Goal: Information Seeking & Learning: Check status

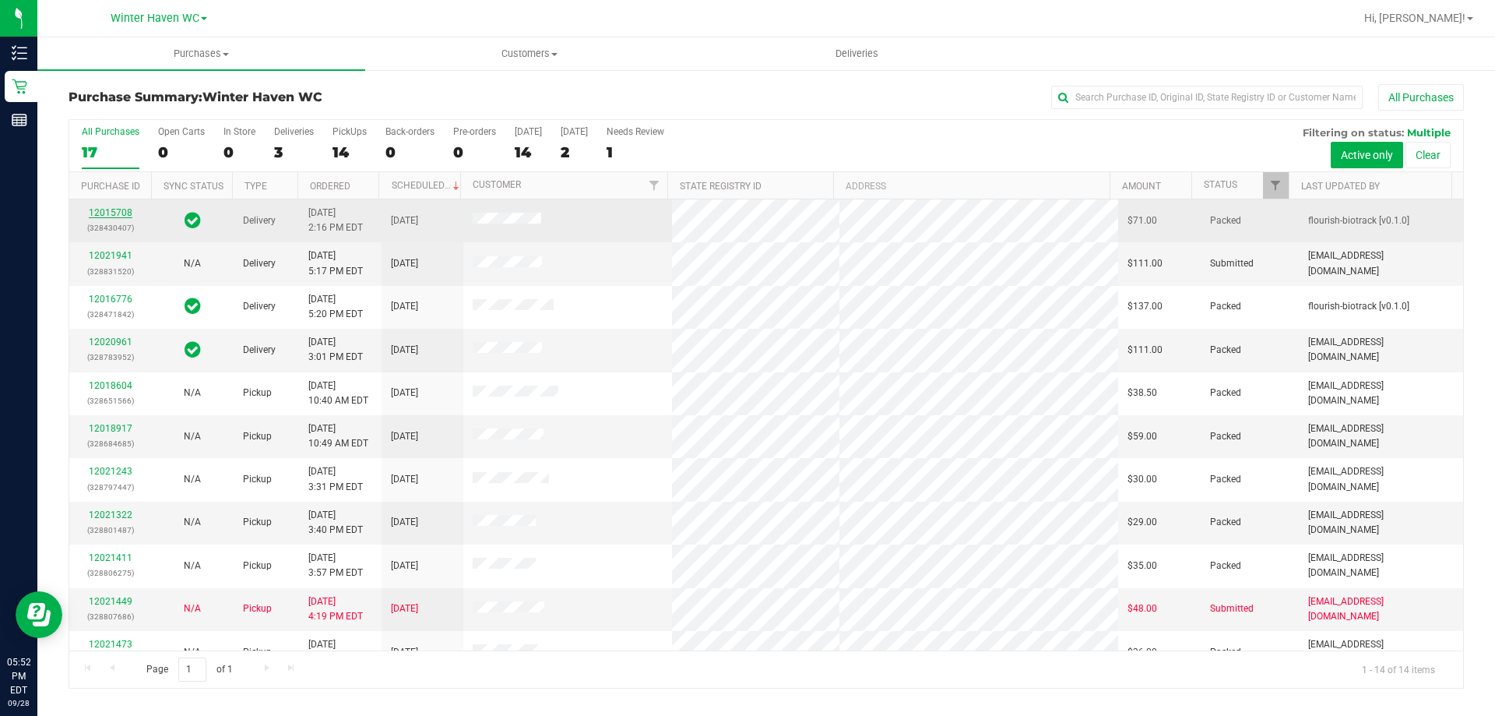
click at [114, 209] on link "12015708" at bounding box center [111, 212] width 44 height 11
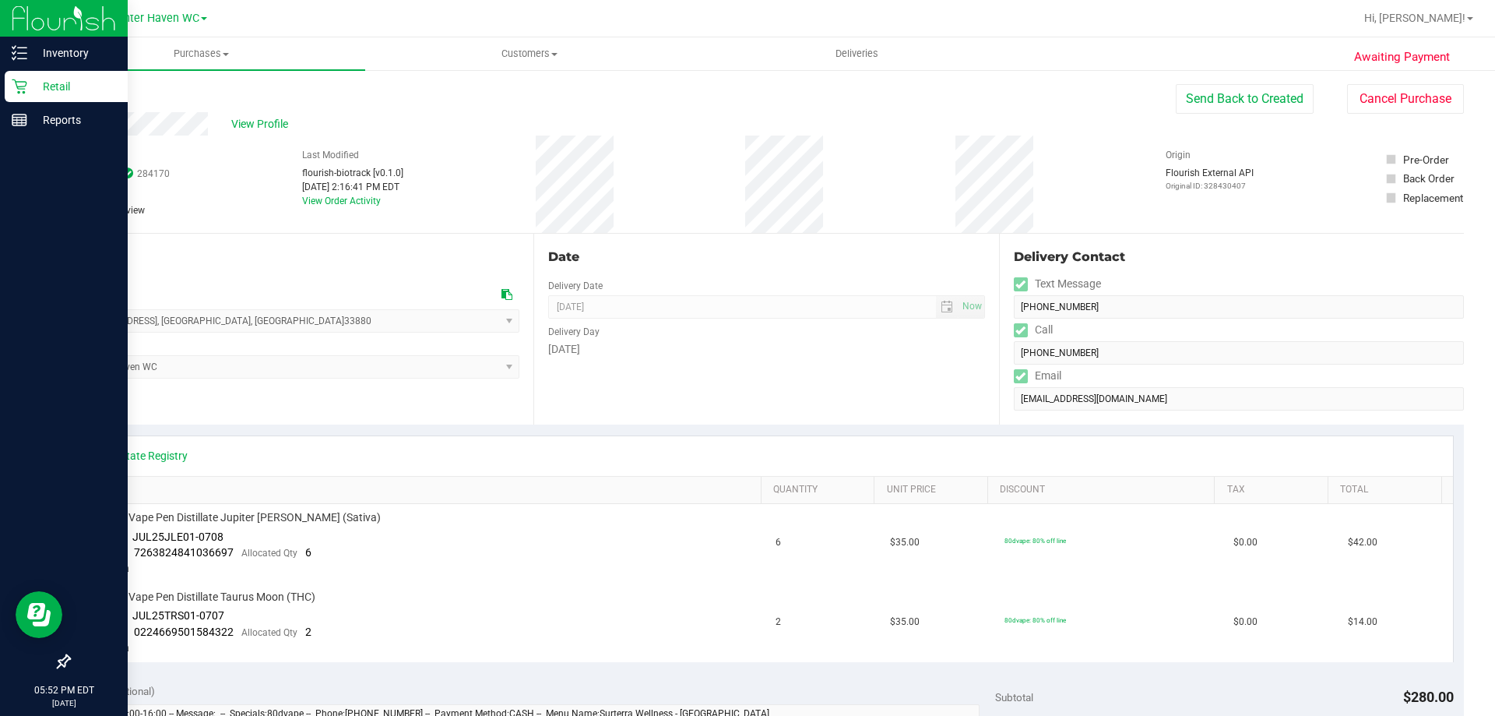
click at [40, 82] on p "Retail" at bounding box center [73, 86] width 93 height 19
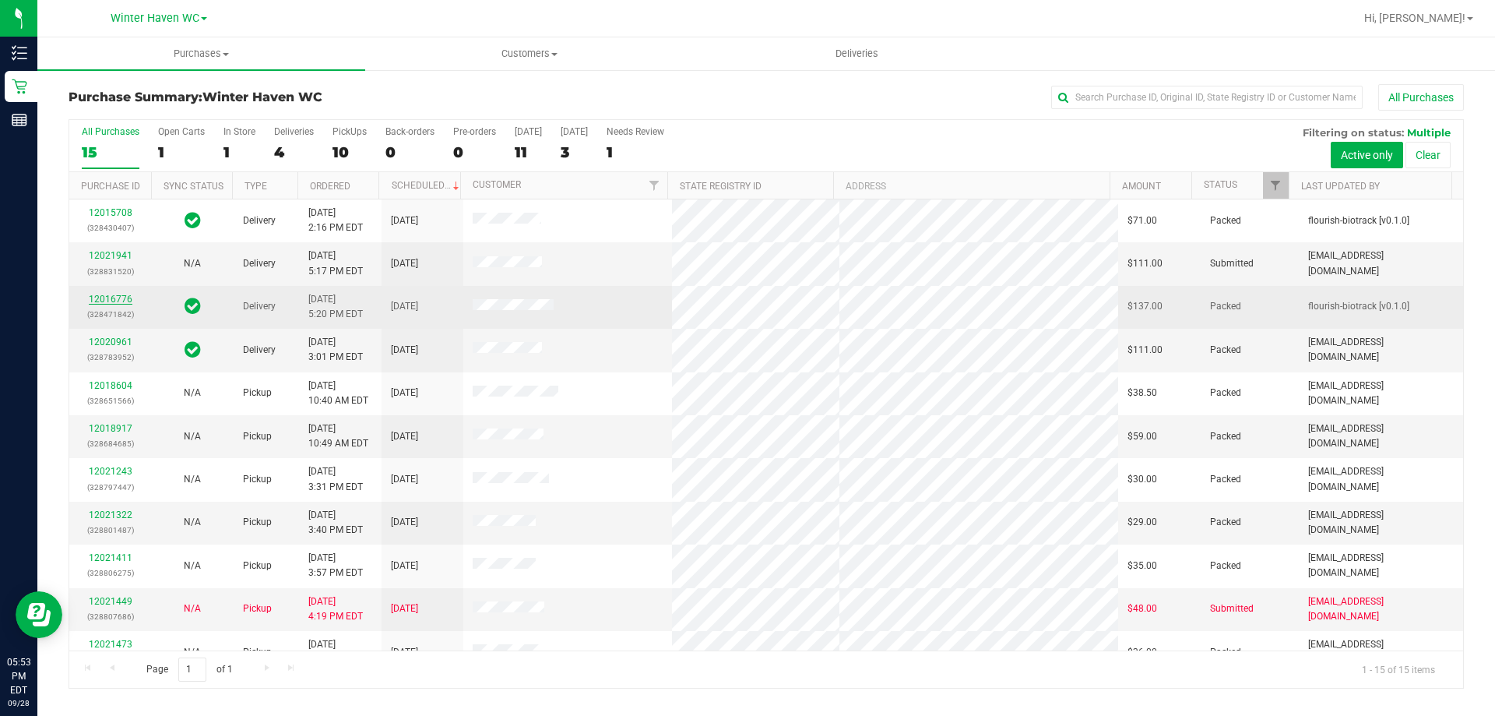
click at [115, 299] on link "12016776" at bounding box center [111, 299] width 44 height 11
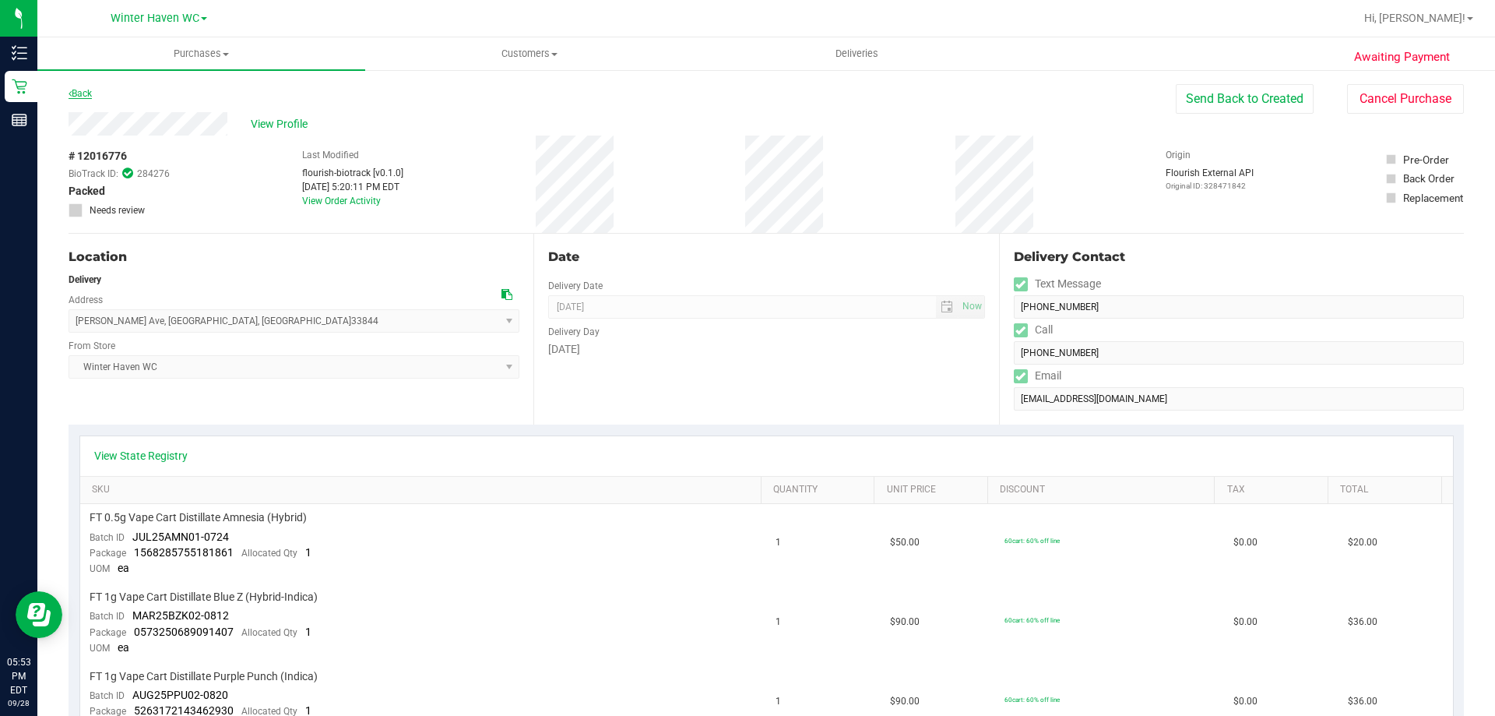
click at [77, 93] on link "Back" at bounding box center [80, 93] width 23 height 11
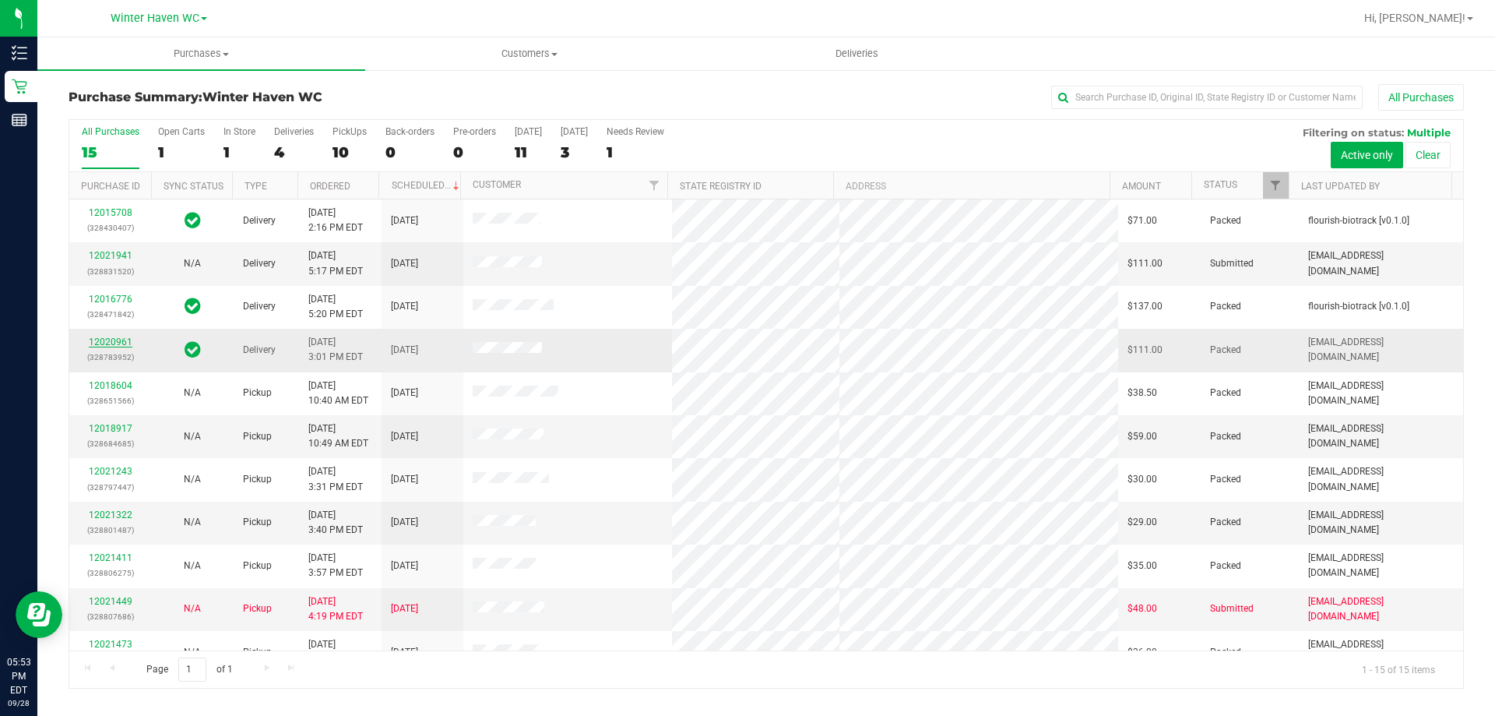
click at [121, 339] on link "12020961" at bounding box center [111, 341] width 44 height 11
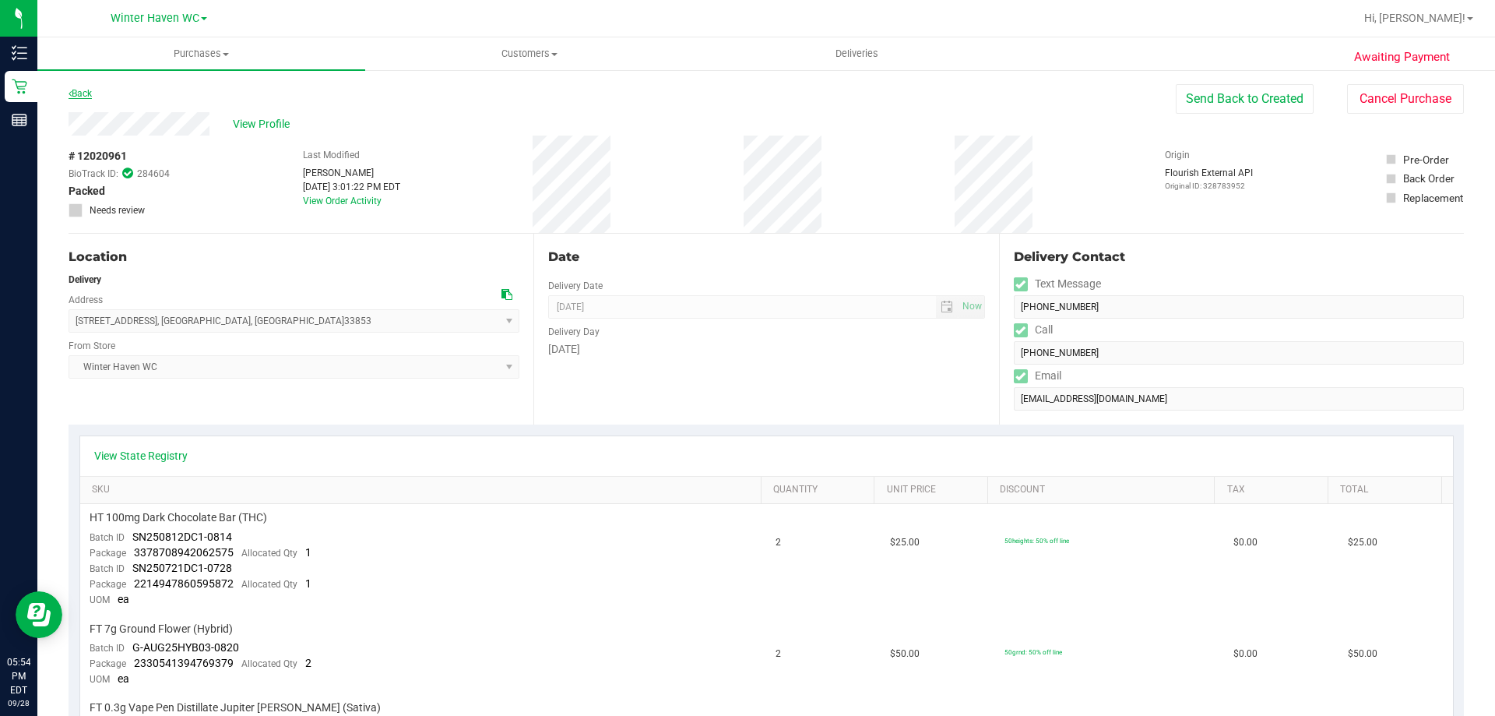
click at [90, 96] on link "Back" at bounding box center [80, 93] width 23 height 11
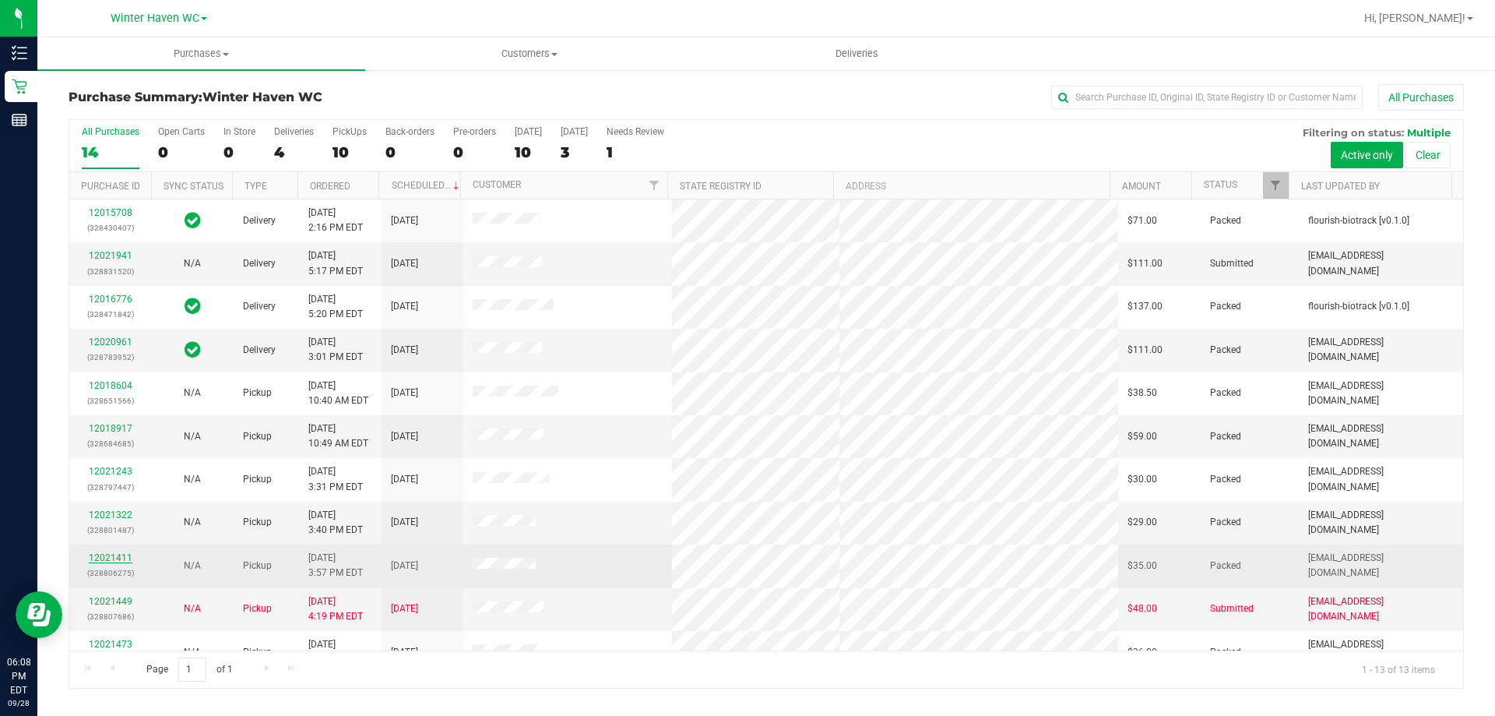
click at [99, 554] on link "12021411" at bounding box center [111, 557] width 44 height 11
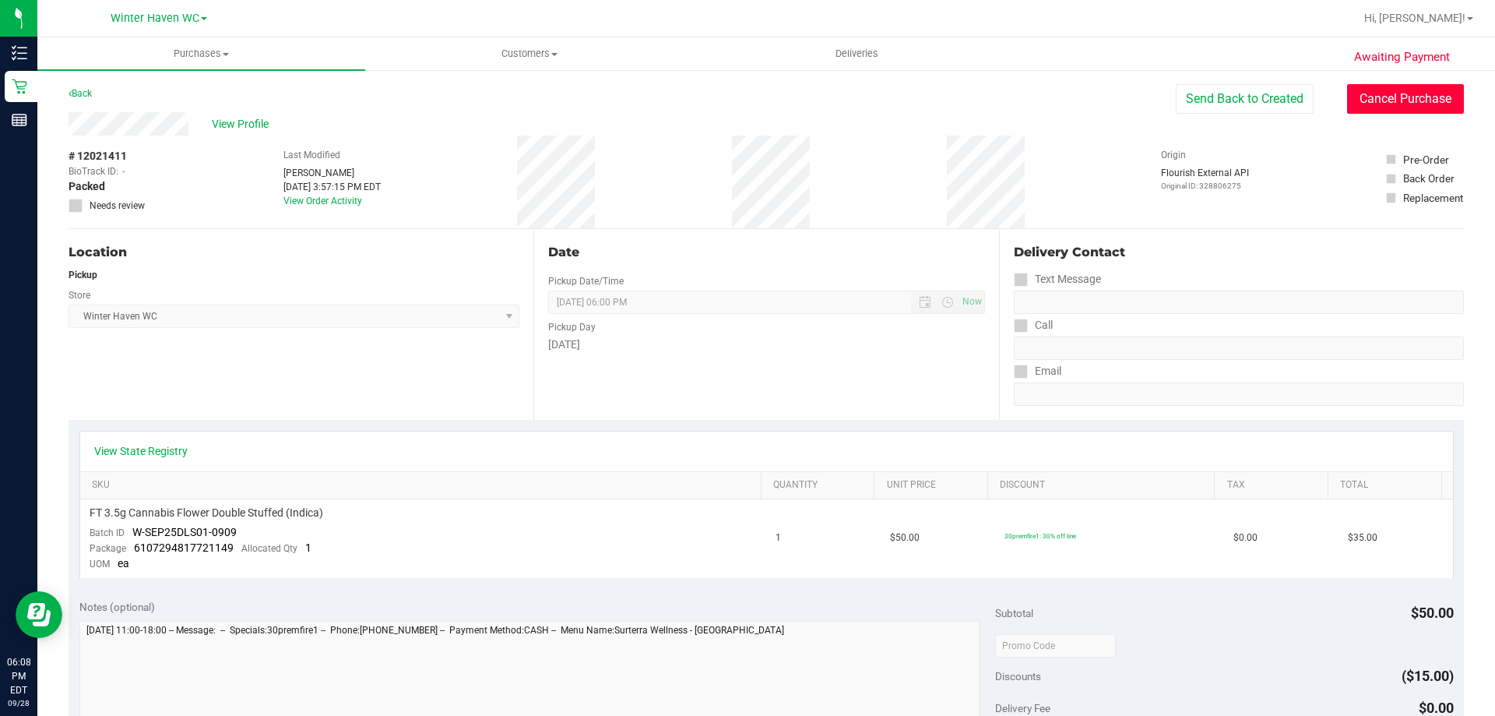
click at [1392, 100] on button "Cancel Purchase" at bounding box center [1405, 99] width 117 height 30
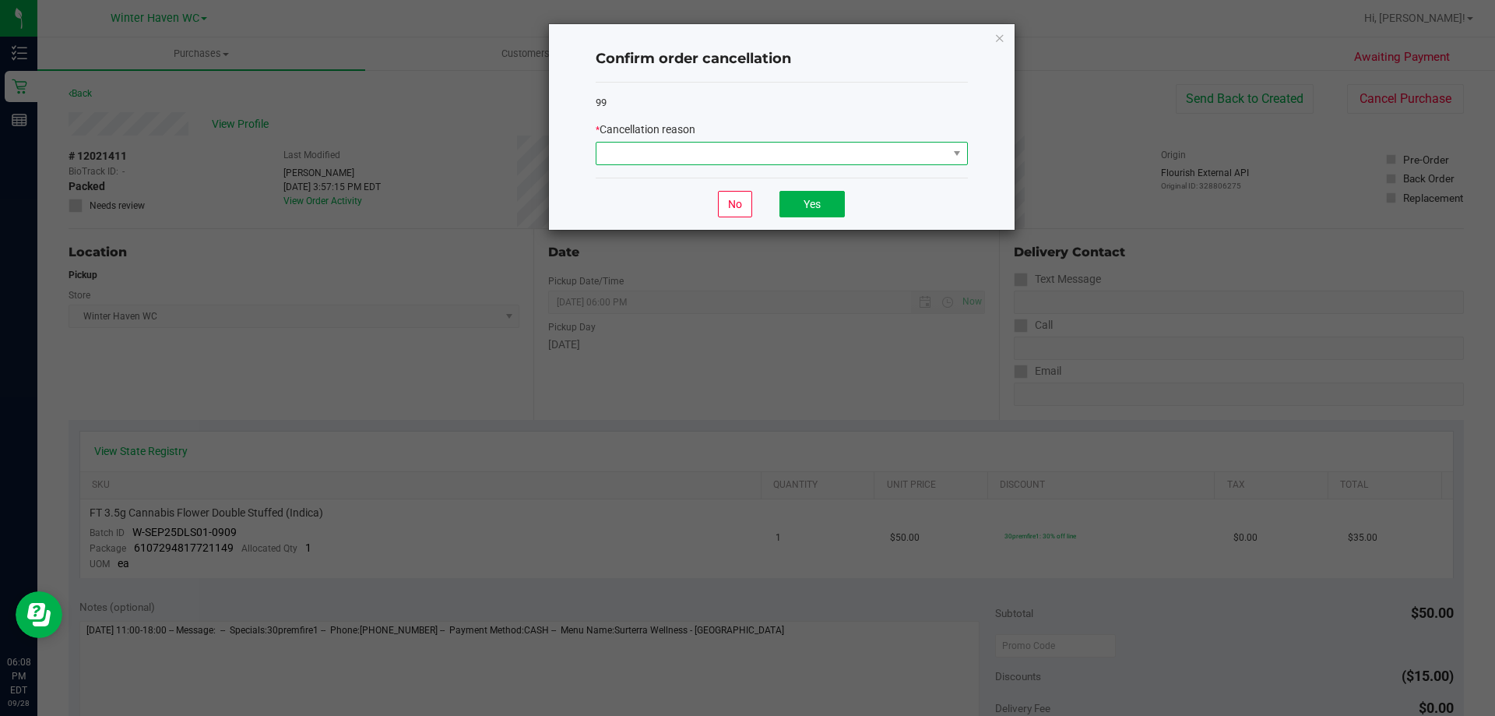
click at [882, 153] on span at bounding box center [772, 154] width 351 height 22
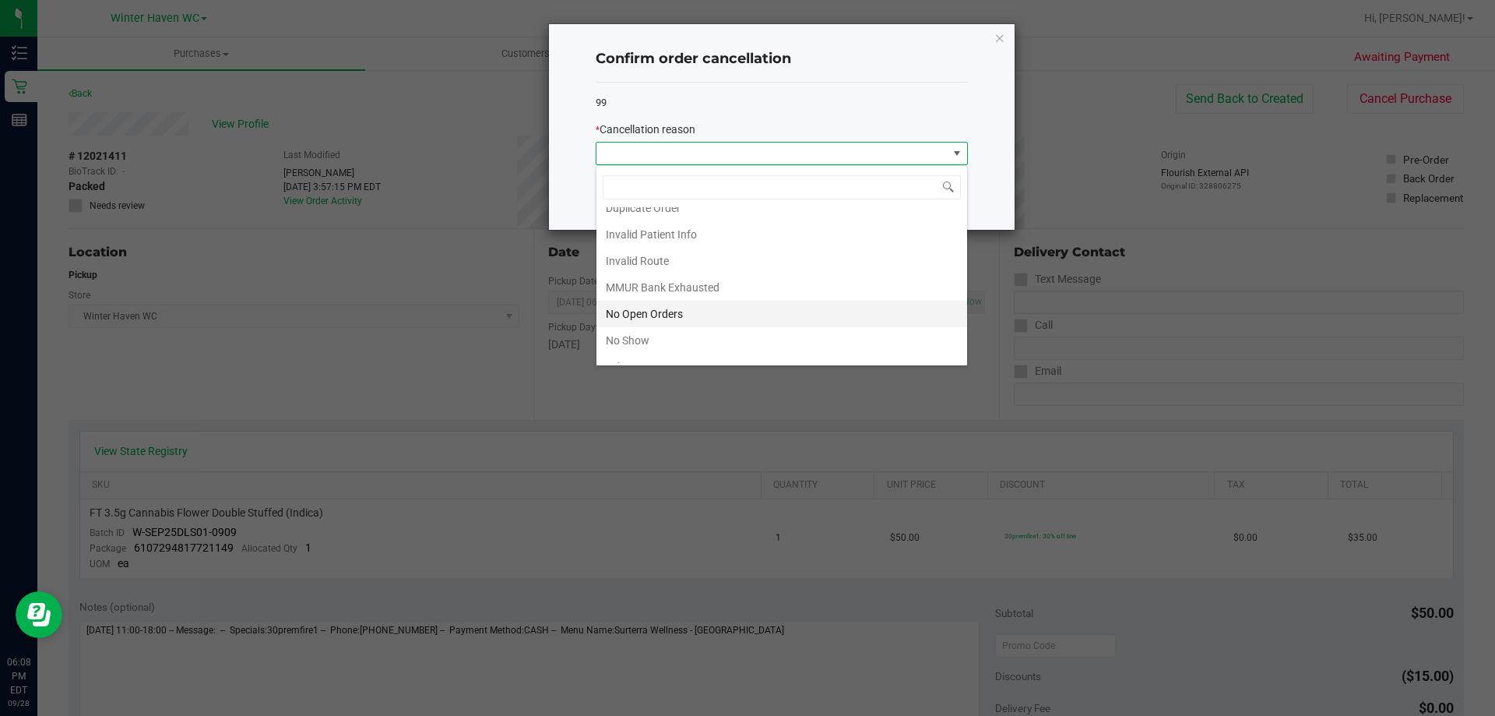
scroll to position [78, 0]
click at [615, 296] on li "No Show" at bounding box center [782, 301] width 371 height 26
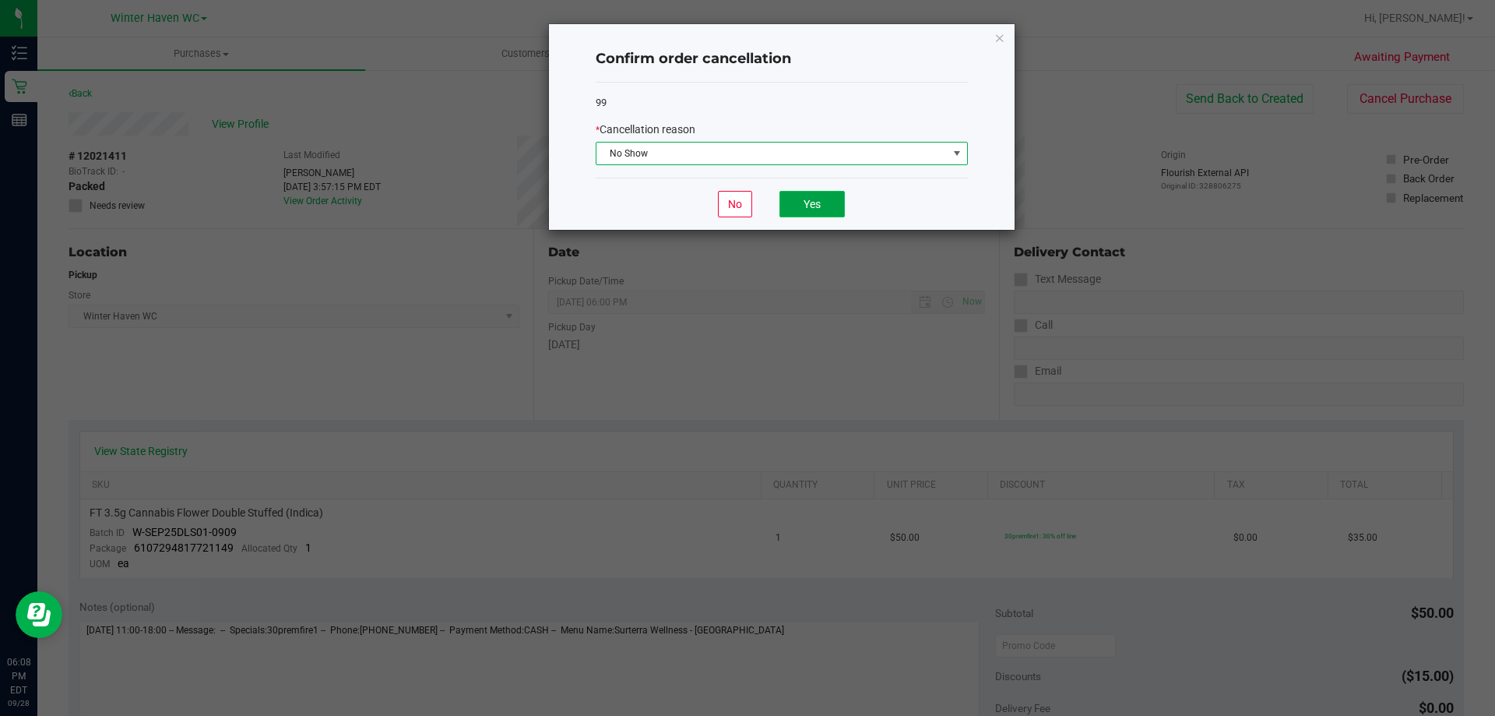
click at [811, 202] on button "Yes" at bounding box center [812, 204] width 65 height 26
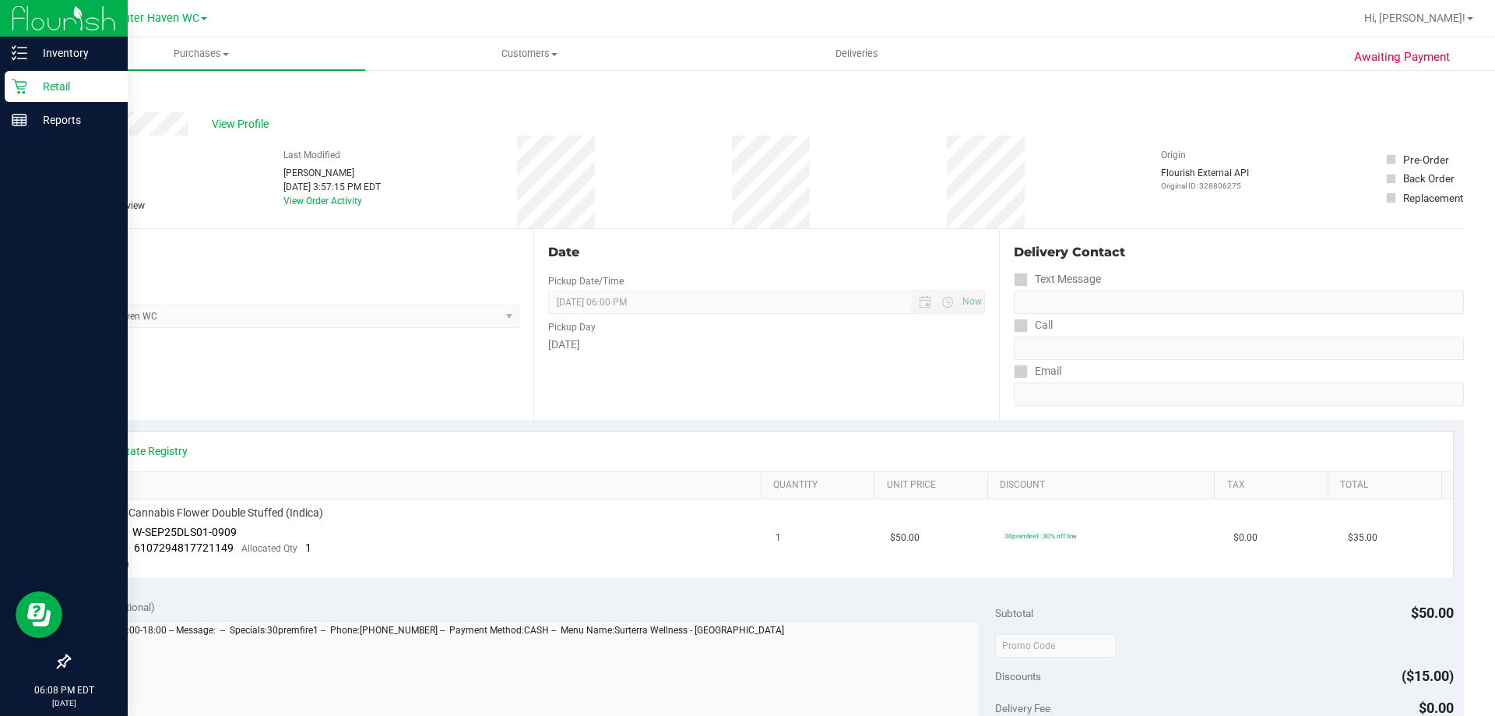
click at [58, 90] on p "Retail" at bounding box center [73, 86] width 93 height 19
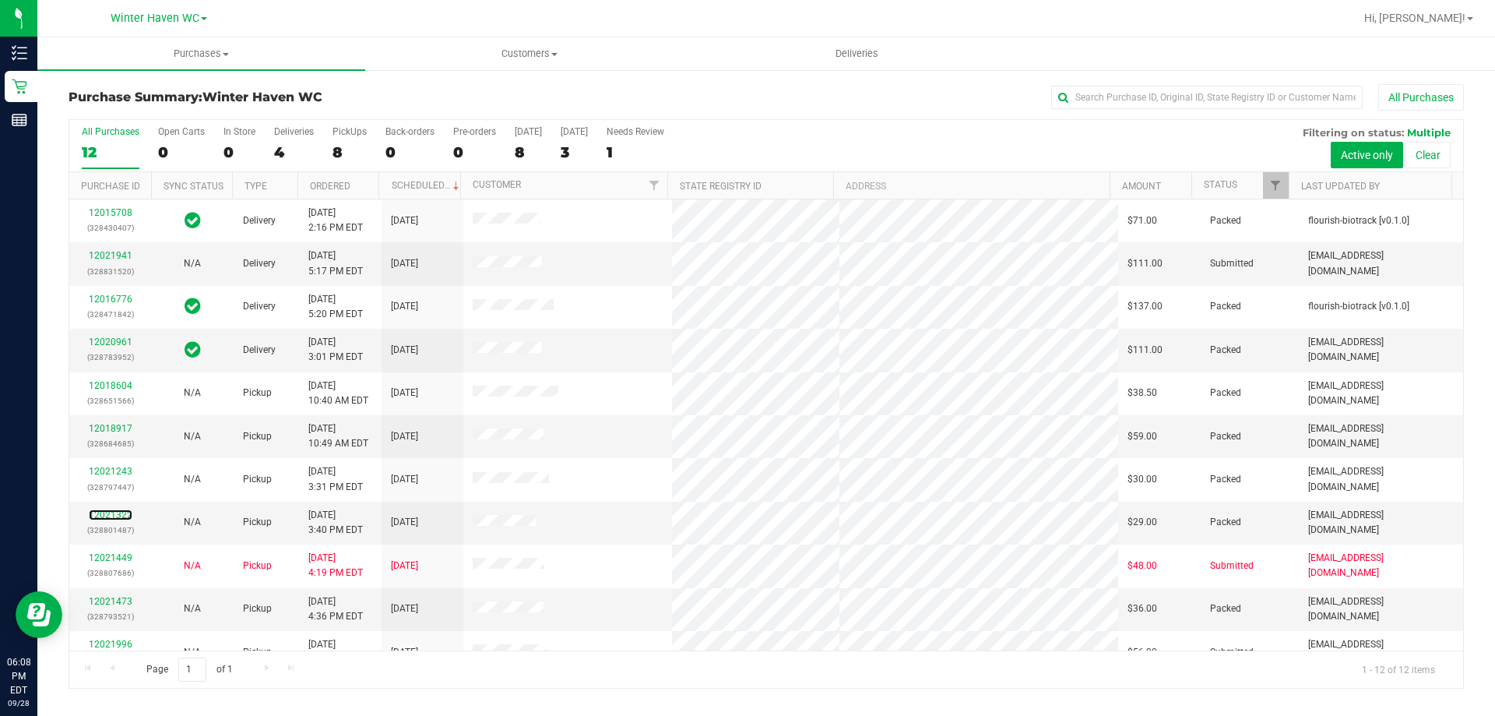
click at [107, 515] on link "12021322" at bounding box center [111, 514] width 44 height 11
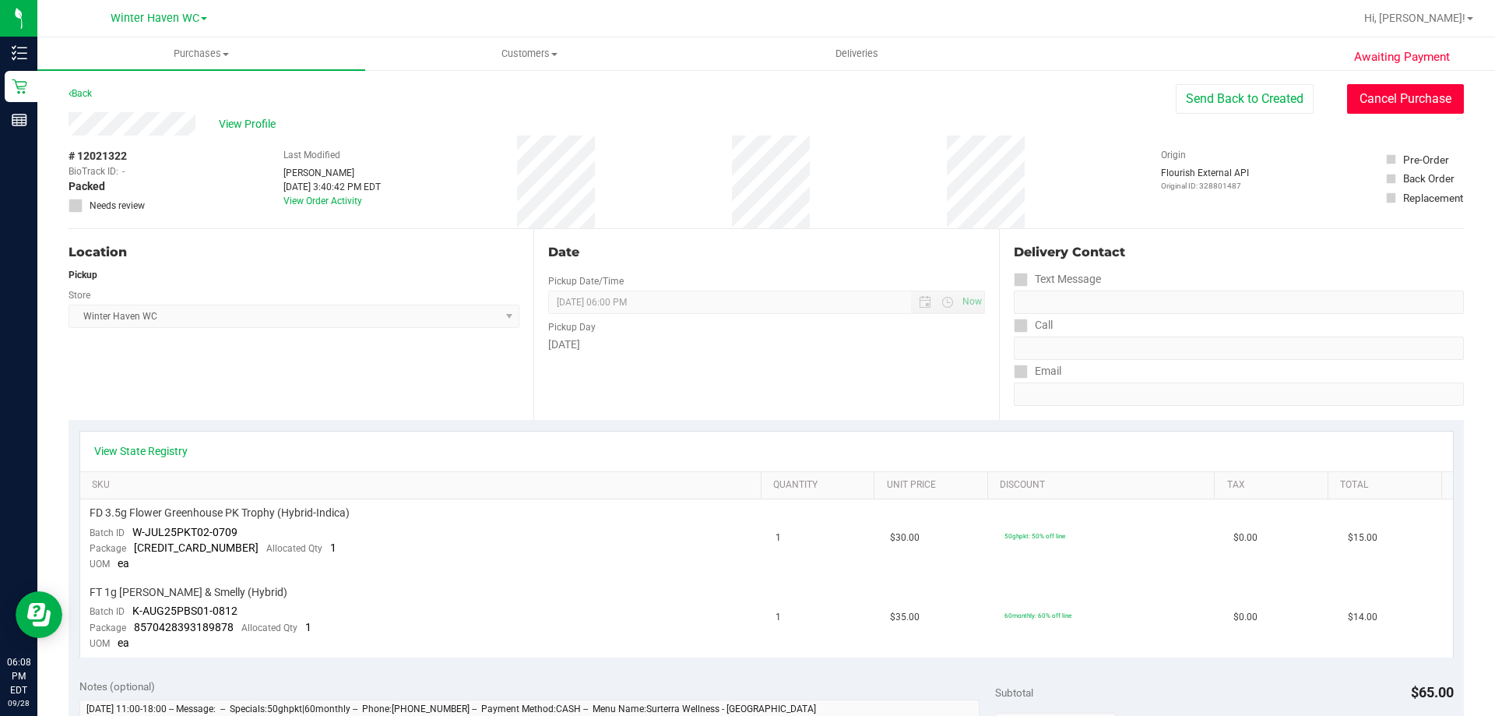
click at [1359, 99] on button "Cancel Purchase" at bounding box center [1405, 99] width 117 height 30
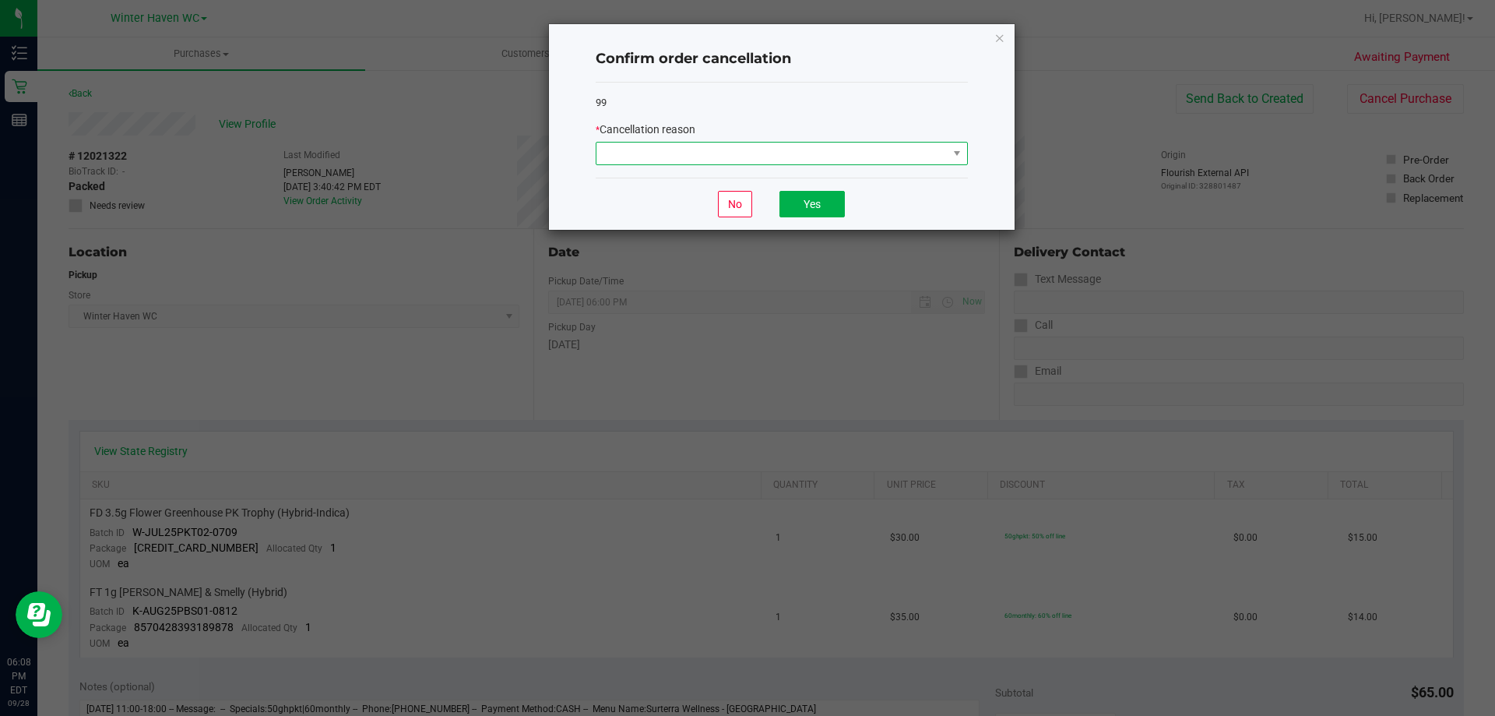
click at [878, 152] on span at bounding box center [772, 154] width 351 height 22
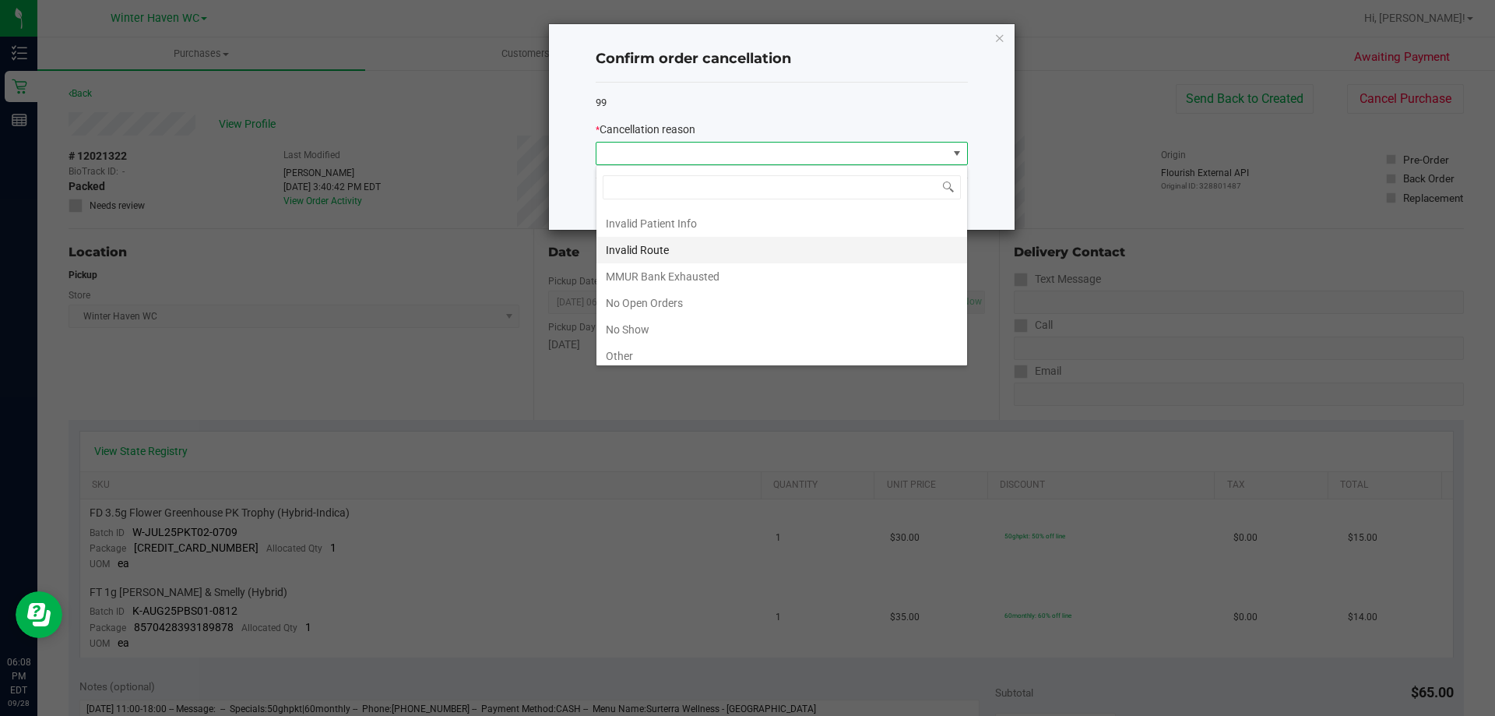
scroll to position [78, 0]
click at [652, 294] on li "No Show" at bounding box center [782, 301] width 371 height 26
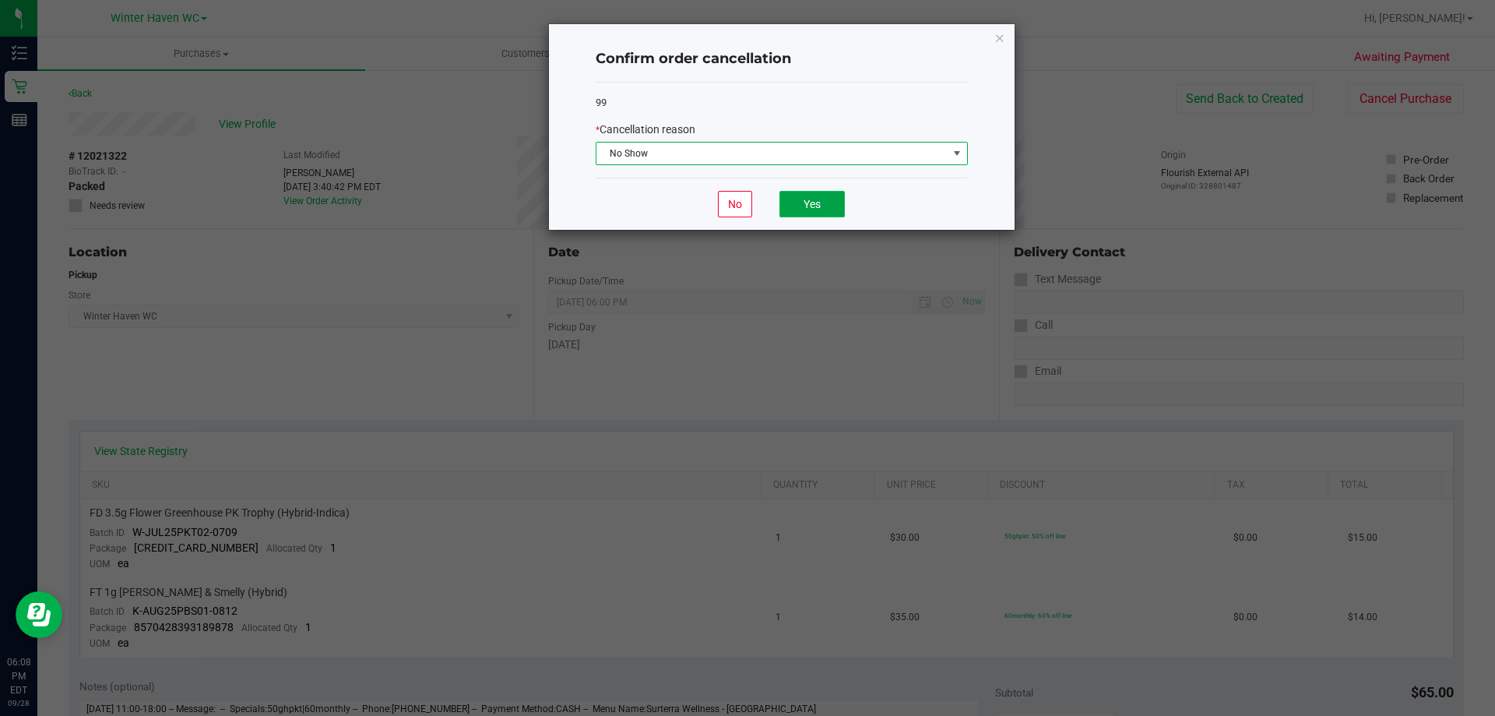
click at [820, 209] on button "Yes" at bounding box center [812, 204] width 65 height 26
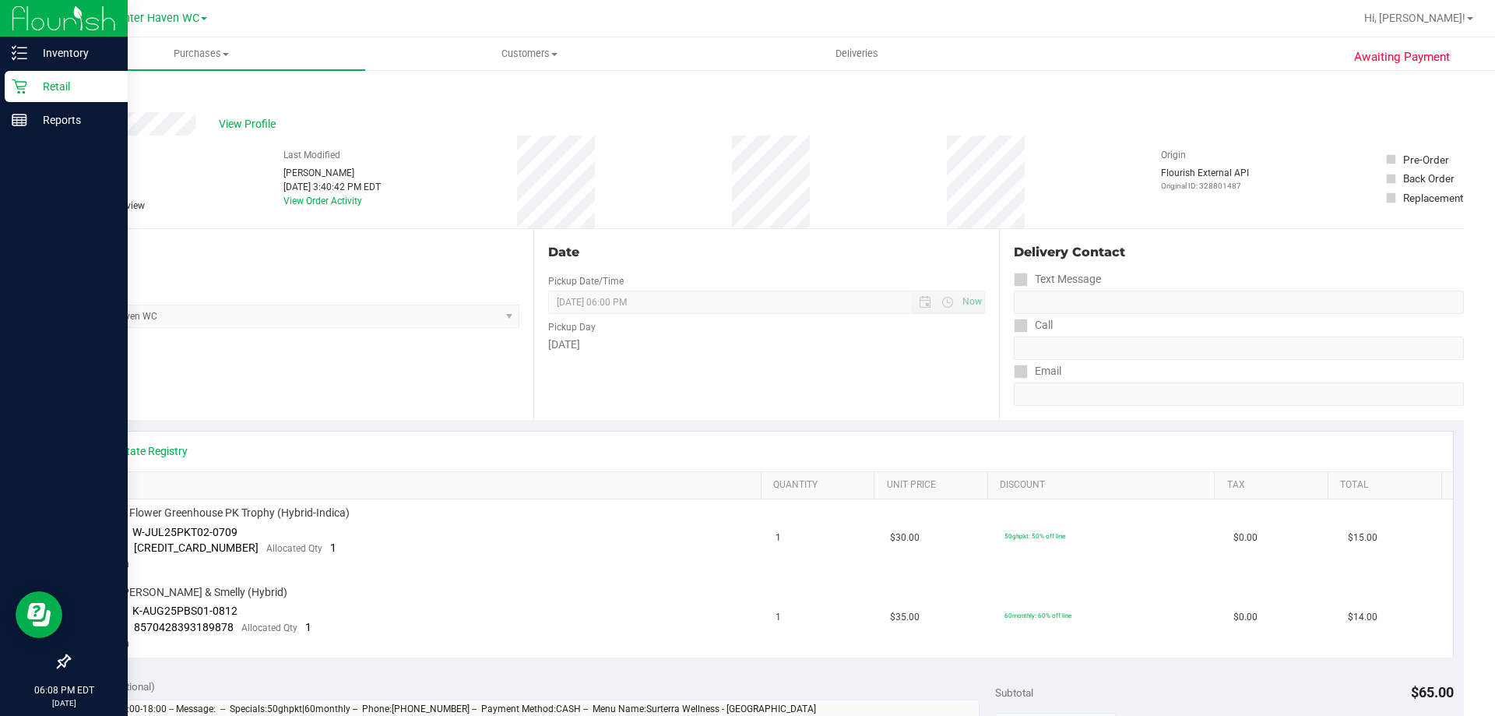
click at [50, 88] on p "Retail" at bounding box center [73, 86] width 93 height 19
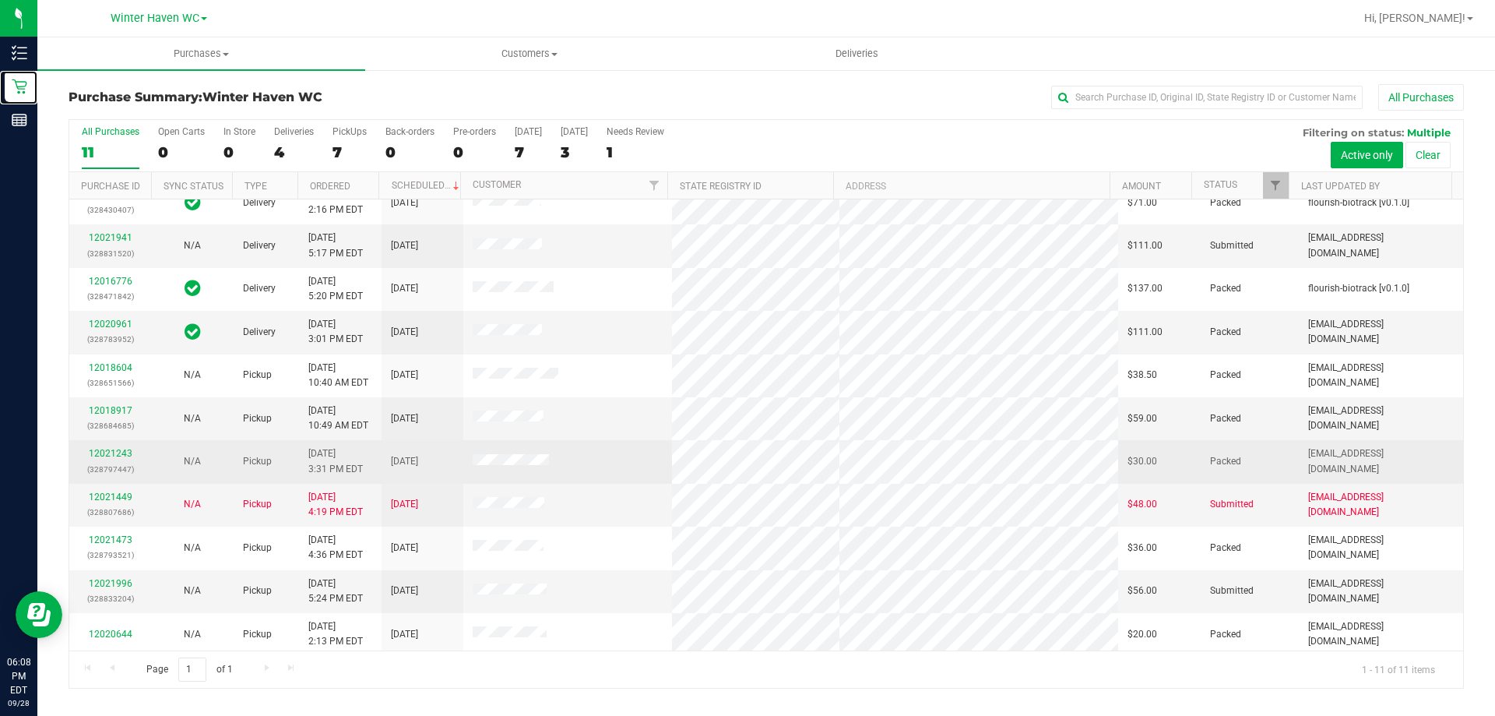
scroll to position [23, 0]
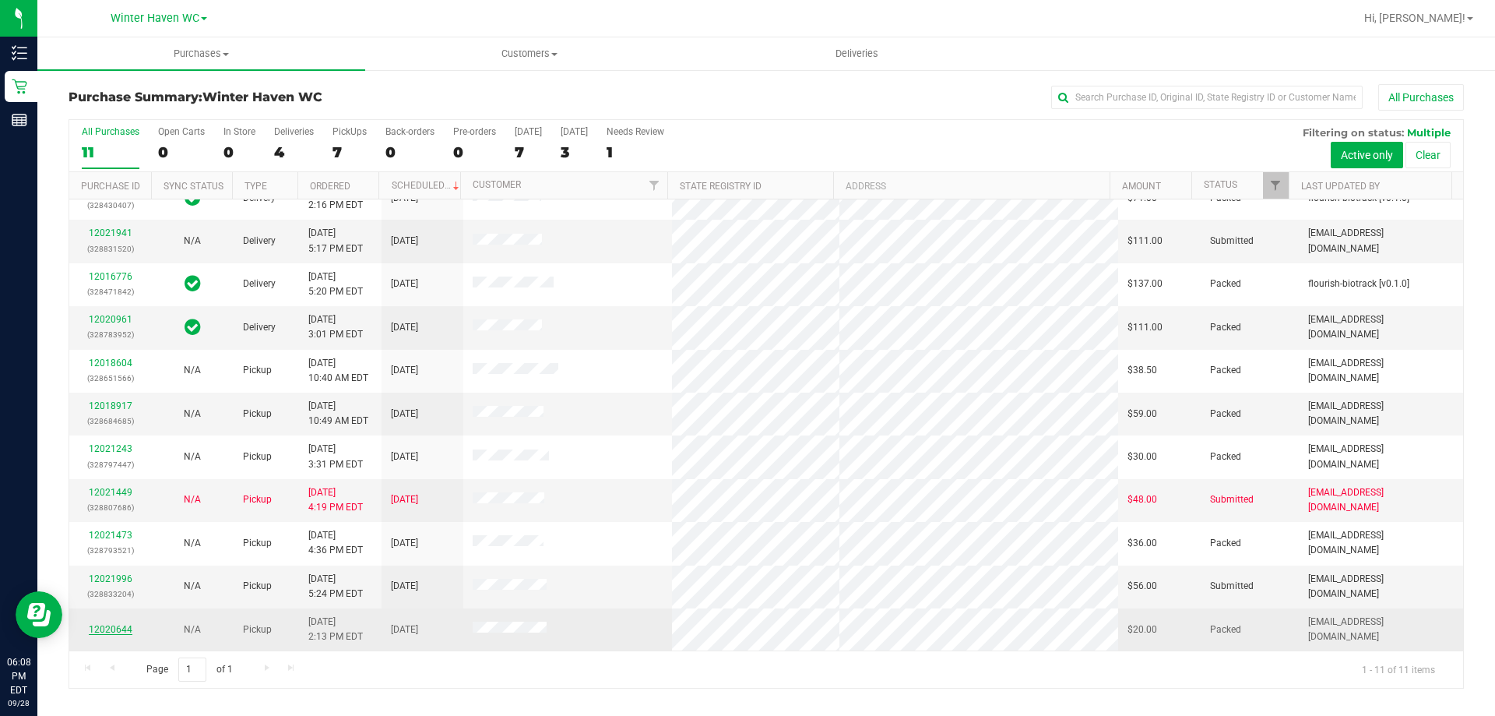
click at [104, 625] on link "12020644" at bounding box center [111, 629] width 44 height 11
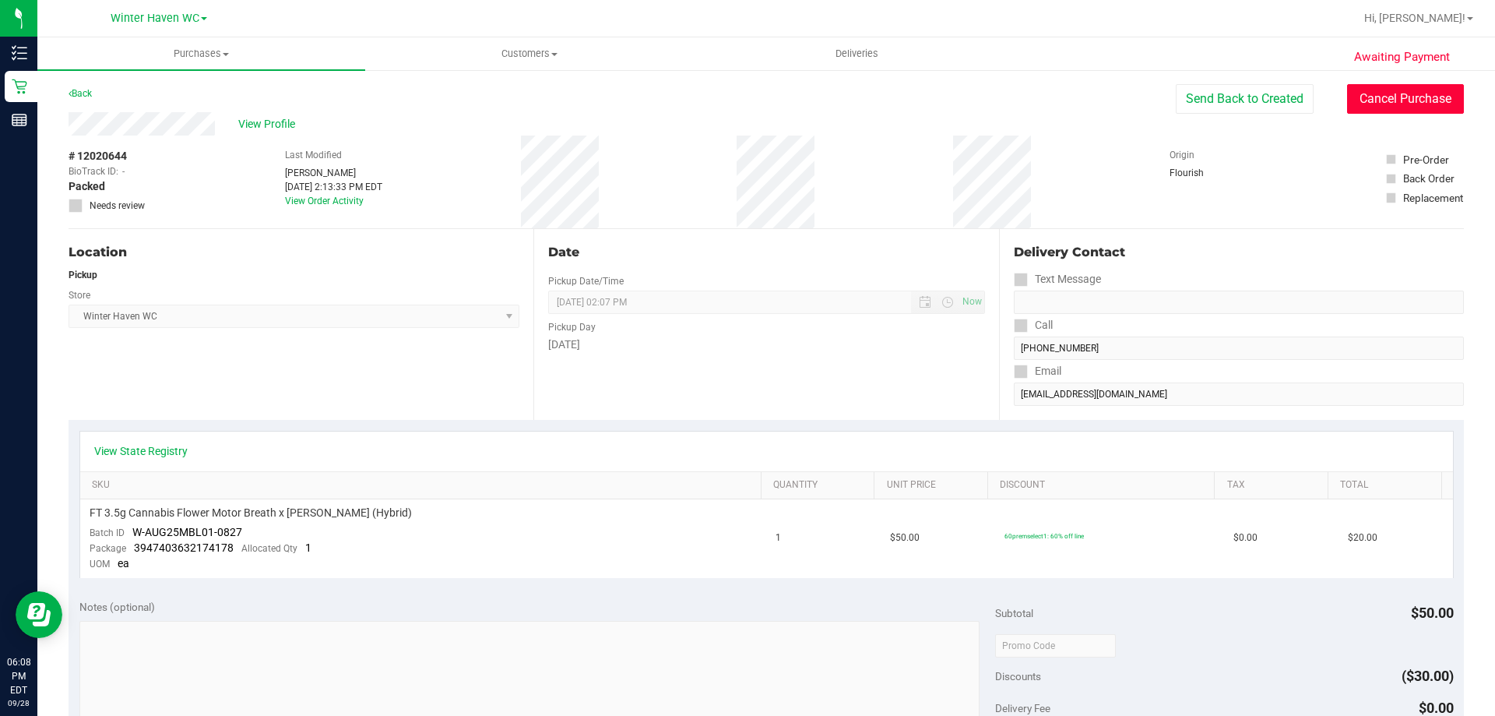
click at [1397, 97] on button "Cancel Purchase" at bounding box center [1405, 99] width 117 height 30
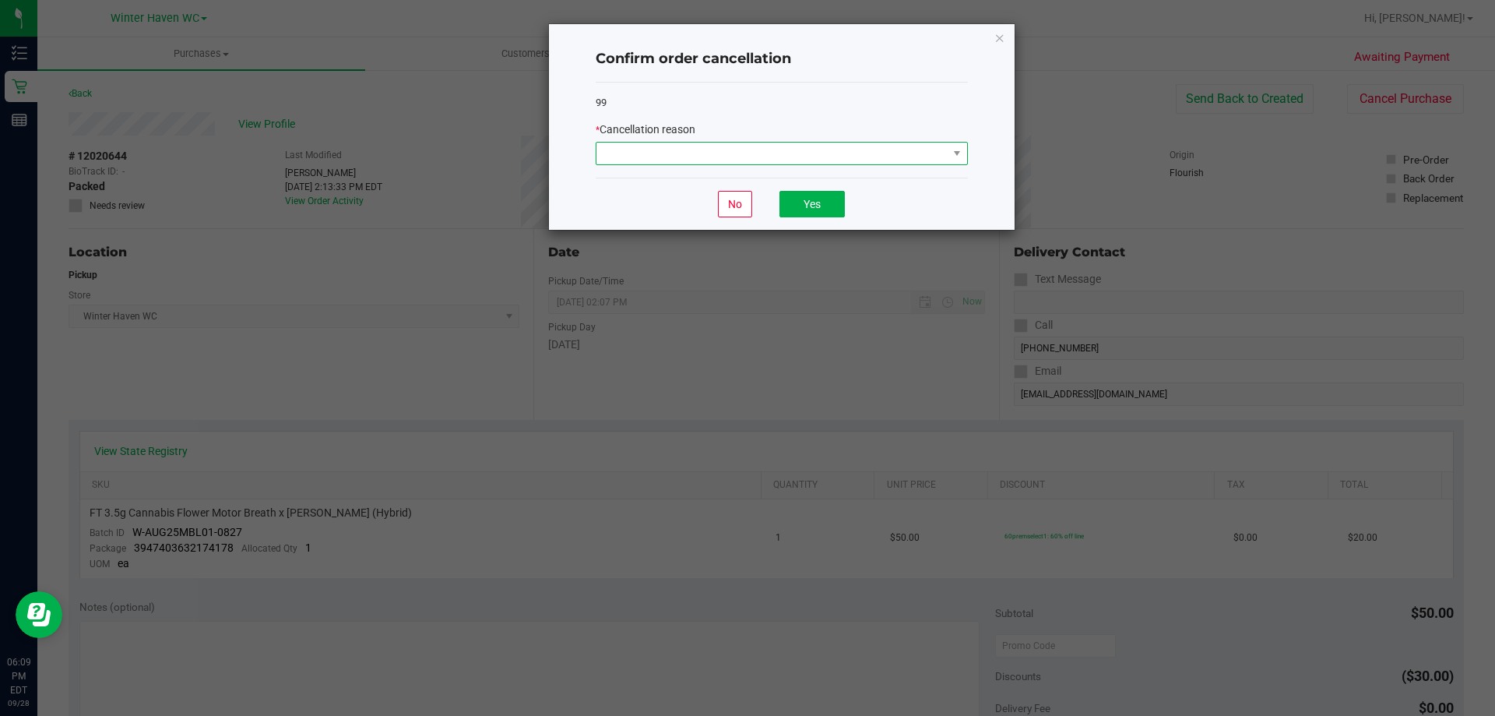
click at [753, 148] on span at bounding box center [772, 154] width 351 height 22
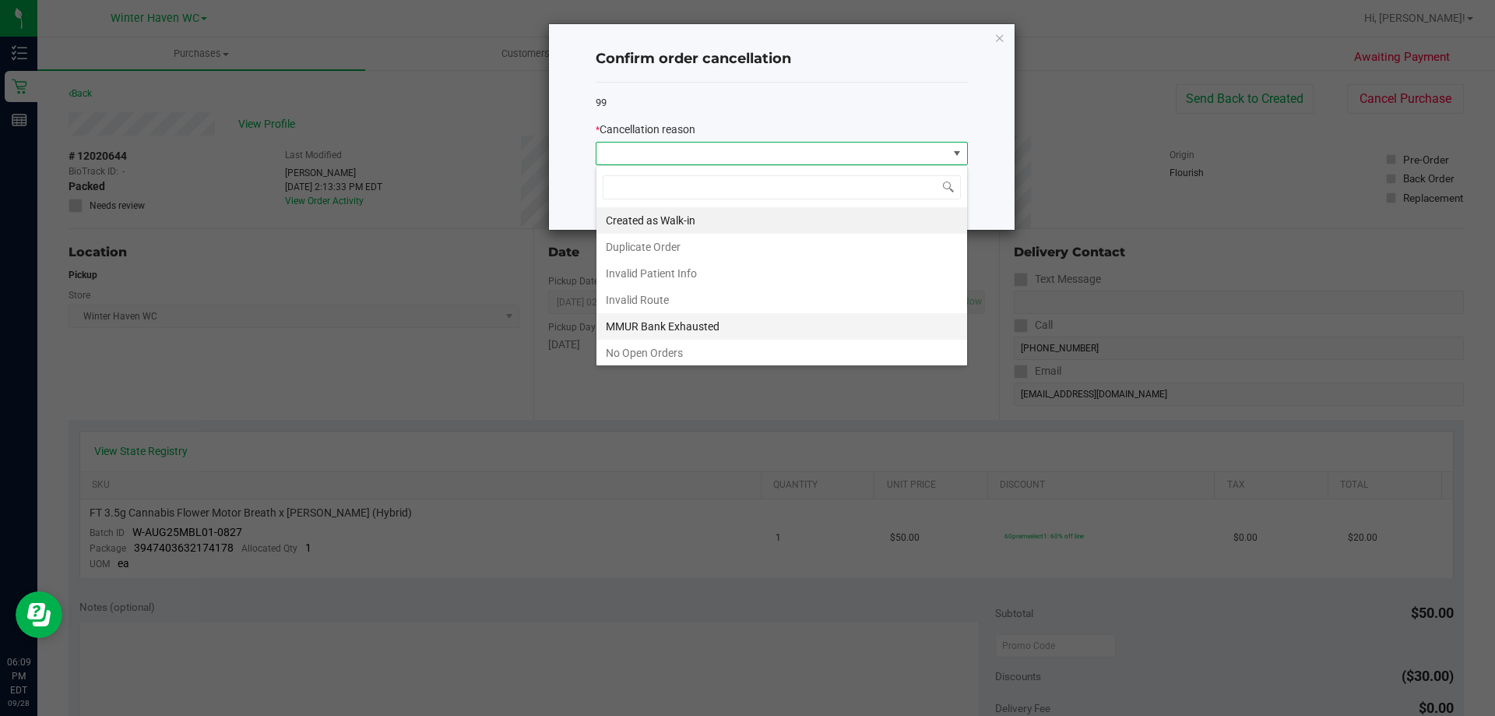
scroll to position [109, 0]
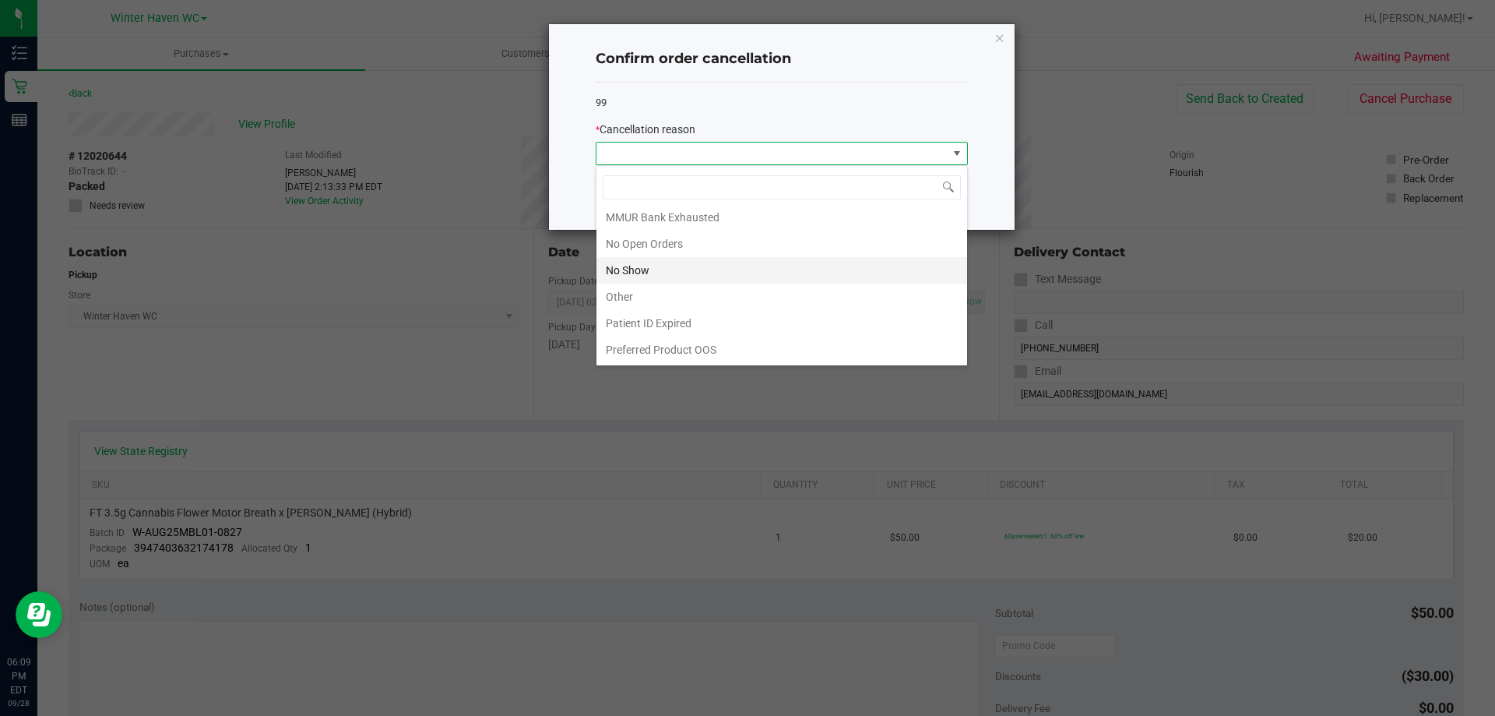
click at [660, 271] on li "No Show" at bounding box center [782, 270] width 371 height 26
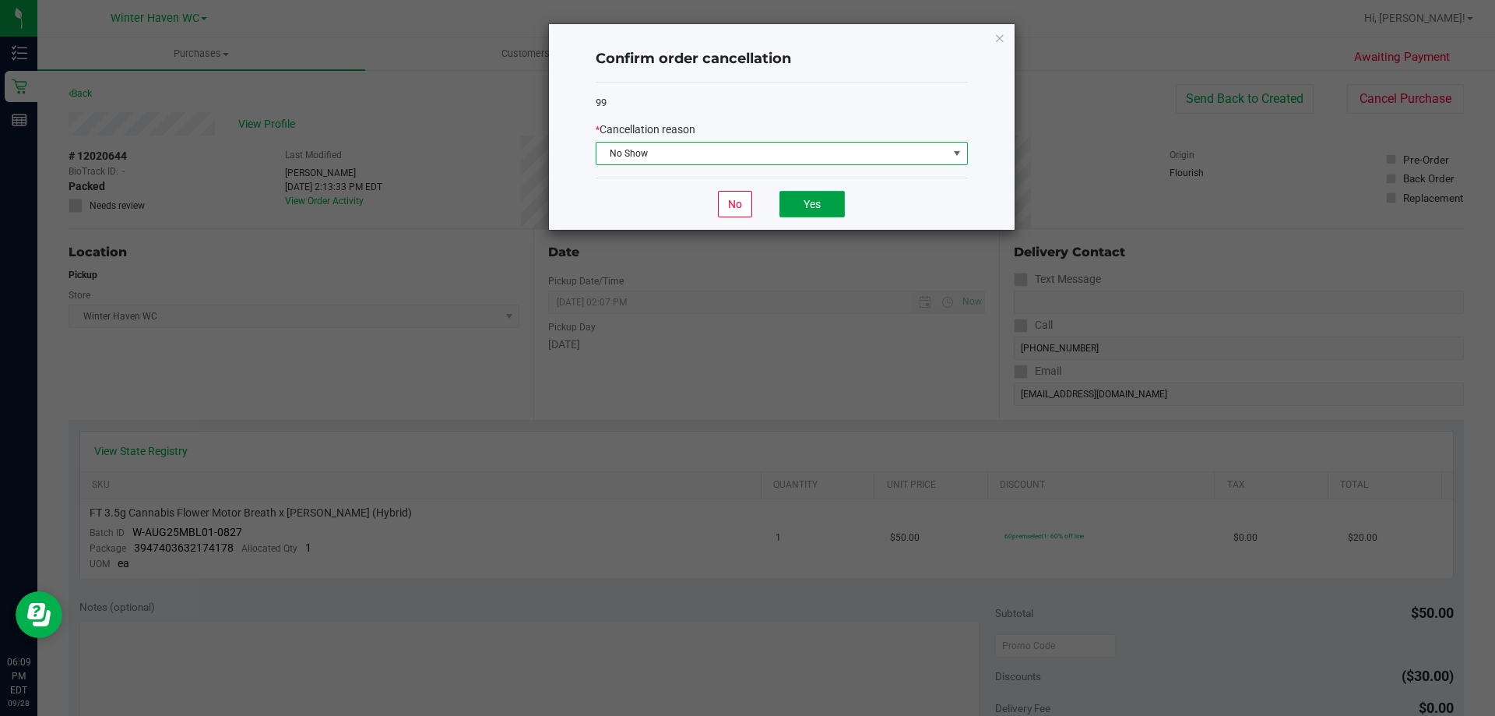
click at [794, 199] on button "Yes" at bounding box center [812, 204] width 65 height 26
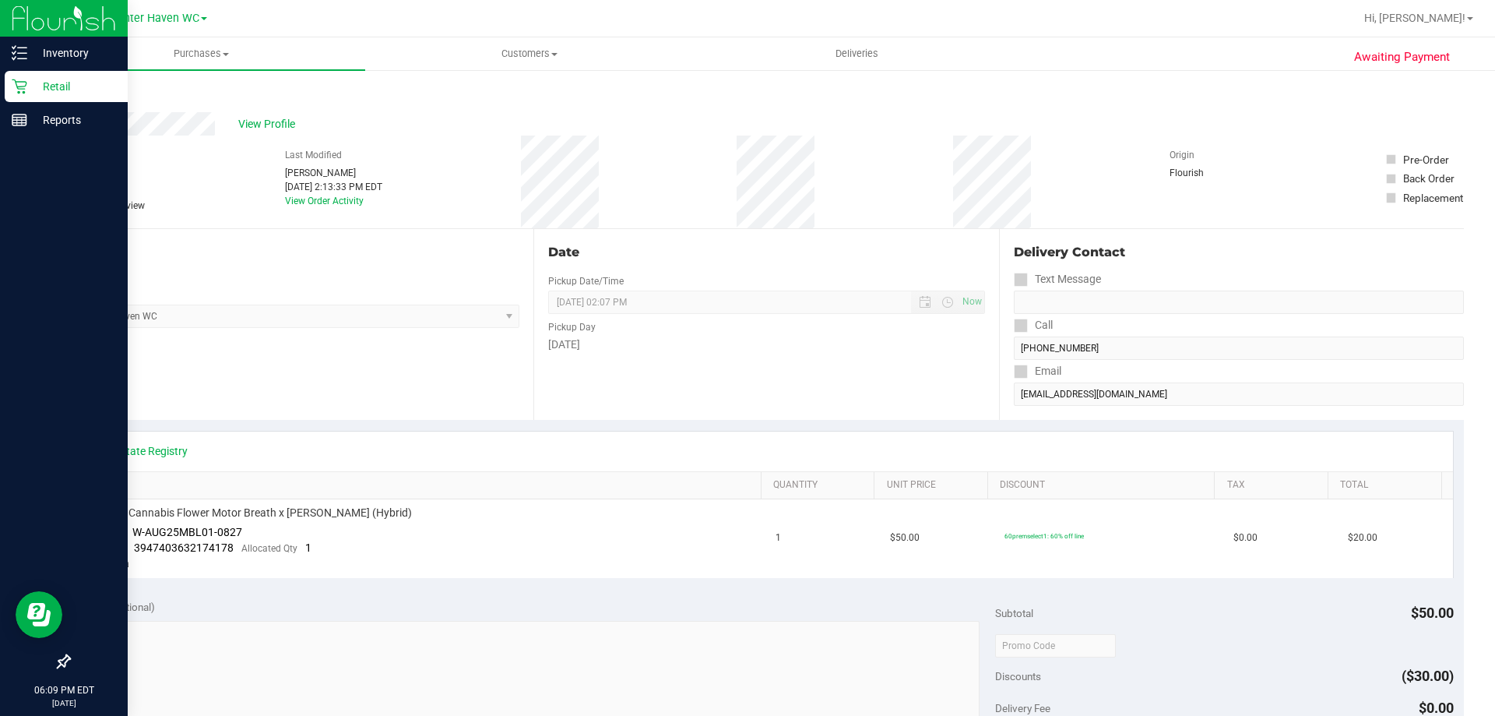
click at [55, 81] on p "Retail" at bounding box center [73, 86] width 93 height 19
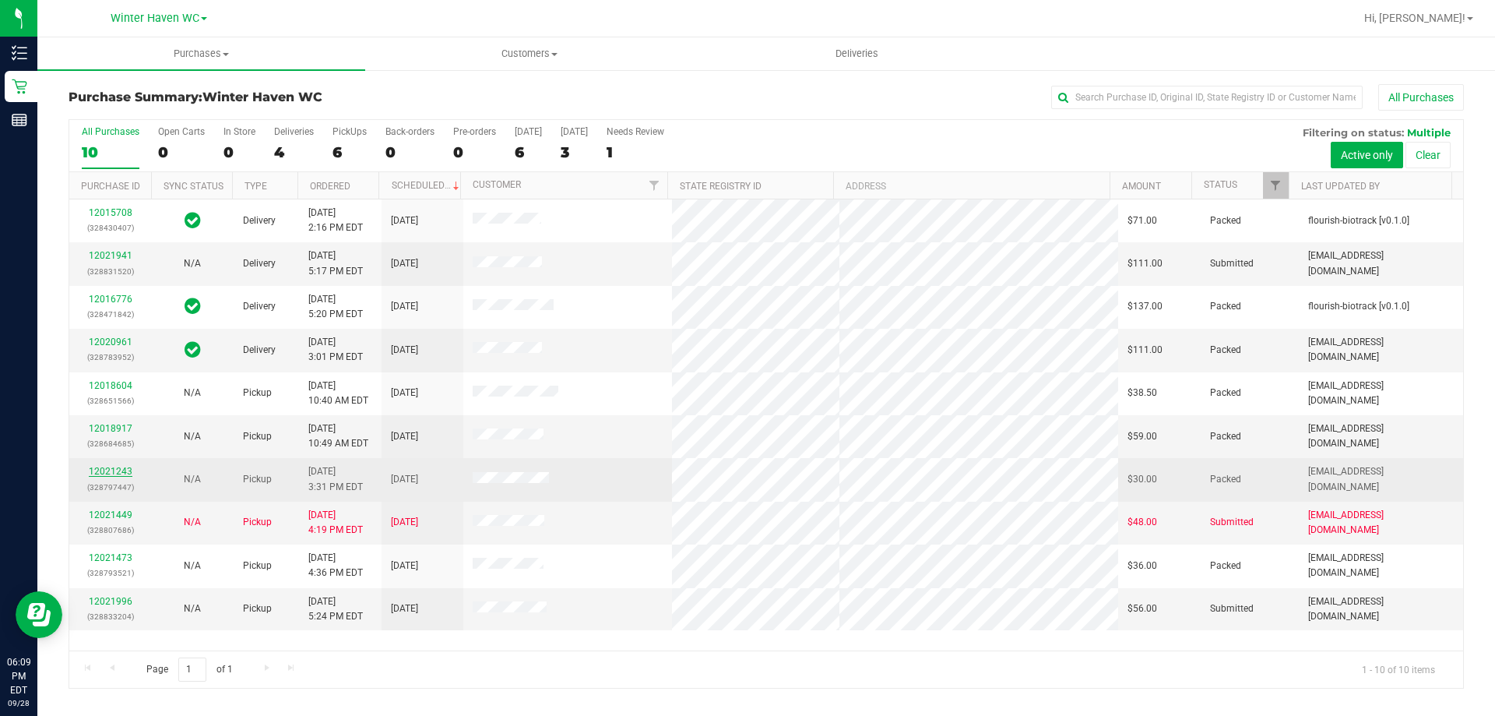
click at [116, 470] on link "12021243" at bounding box center [111, 471] width 44 height 11
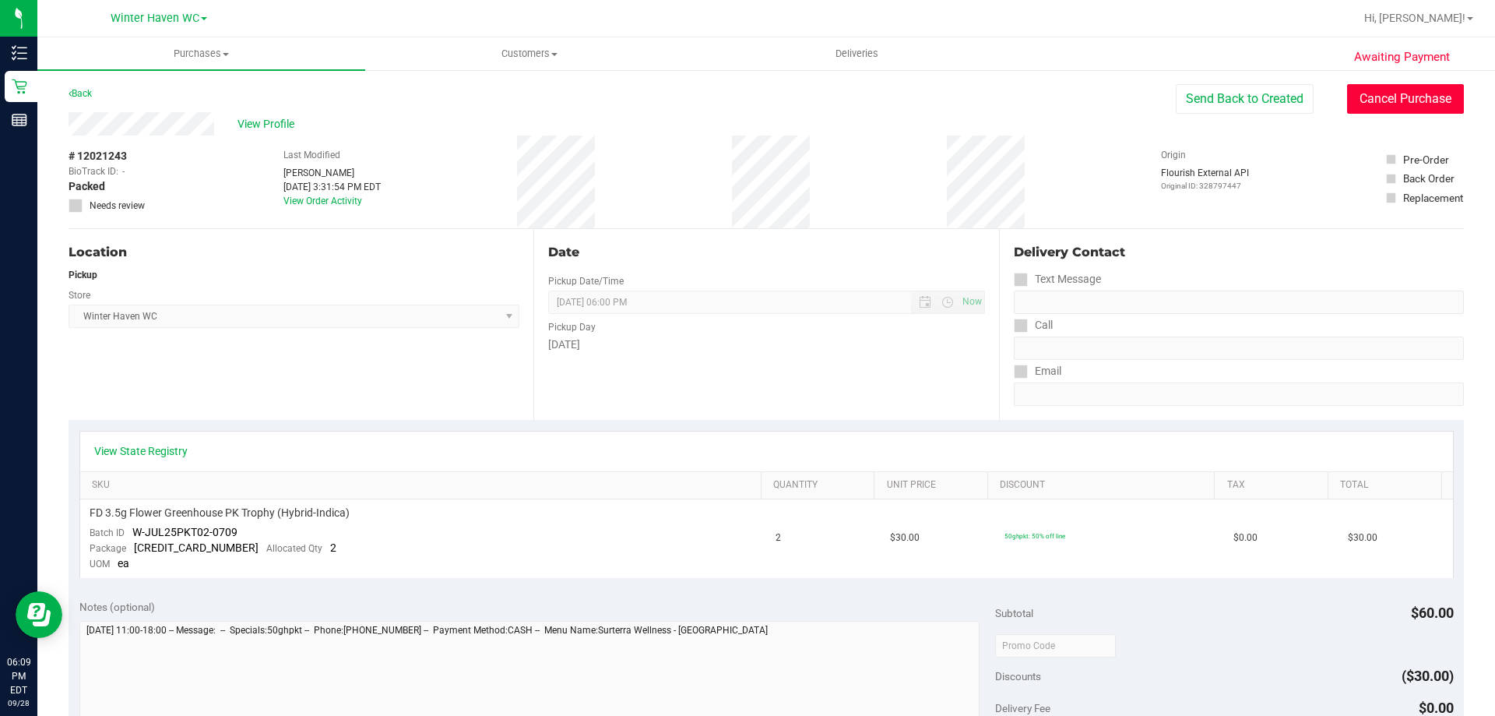
click at [1406, 102] on button "Cancel Purchase" at bounding box center [1405, 99] width 117 height 30
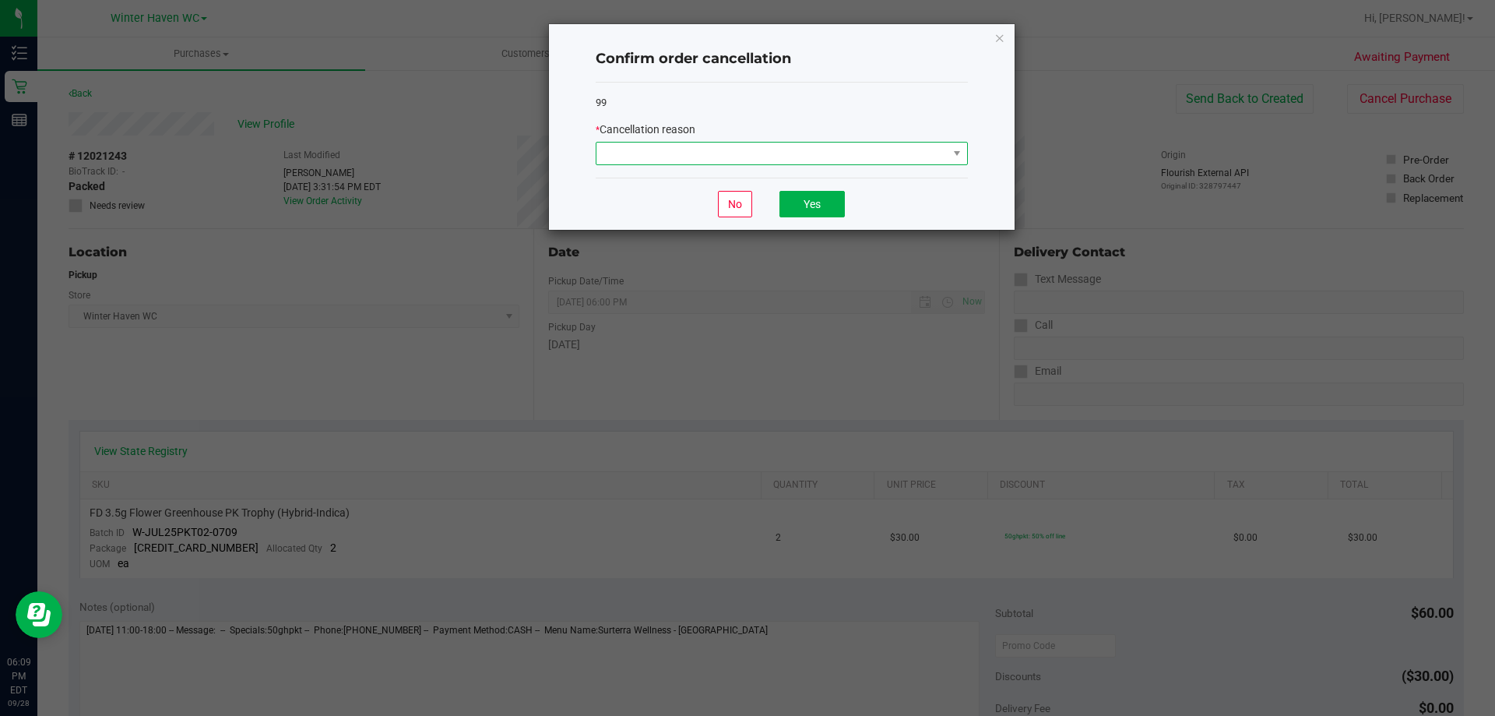
click at [878, 155] on span at bounding box center [772, 154] width 351 height 22
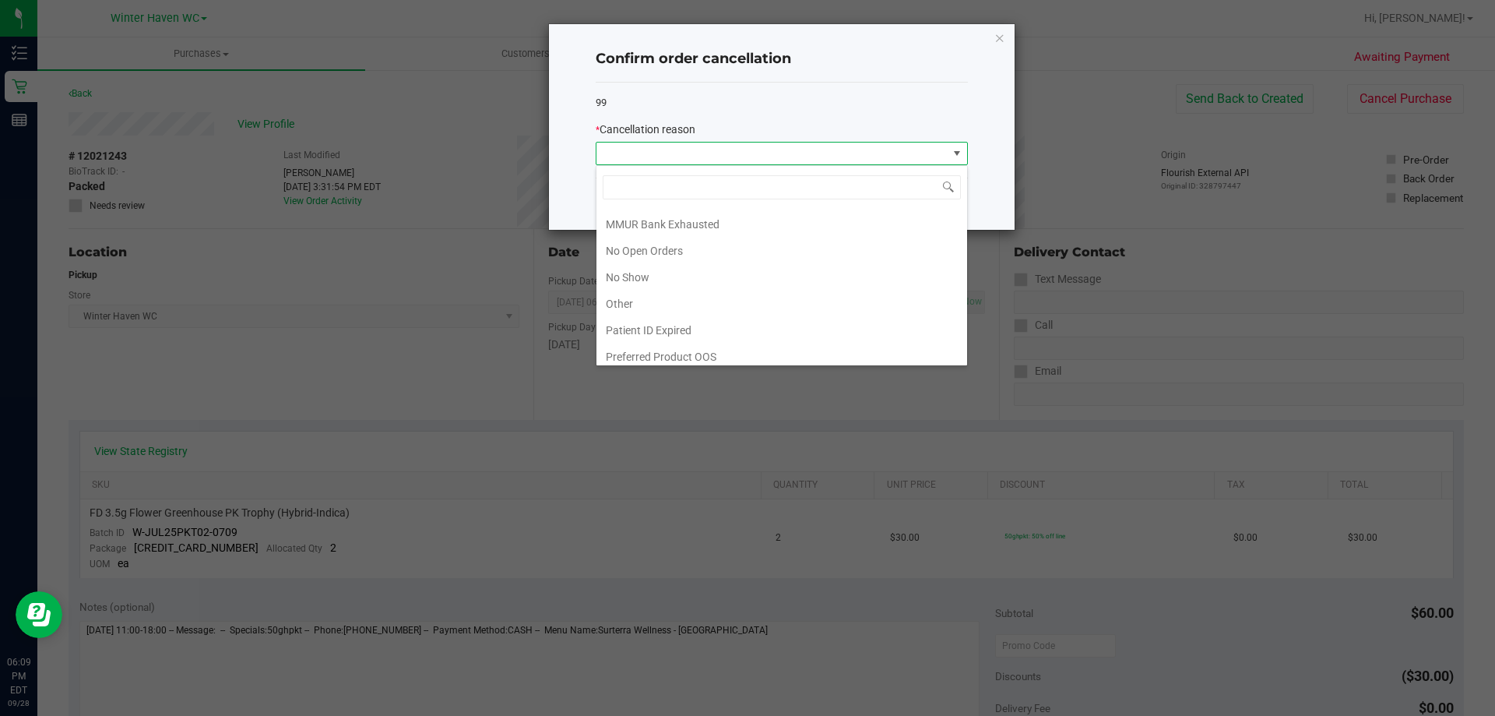
scroll to position [109, 0]
click at [674, 273] on li "No Show" at bounding box center [782, 270] width 371 height 26
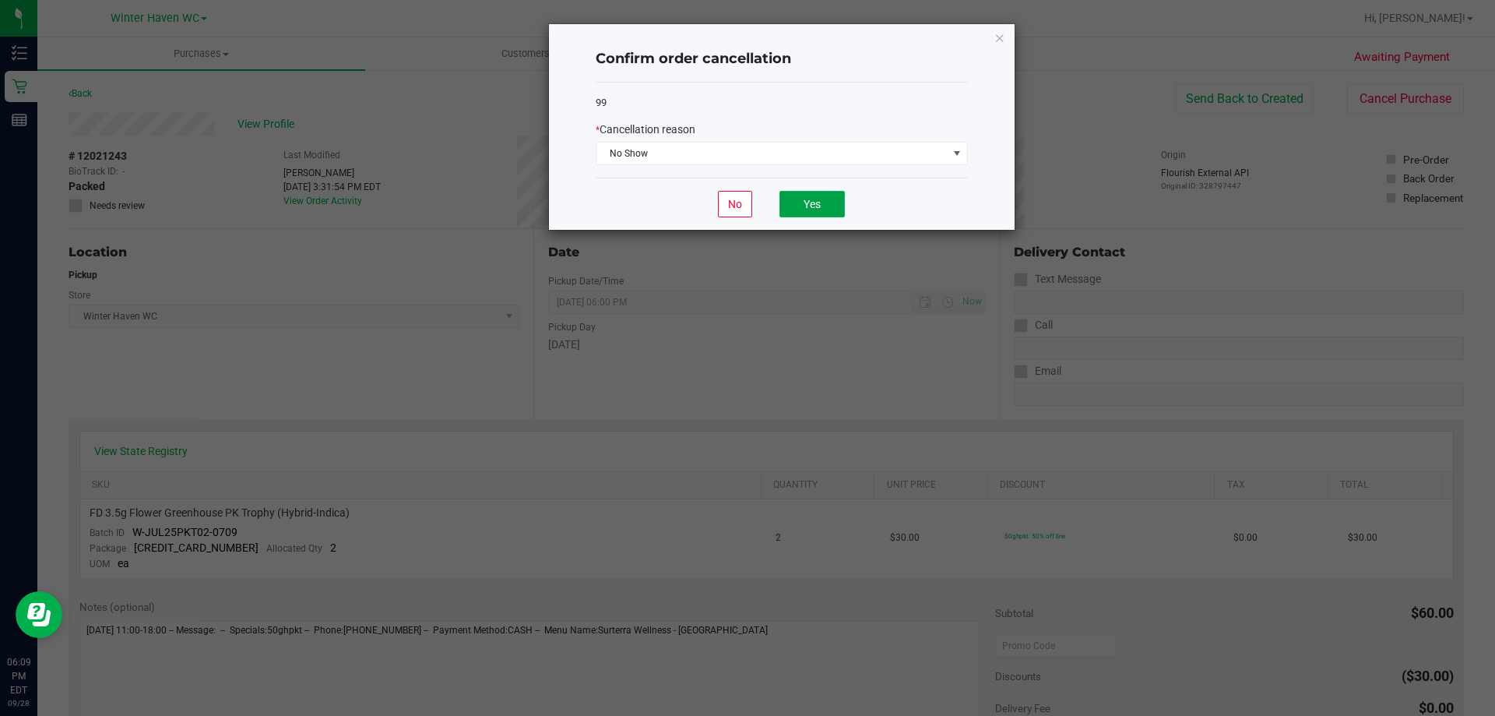
click at [815, 206] on button "Yes" at bounding box center [812, 204] width 65 height 26
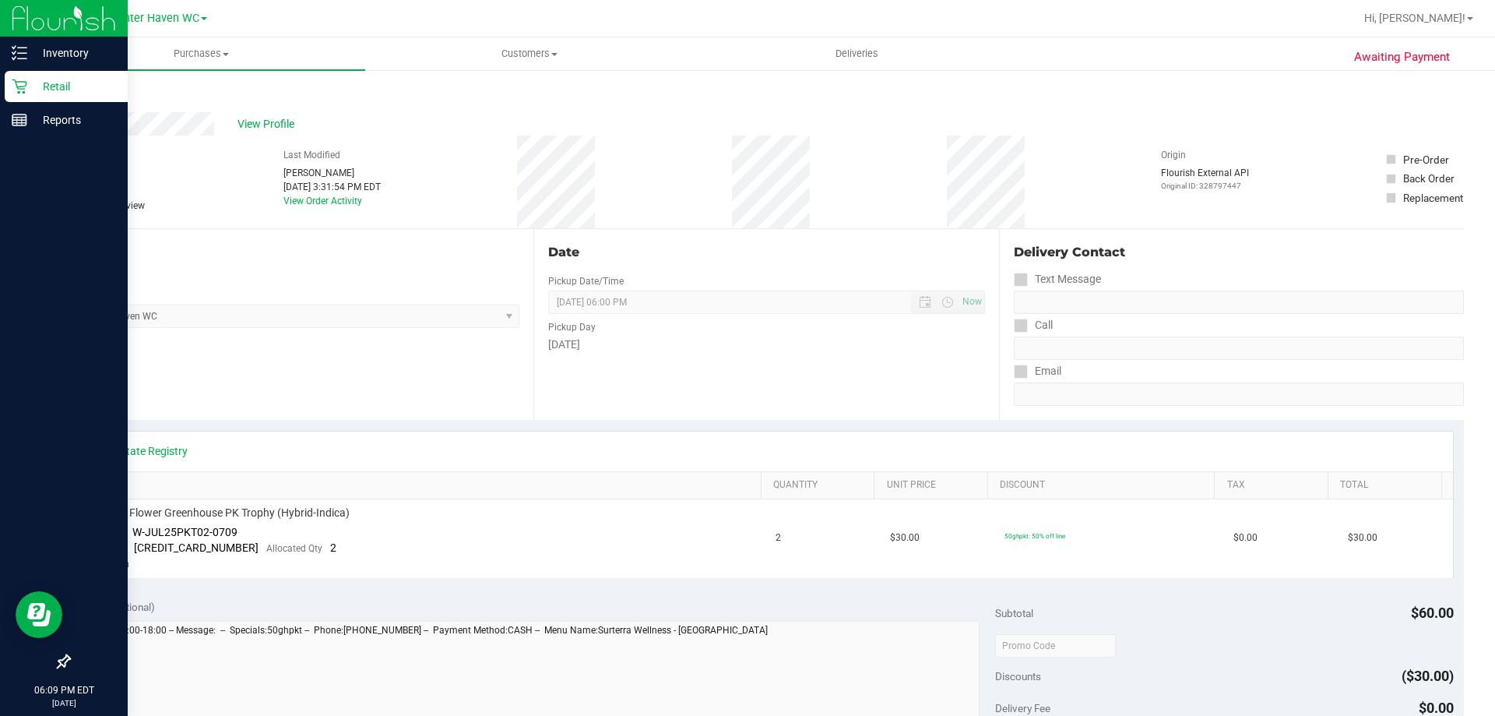
click at [59, 85] on p "Retail" at bounding box center [73, 86] width 93 height 19
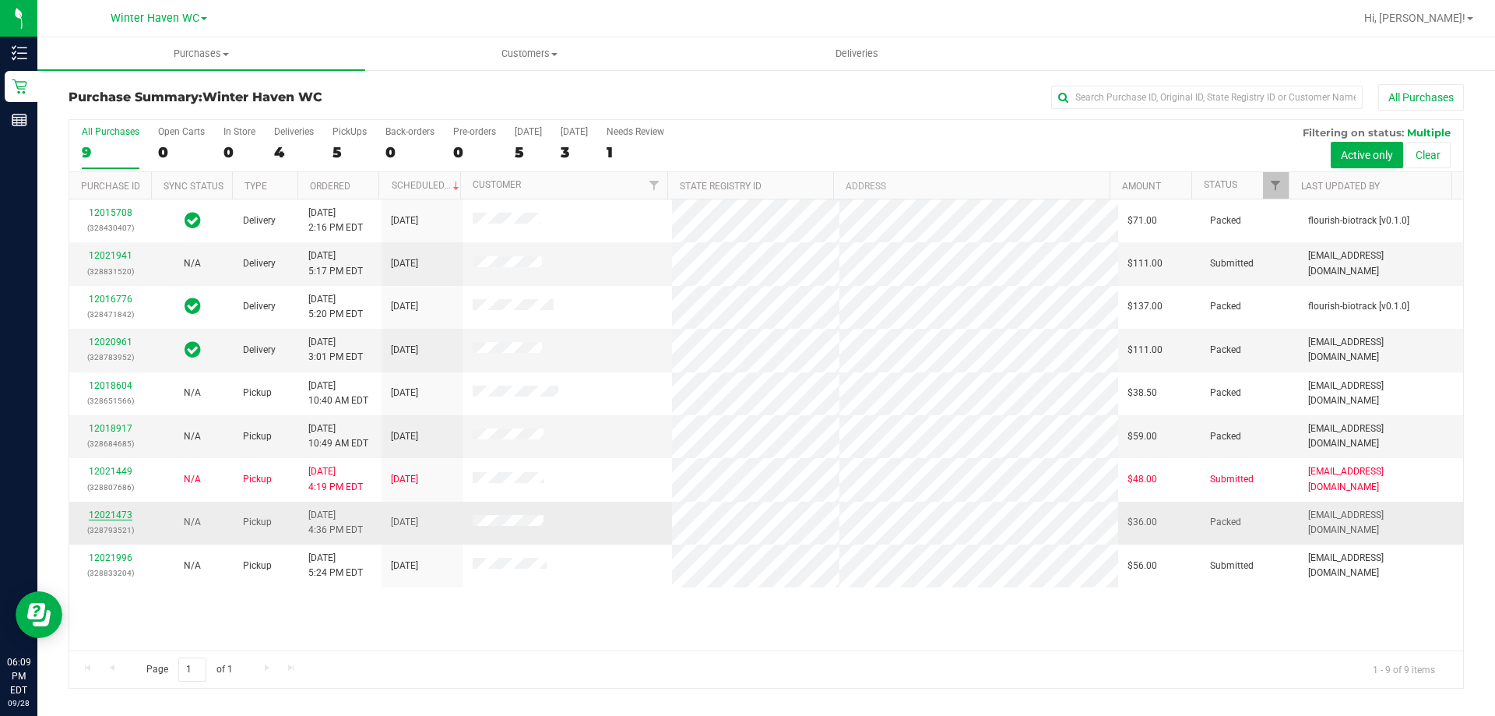
click at [110, 516] on link "12021473" at bounding box center [111, 514] width 44 height 11
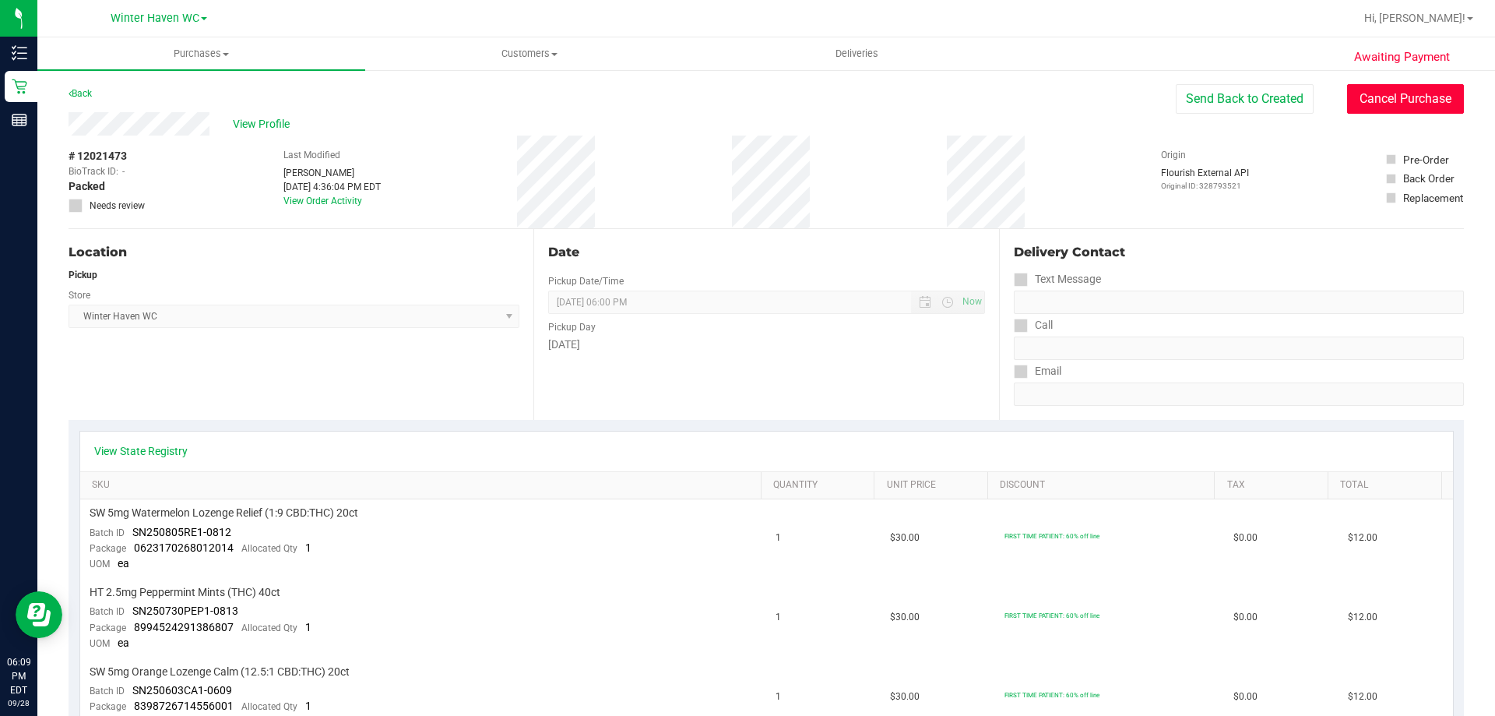
click at [1396, 93] on button "Cancel Purchase" at bounding box center [1405, 99] width 117 height 30
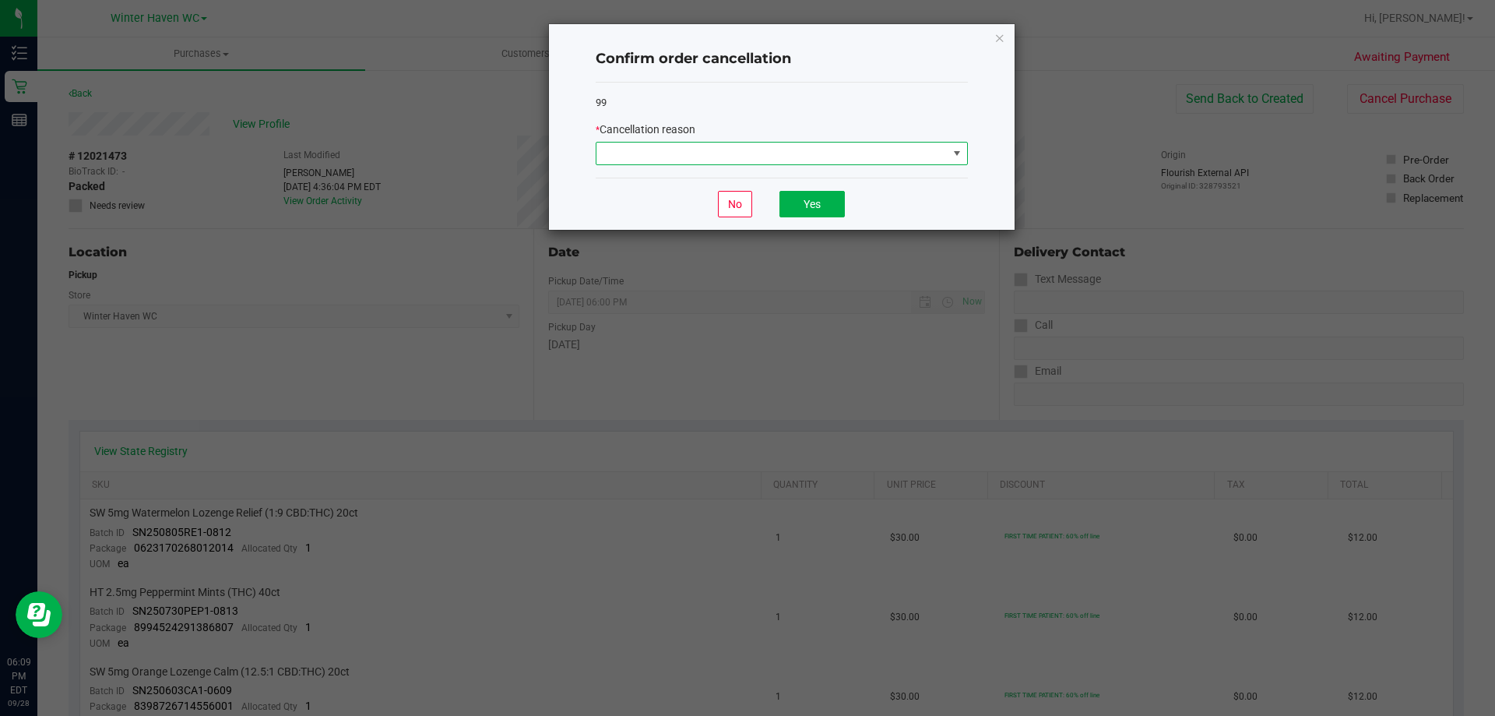
click at [903, 151] on span at bounding box center [772, 154] width 351 height 22
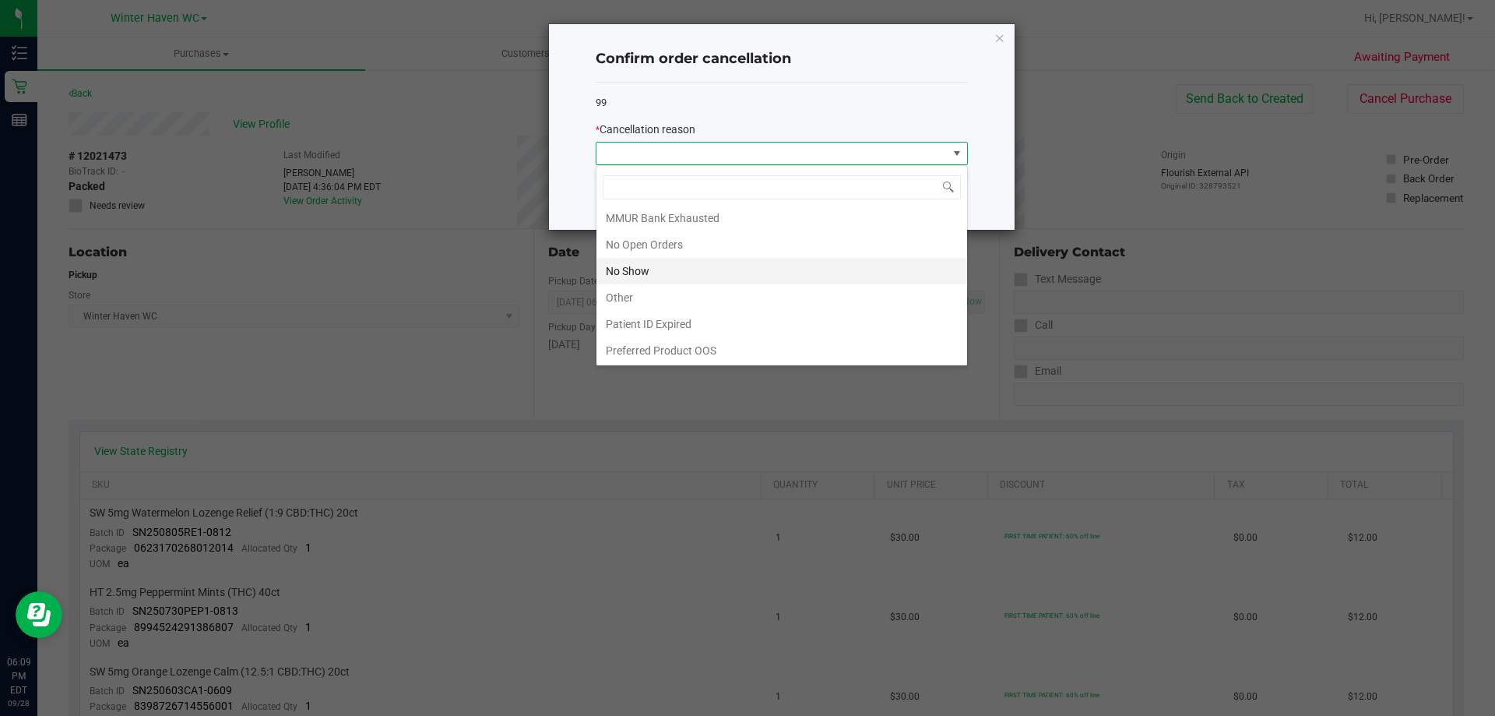
scroll to position [109, 0]
click at [681, 271] on li "No Show" at bounding box center [782, 270] width 371 height 26
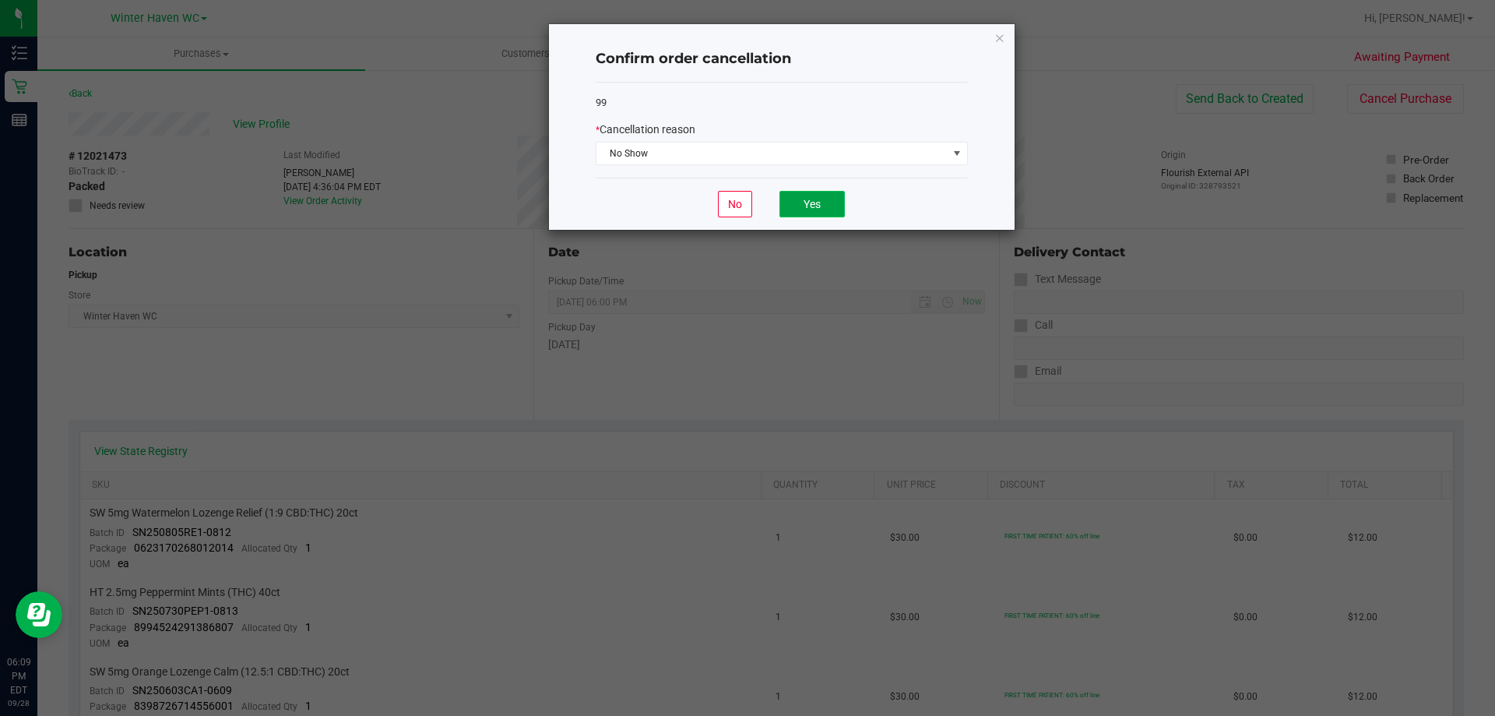
click at [818, 199] on button "Yes" at bounding box center [812, 204] width 65 height 26
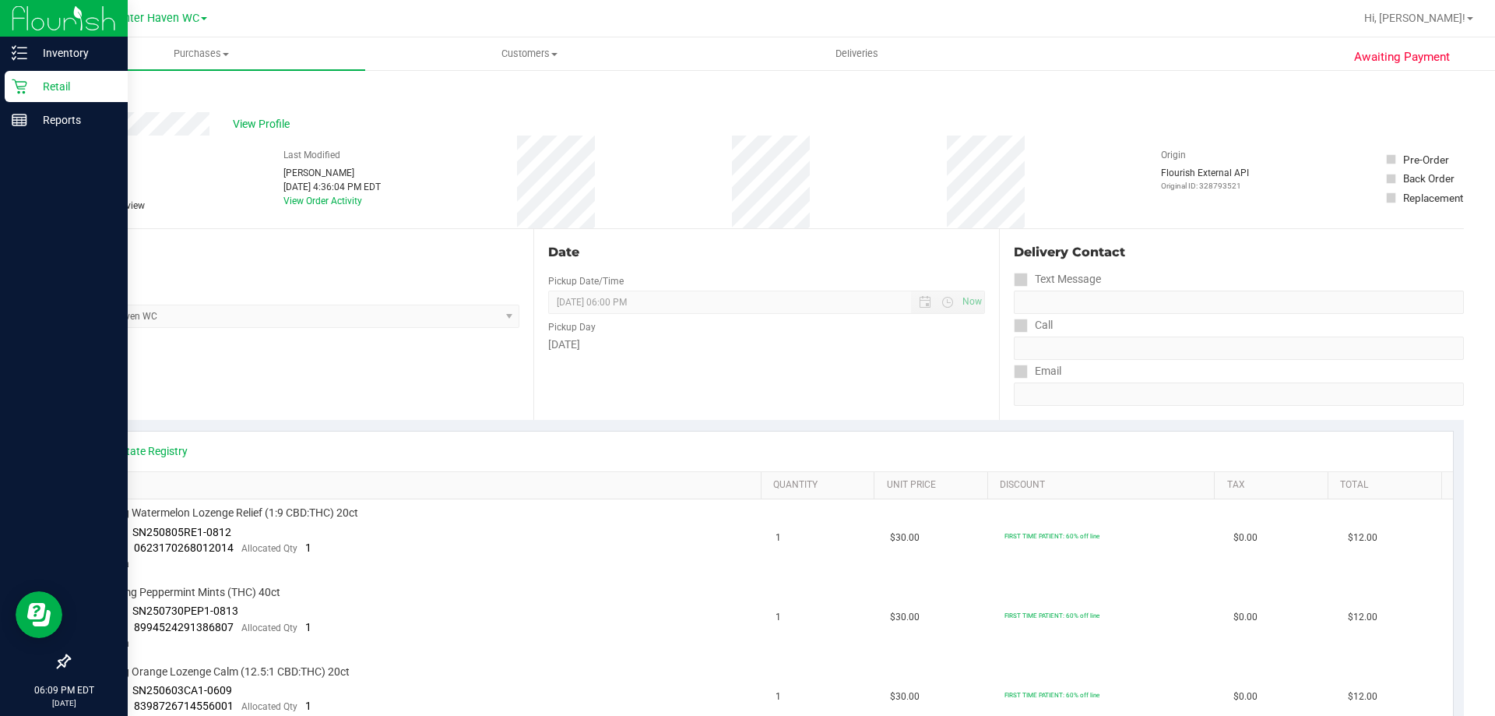
click at [50, 78] on p "Retail" at bounding box center [73, 86] width 93 height 19
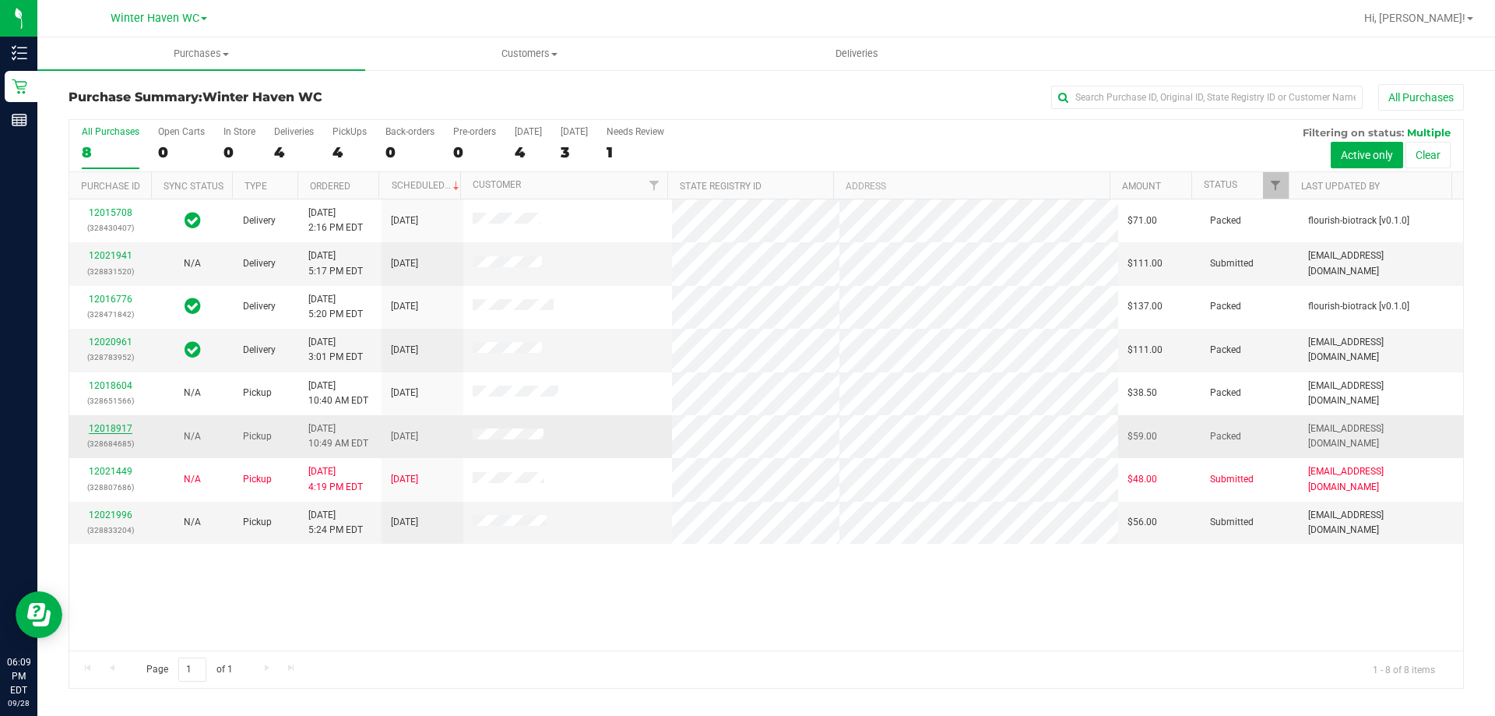
click at [104, 424] on link "12018917" at bounding box center [111, 428] width 44 height 11
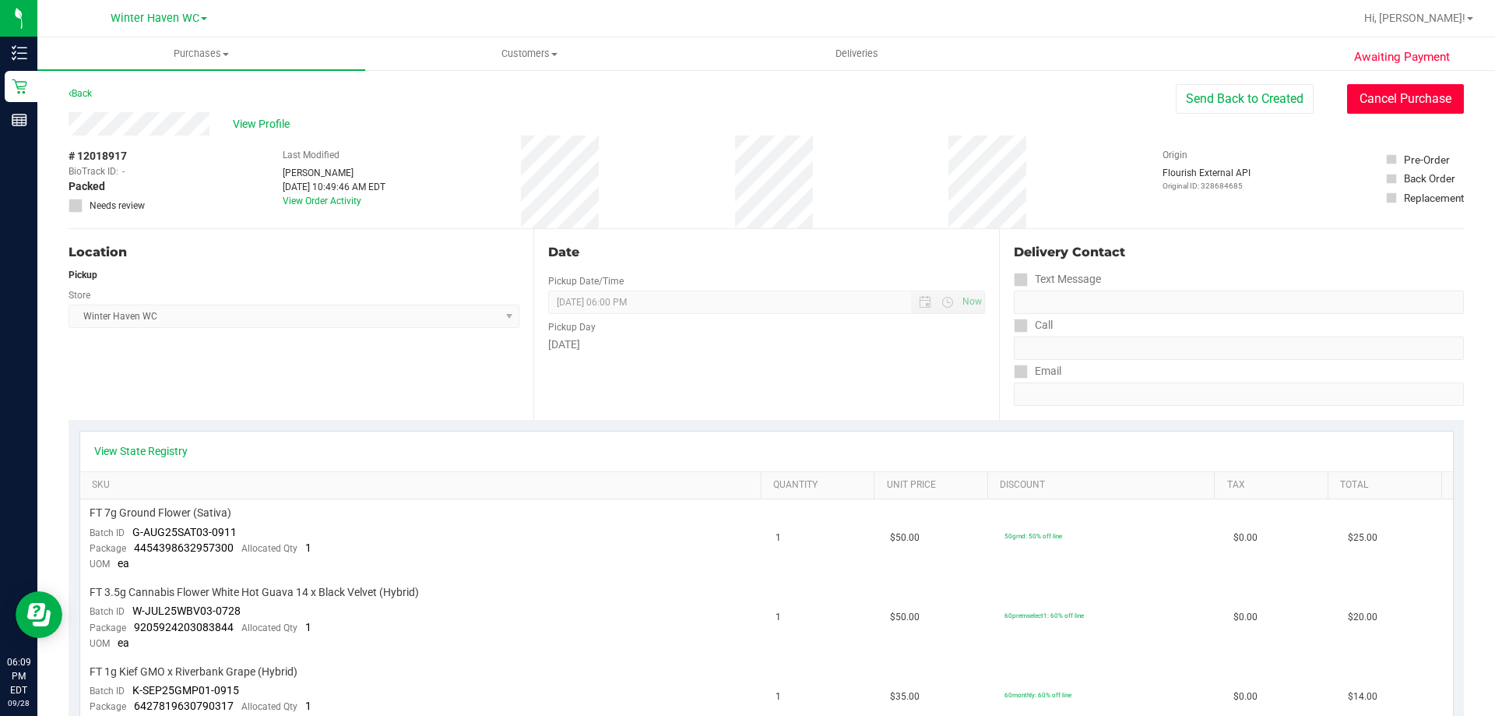
click at [1387, 96] on button "Cancel Purchase" at bounding box center [1405, 99] width 117 height 30
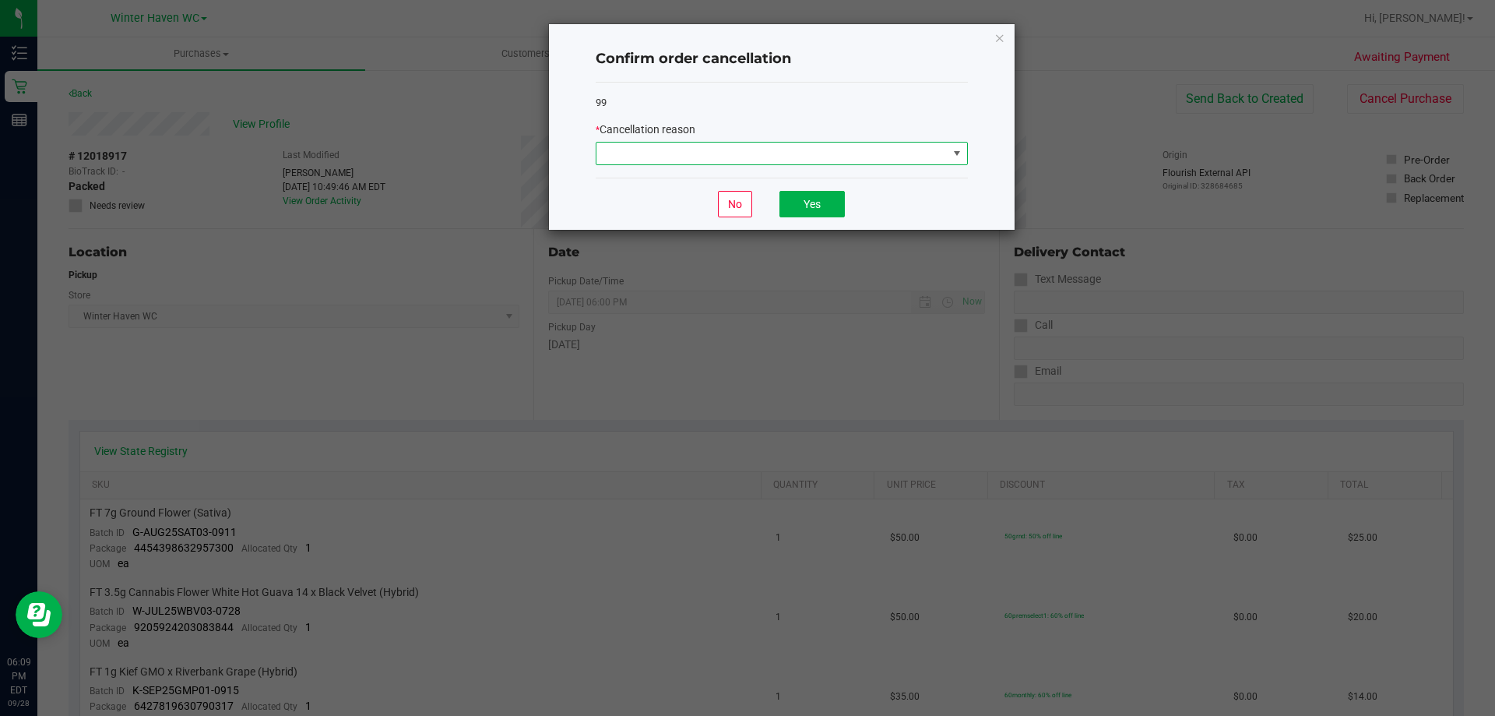
click at [848, 153] on span at bounding box center [772, 154] width 351 height 22
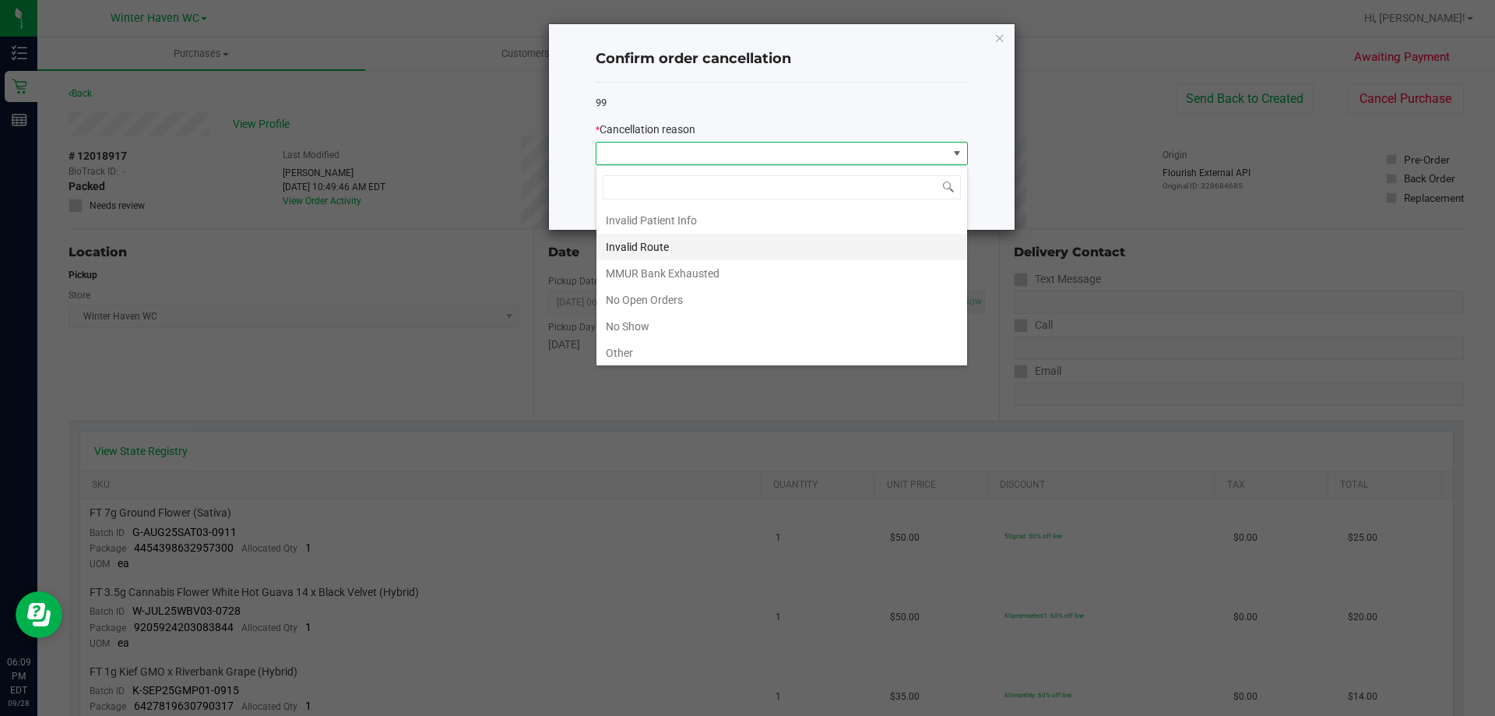
scroll to position [109, 0]
click at [662, 270] on li "No Show" at bounding box center [782, 270] width 371 height 26
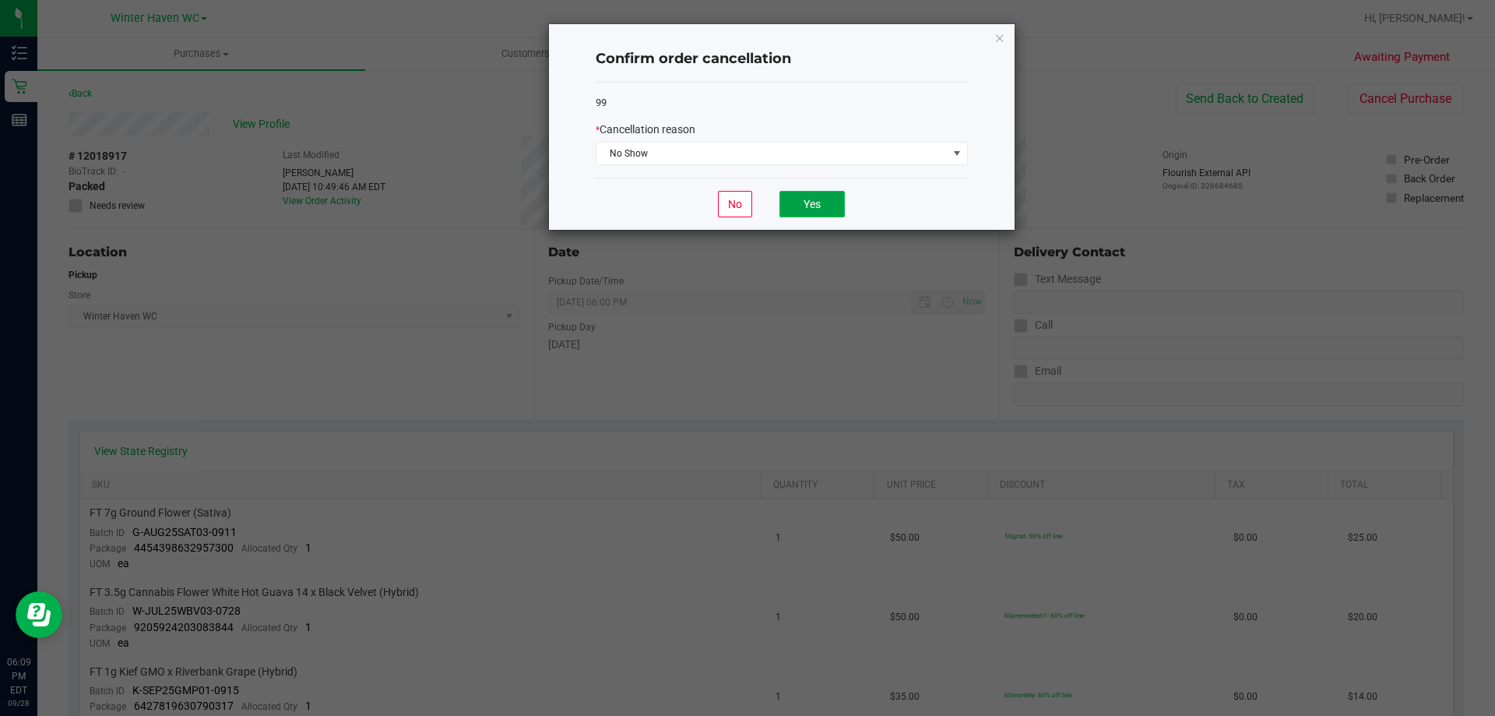
click at [799, 201] on button "Yes" at bounding box center [812, 204] width 65 height 26
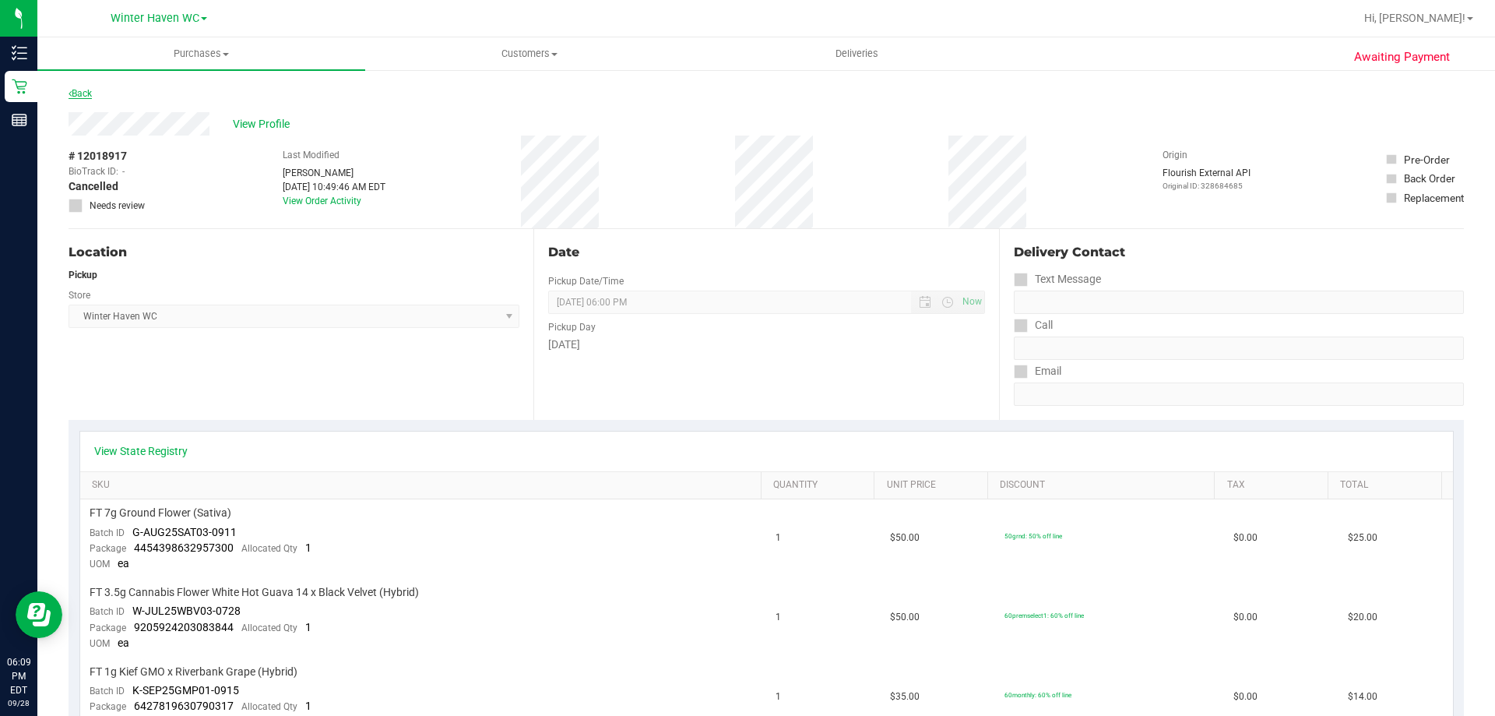
click at [79, 93] on link "Back" at bounding box center [80, 93] width 23 height 11
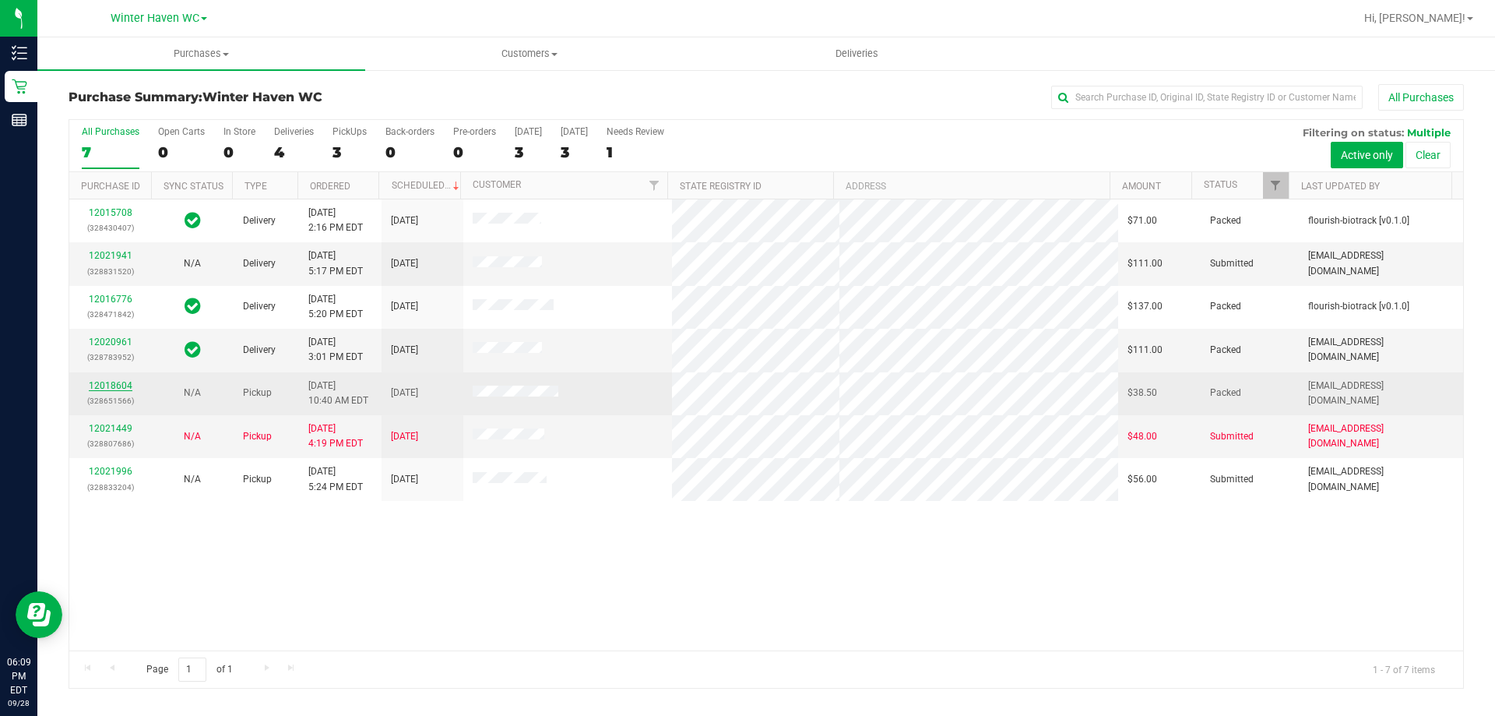
click at [112, 385] on link "12018604" at bounding box center [111, 385] width 44 height 11
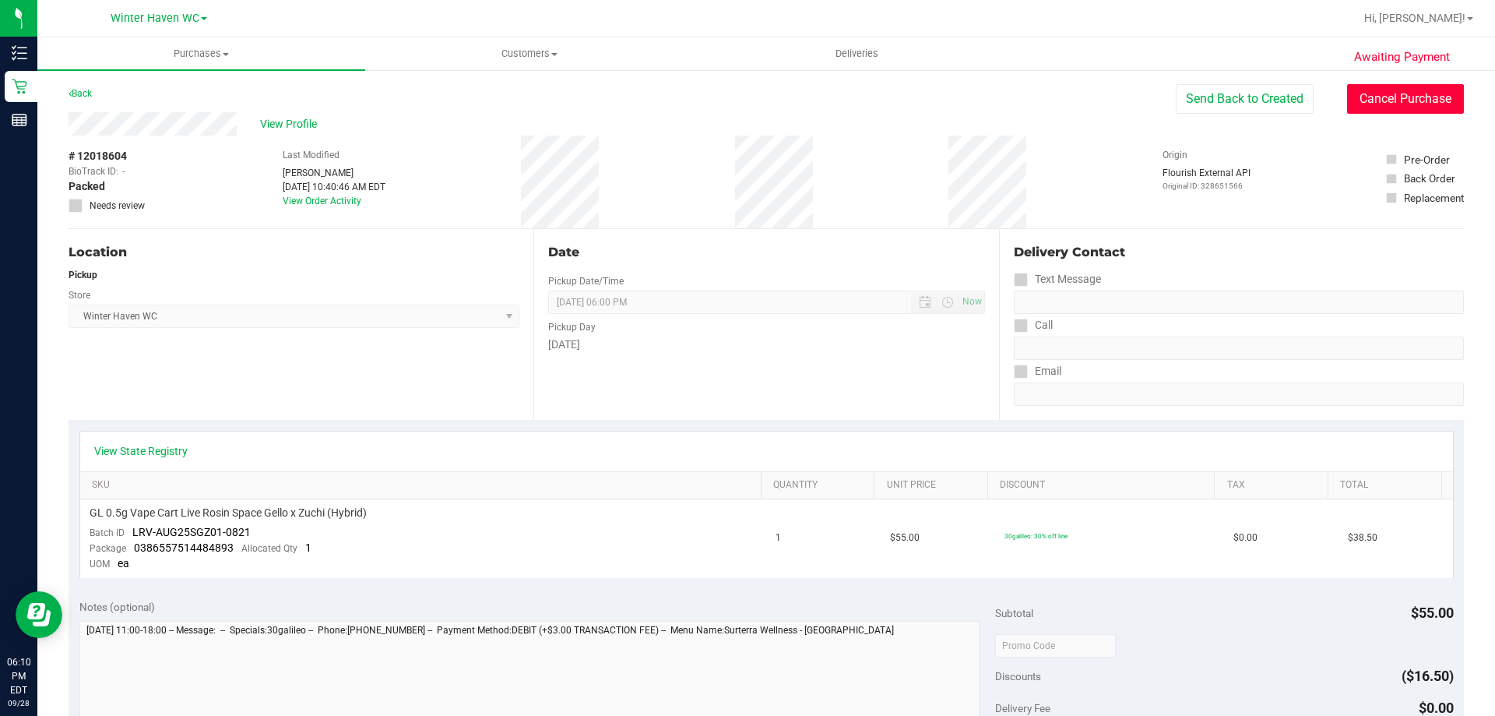
click at [1402, 94] on button "Cancel Purchase" at bounding box center [1405, 99] width 117 height 30
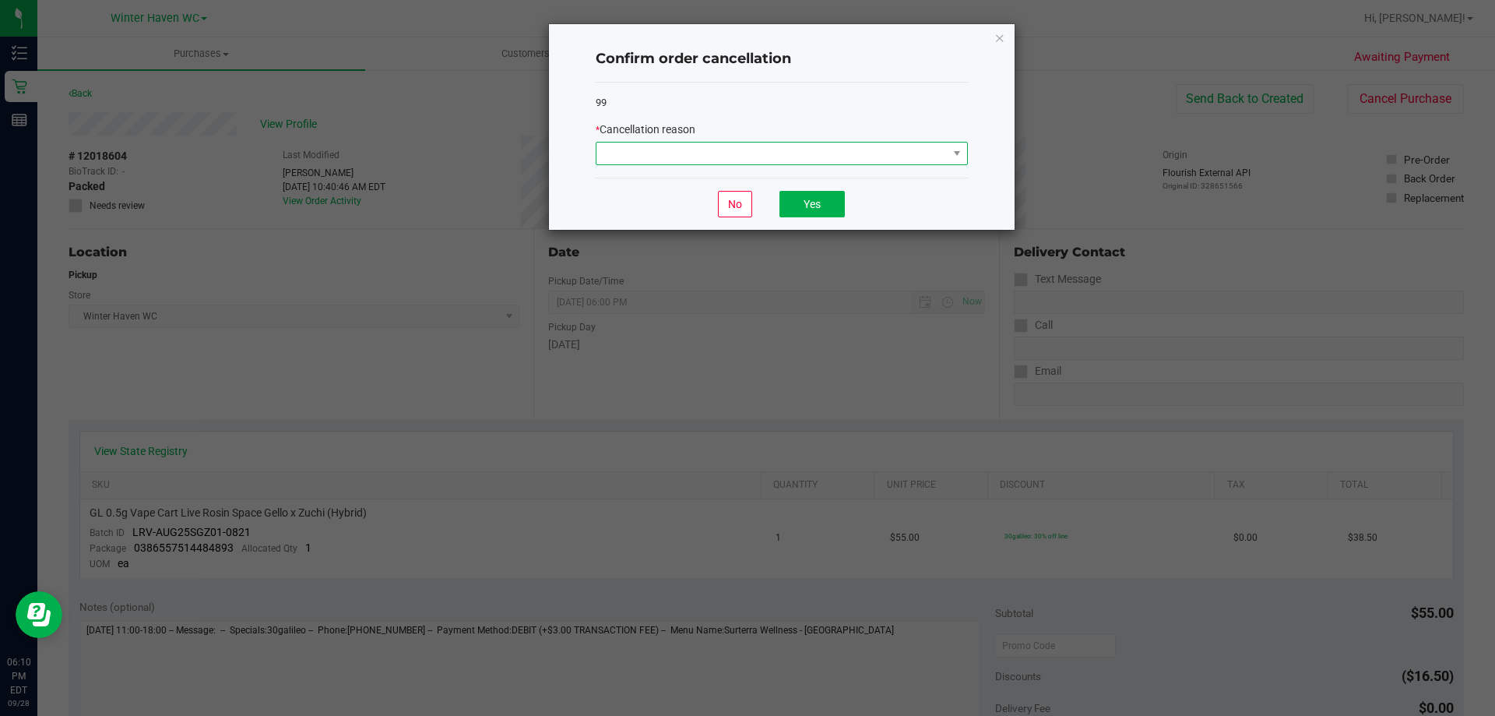
click at [897, 153] on span at bounding box center [772, 154] width 351 height 22
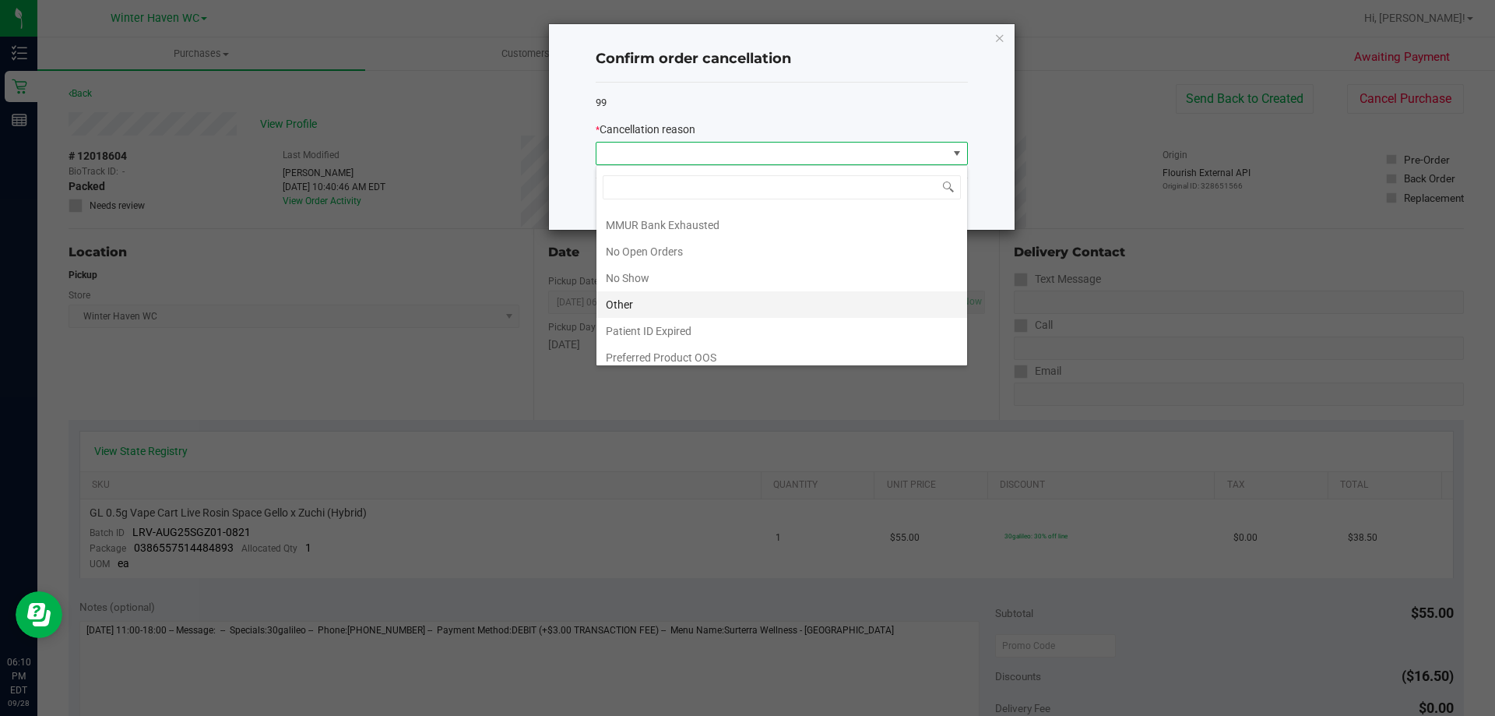
scroll to position [109, 0]
click at [642, 263] on li "No Show" at bounding box center [782, 270] width 371 height 26
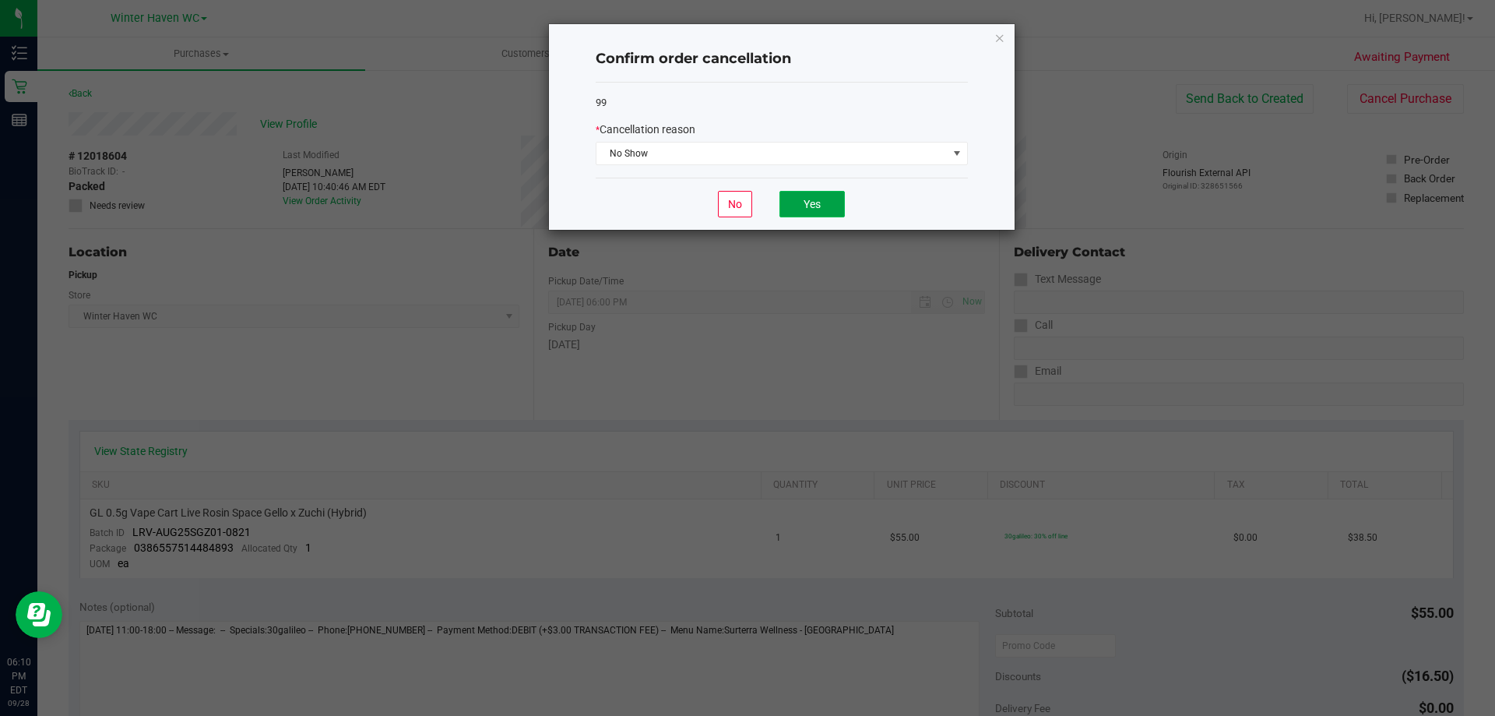
click at [804, 195] on button "Yes" at bounding box center [812, 204] width 65 height 26
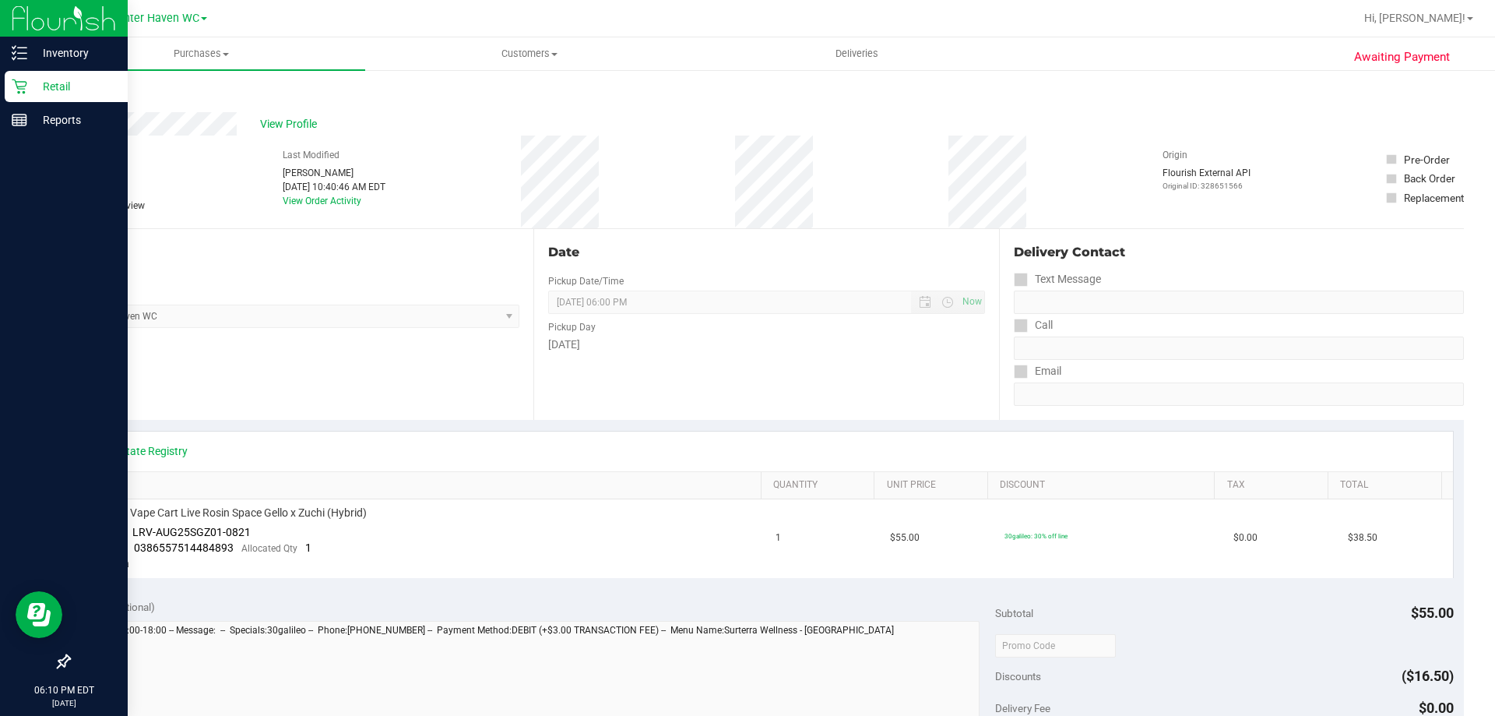
click at [50, 83] on p "Retail" at bounding box center [73, 86] width 93 height 19
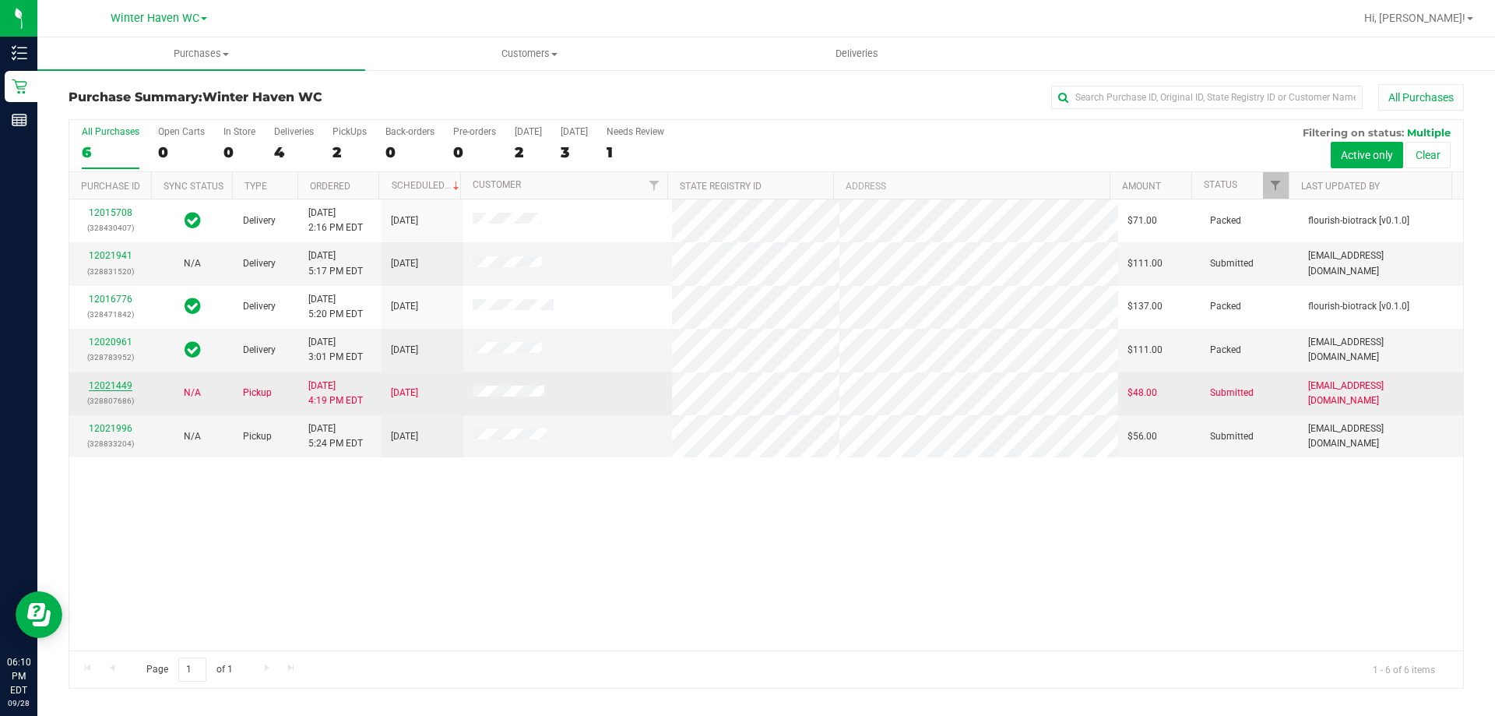
click at [124, 386] on link "12021449" at bounding box center [111, 385] width 44 height 11
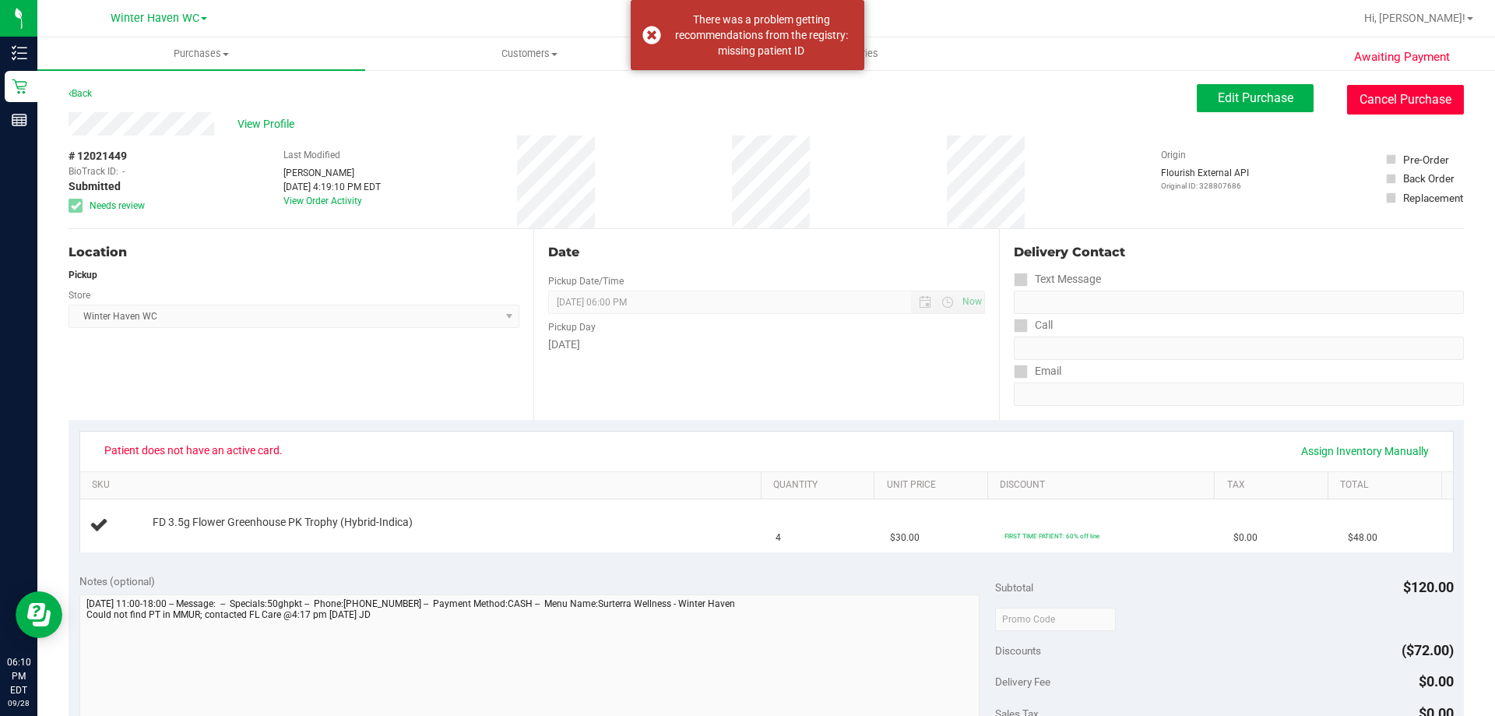
click at [1374, 93] on button "Cancel Purchase" at bounding box center [1405, 100] width 117 height 30
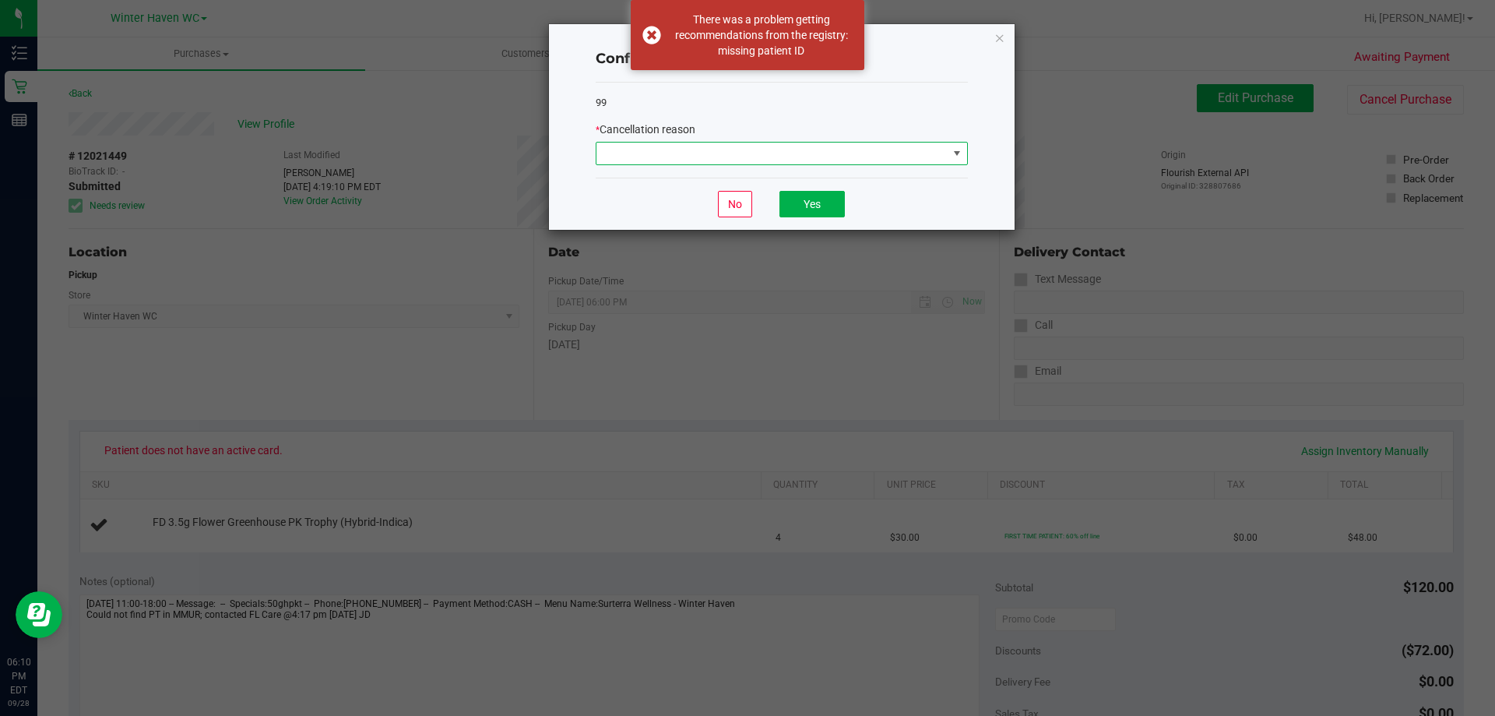
click at [821, 151] on span at bounding box center [772, 154] width 351 height 22
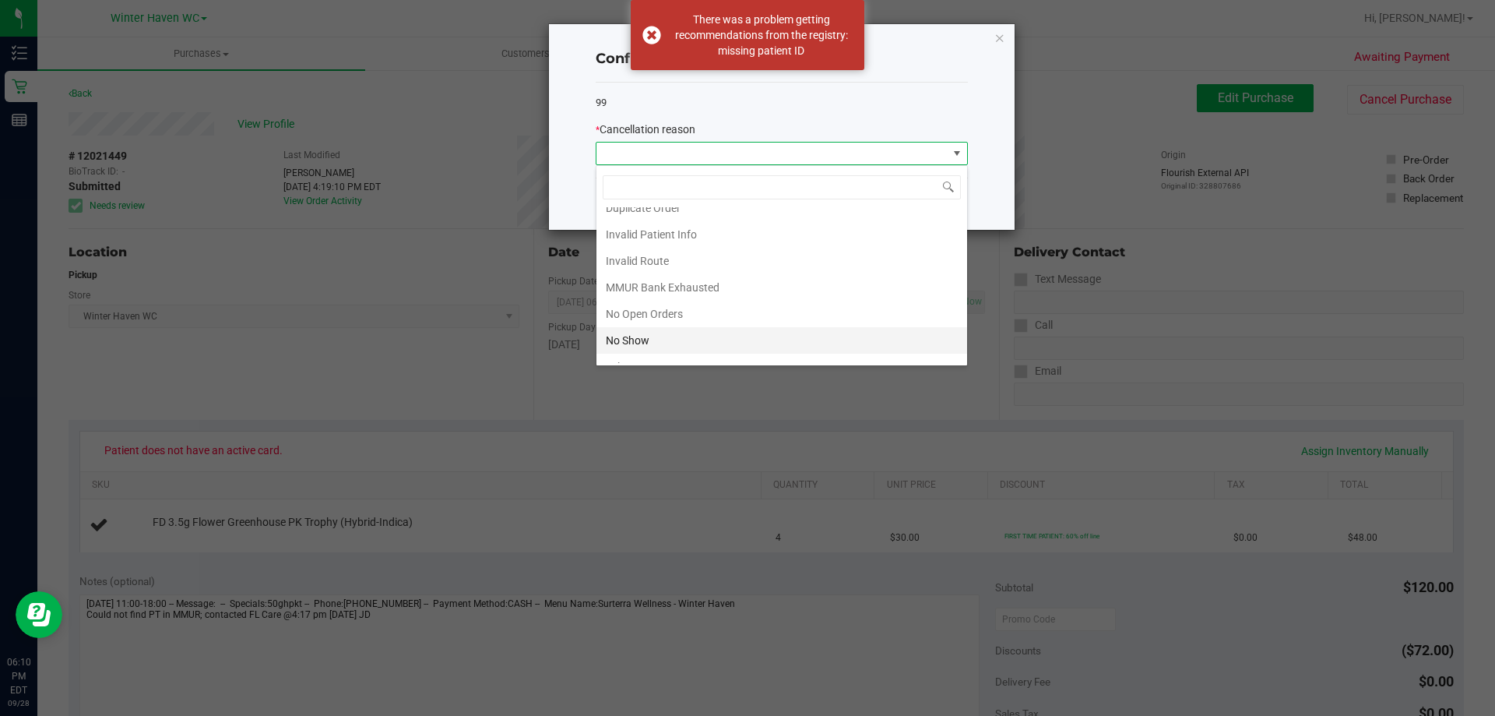
scroll to position [78, 0]
click at [673, 300] on li "No Show" at bounding box center [782, 301] width 371 height 26
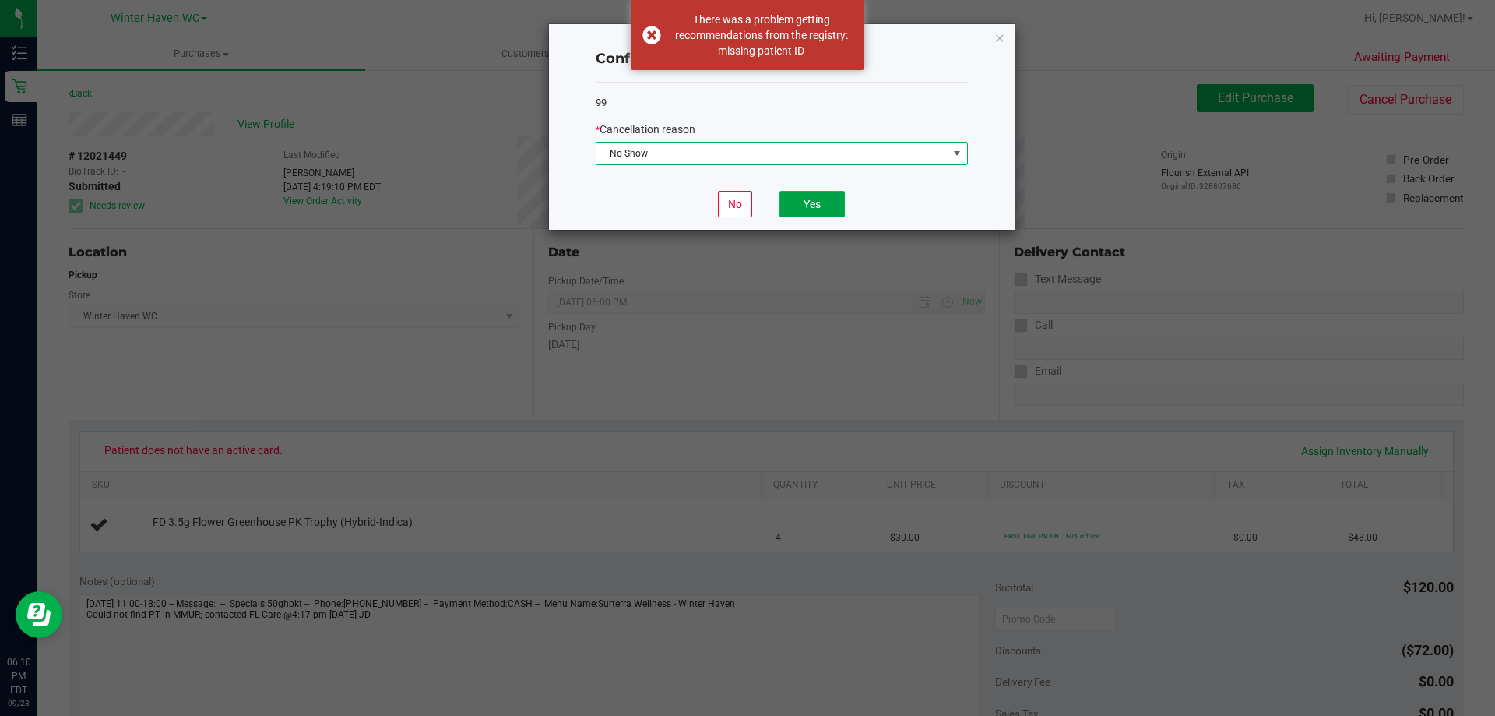
click at [819, 195] on button "Yes" at bounding box center [812, 204] width 65 height 26
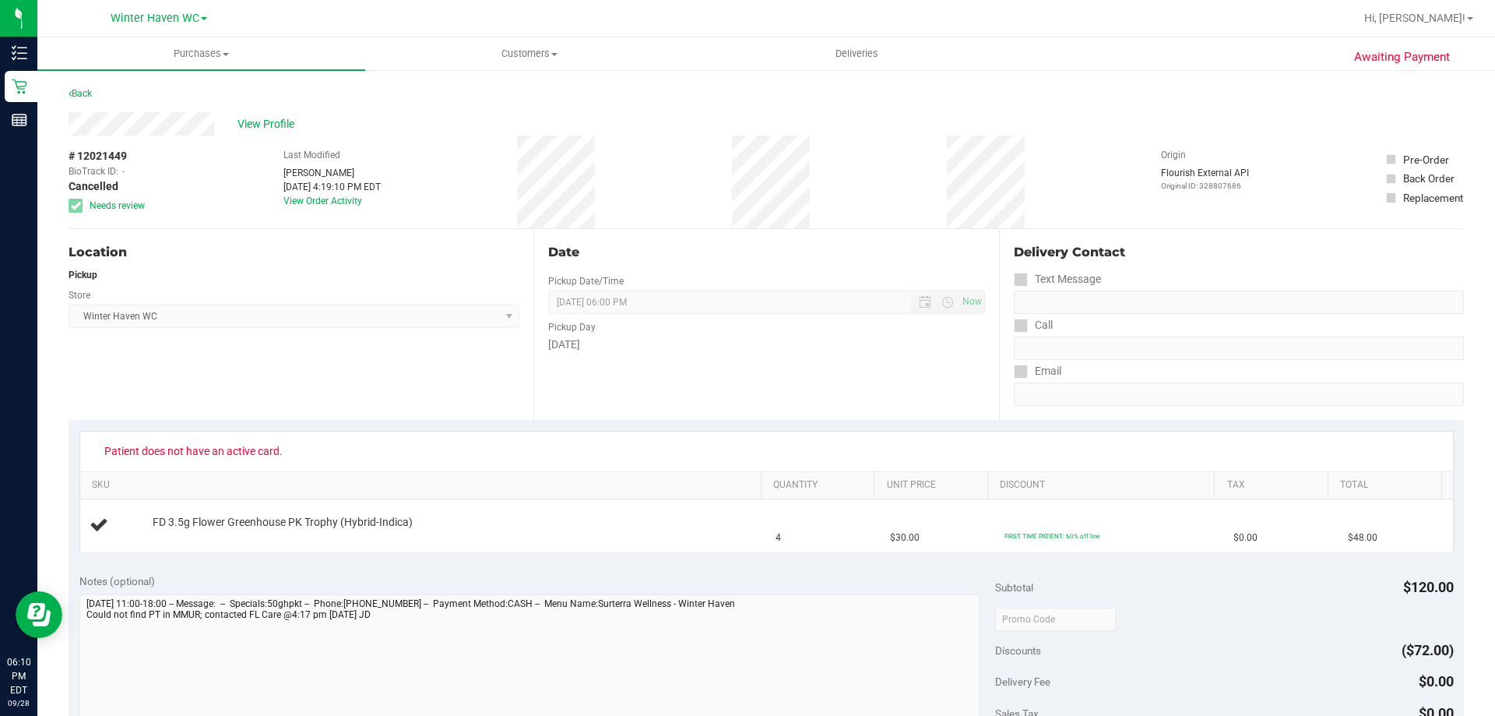
click at [82, 87] on div "Back" at bounding box center [80, 93] width 23 height 19
click at [78, 92] on link "Back" at bounding box center [80, 93] width 23 height 11
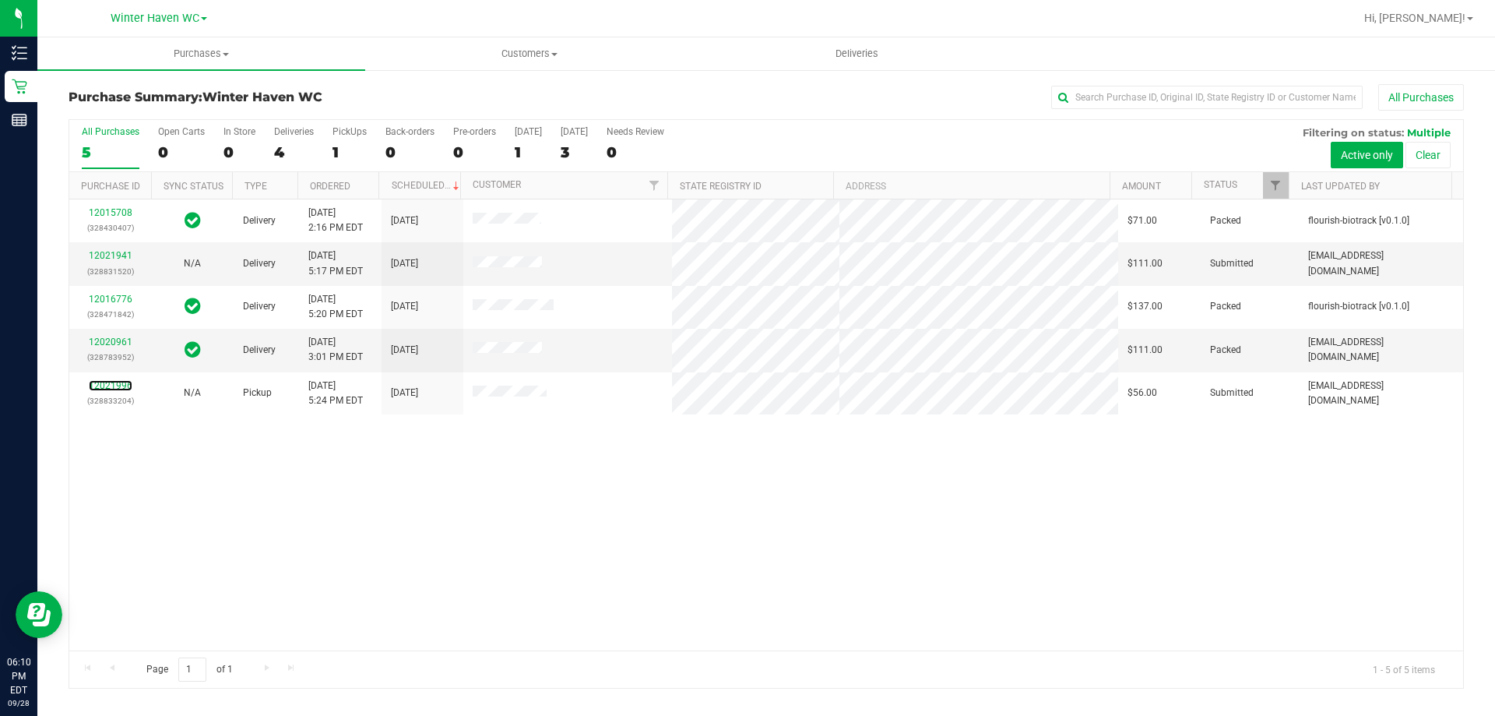
click at [102, 386] on link "12021996" at bounding box center [111, 385] width 44 height 11
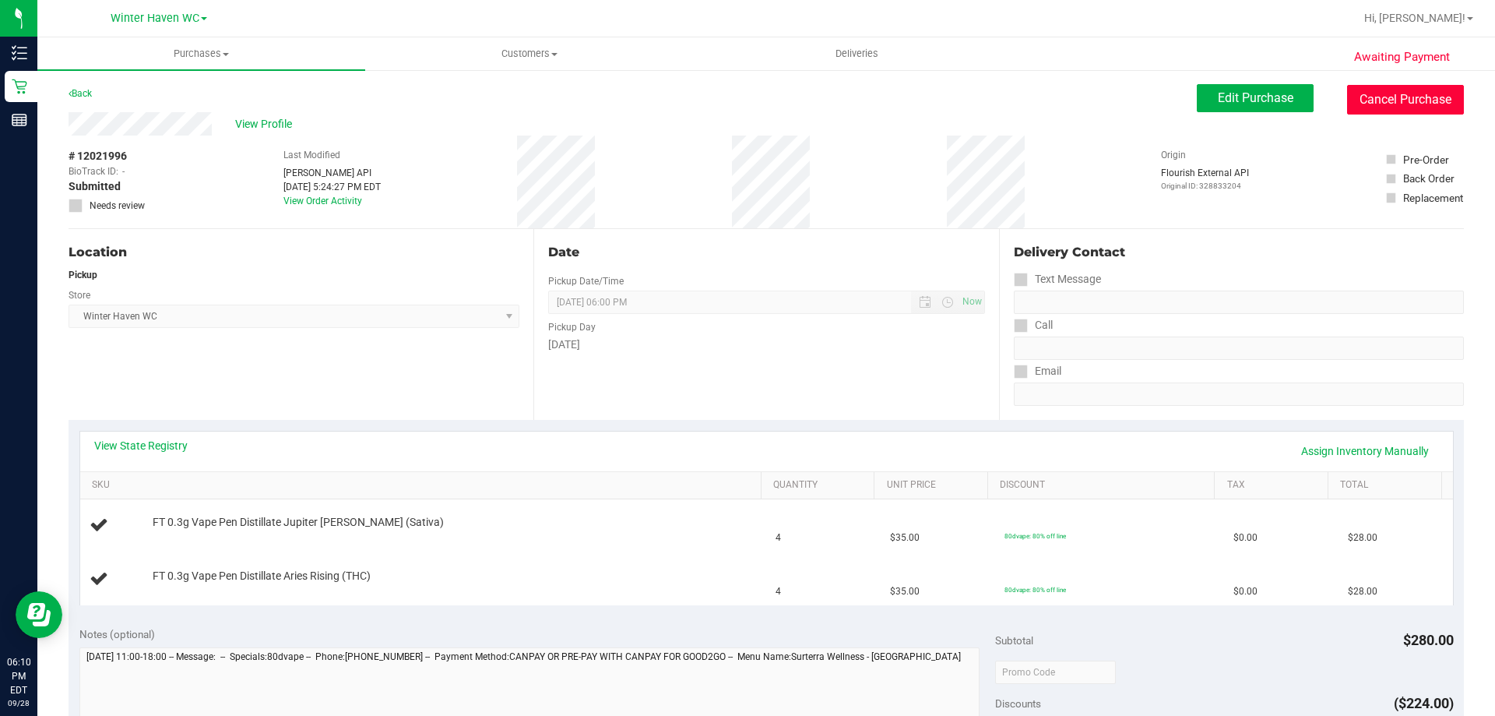
click at [1393, 100] on button "Cancel Purchase" at bounding box center [1405, 100] width 117 height 30
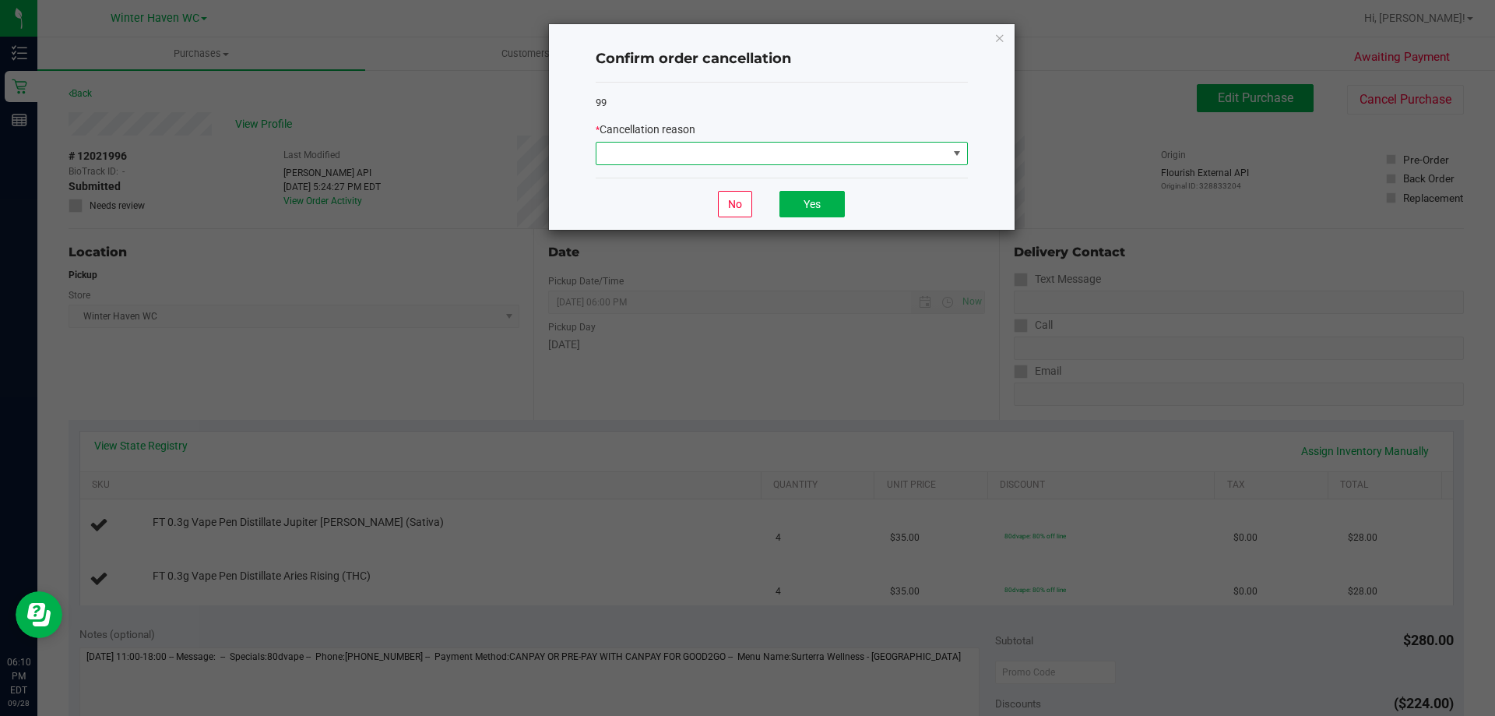
click at [916, 162] on span at bounding box center [772, 154] width 351 height 22
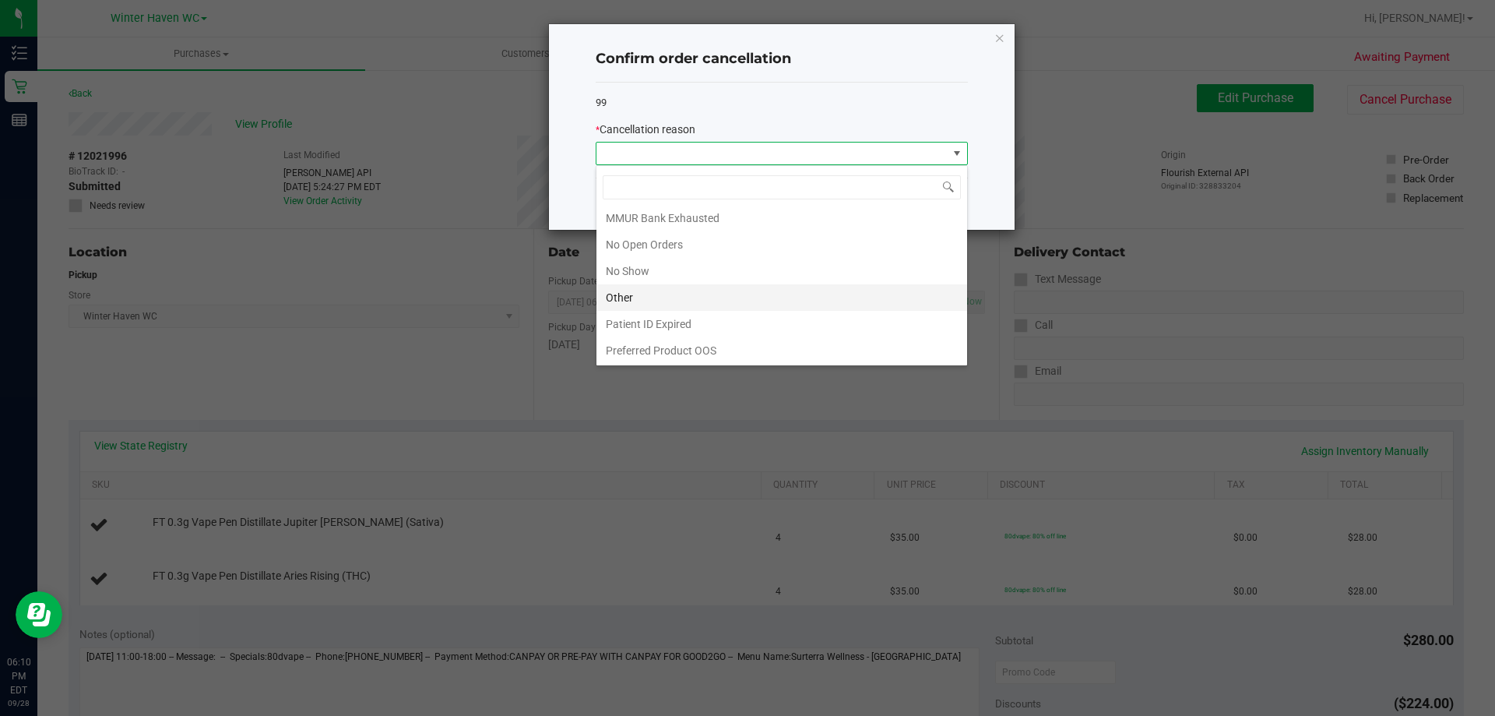
scroll to position [109, 0]
click at [638, 271] on li "No Show" at bounding box center [782, 270] width 371 height 26
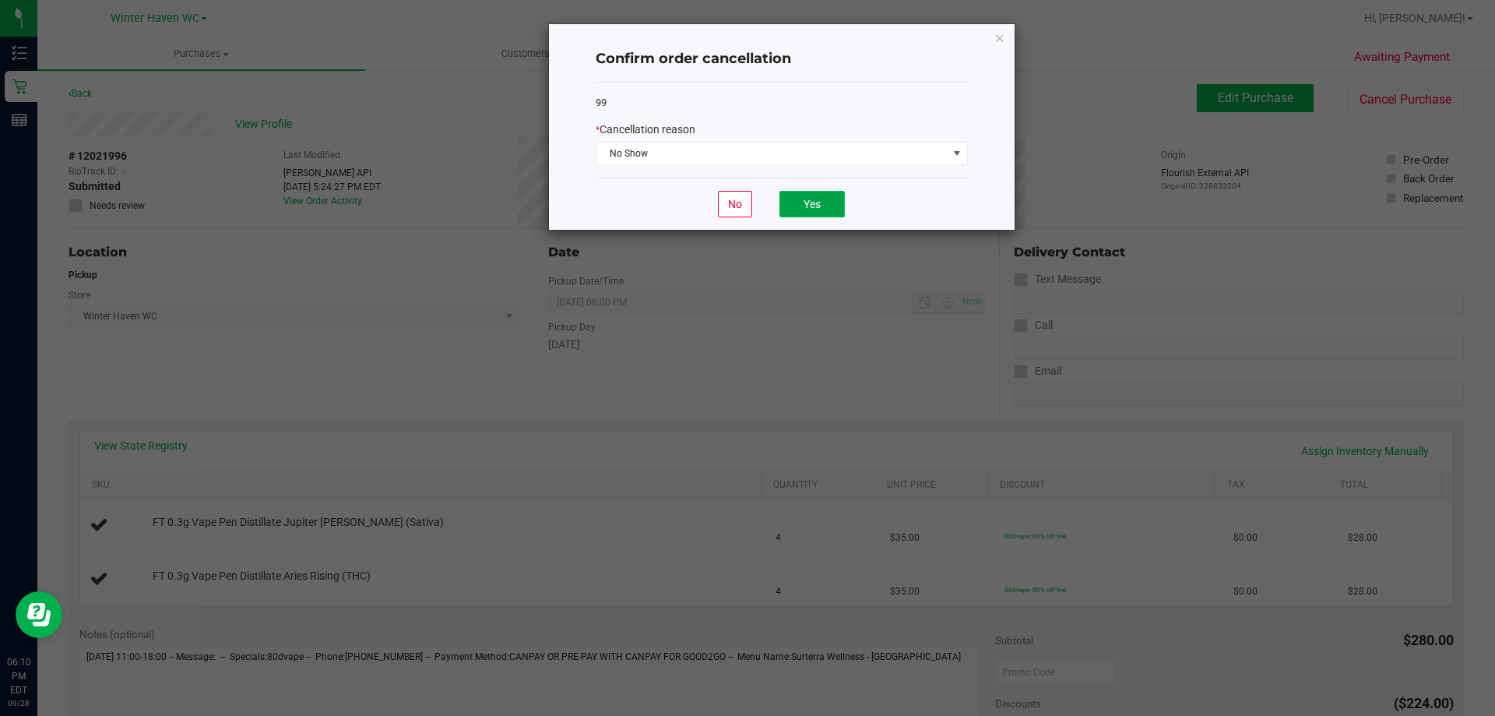
click at [821, 199] on button "Yes" at bounding box center [812, 204] width 65 height 26
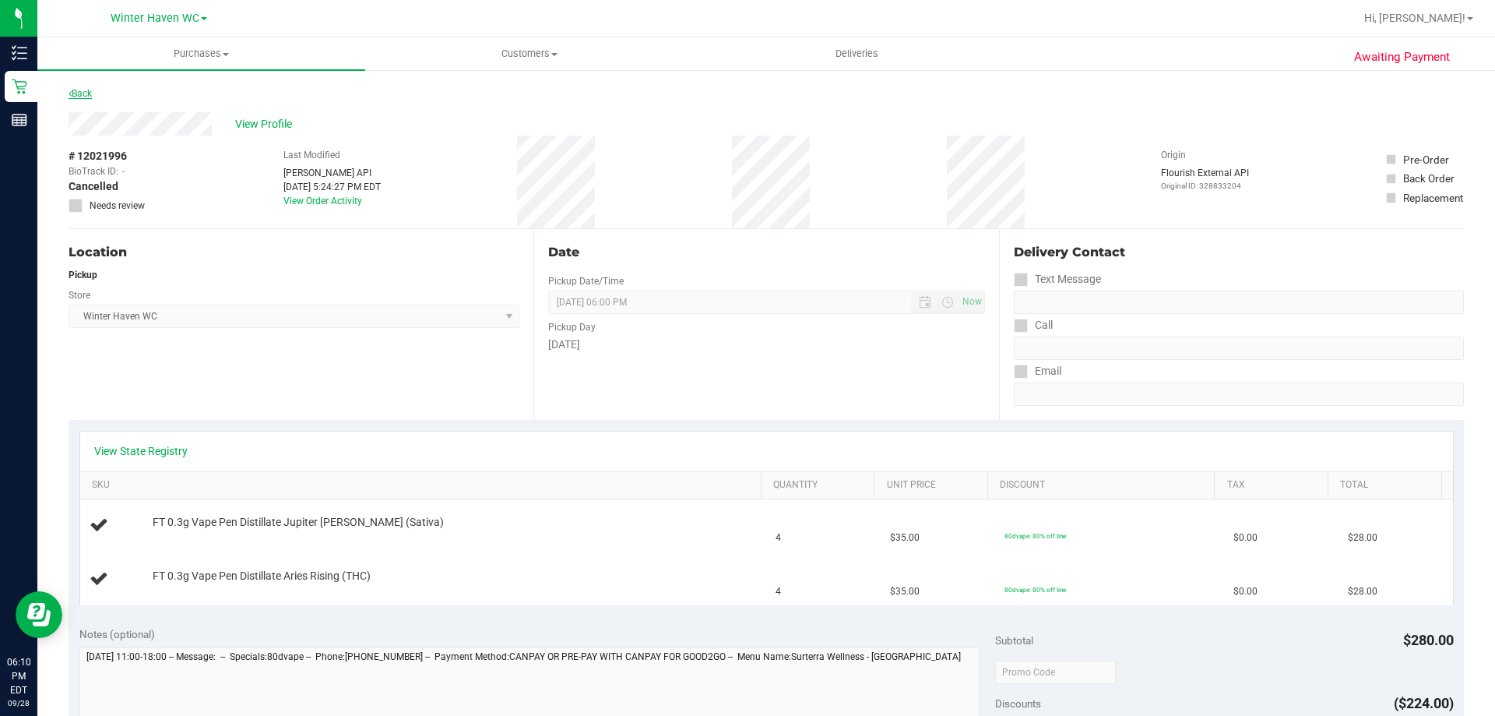
click at [92, 91] on link "Back" at bounding box center [80, 93] width 23 height 11
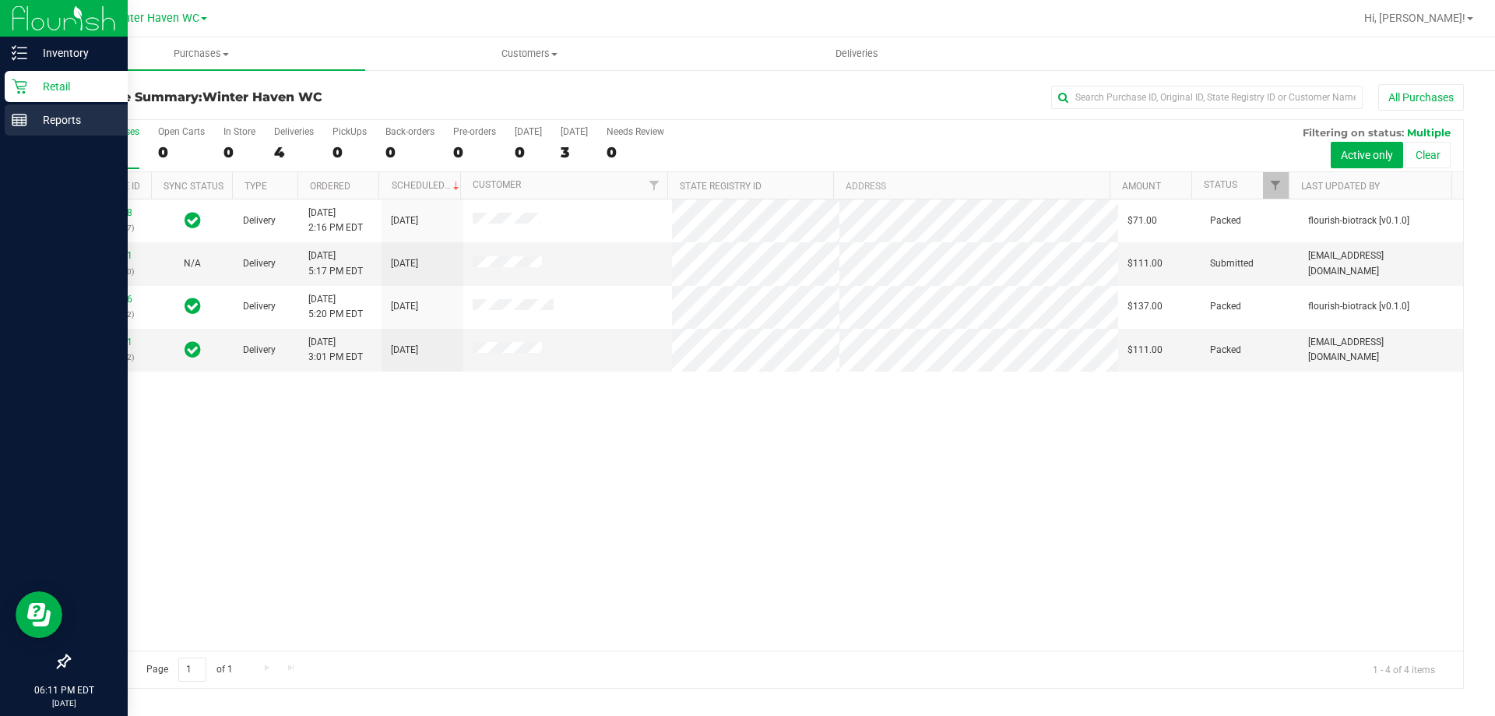
click at [57, 121] on p "Reports" at bounding box center [73, 120] width 93 height 19
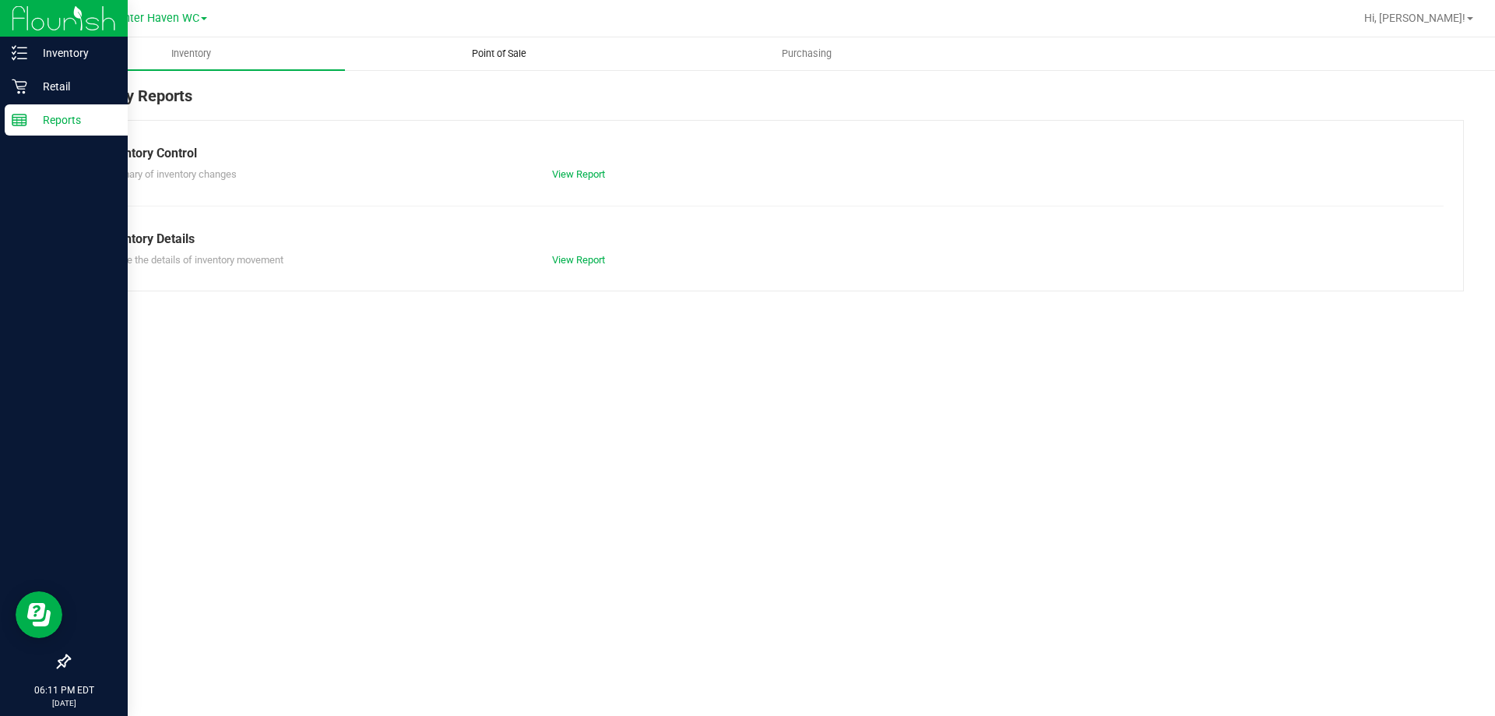
click at [514, 51] on span "Point of Sale" at bounding box center [499, 54] width 97 height 14
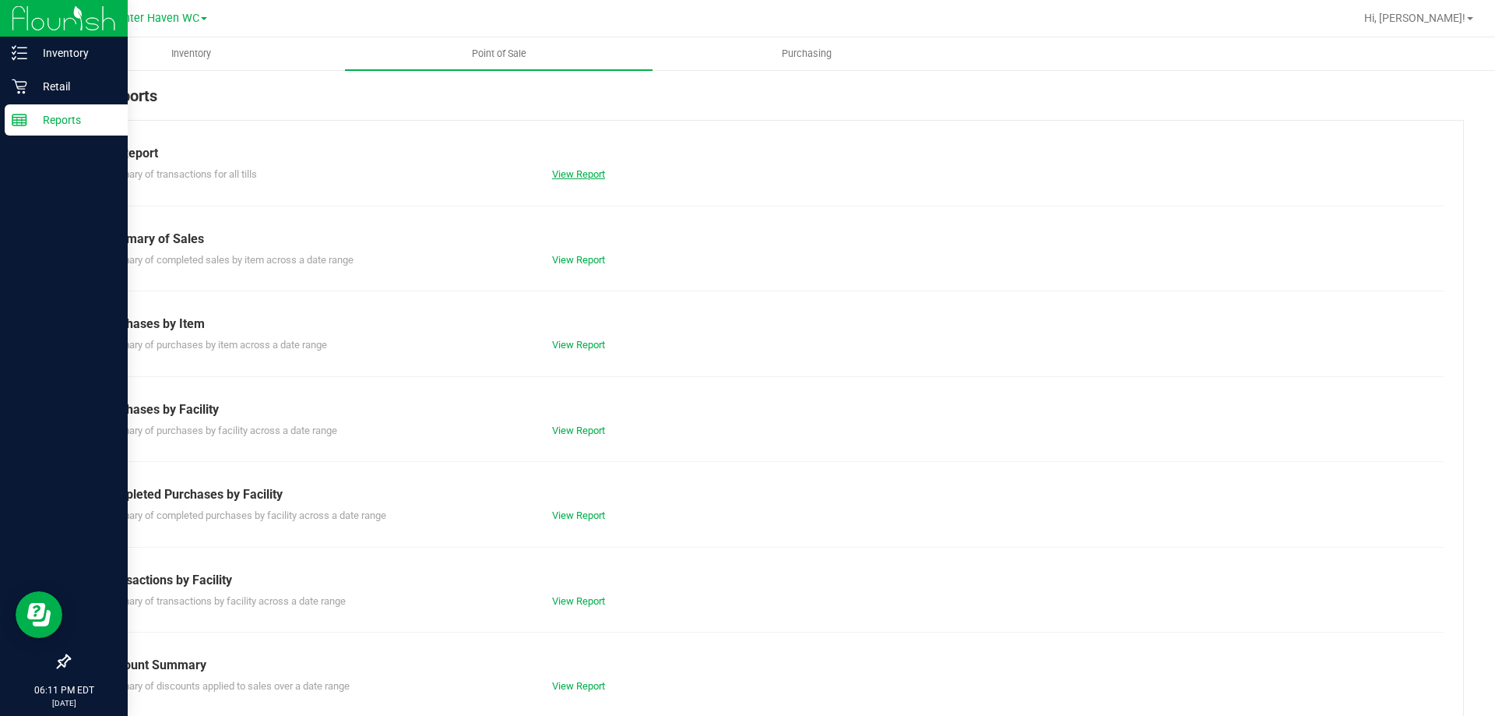
click at [580, 178] on link "View Report" at bounding box center [578, 174] width 53 height 12
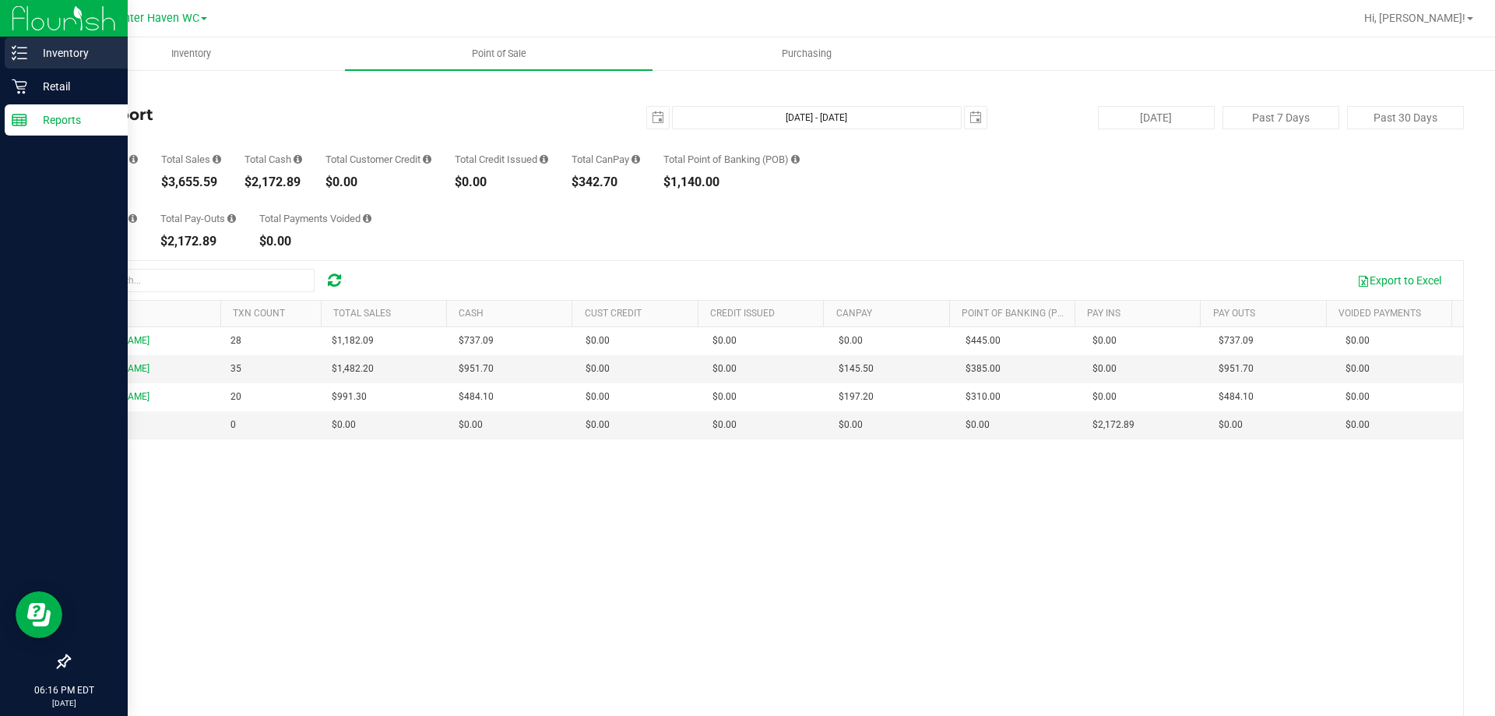
click at [46, 50] on p "Inventory" at bounding box center [73, 53] width 93 height 19
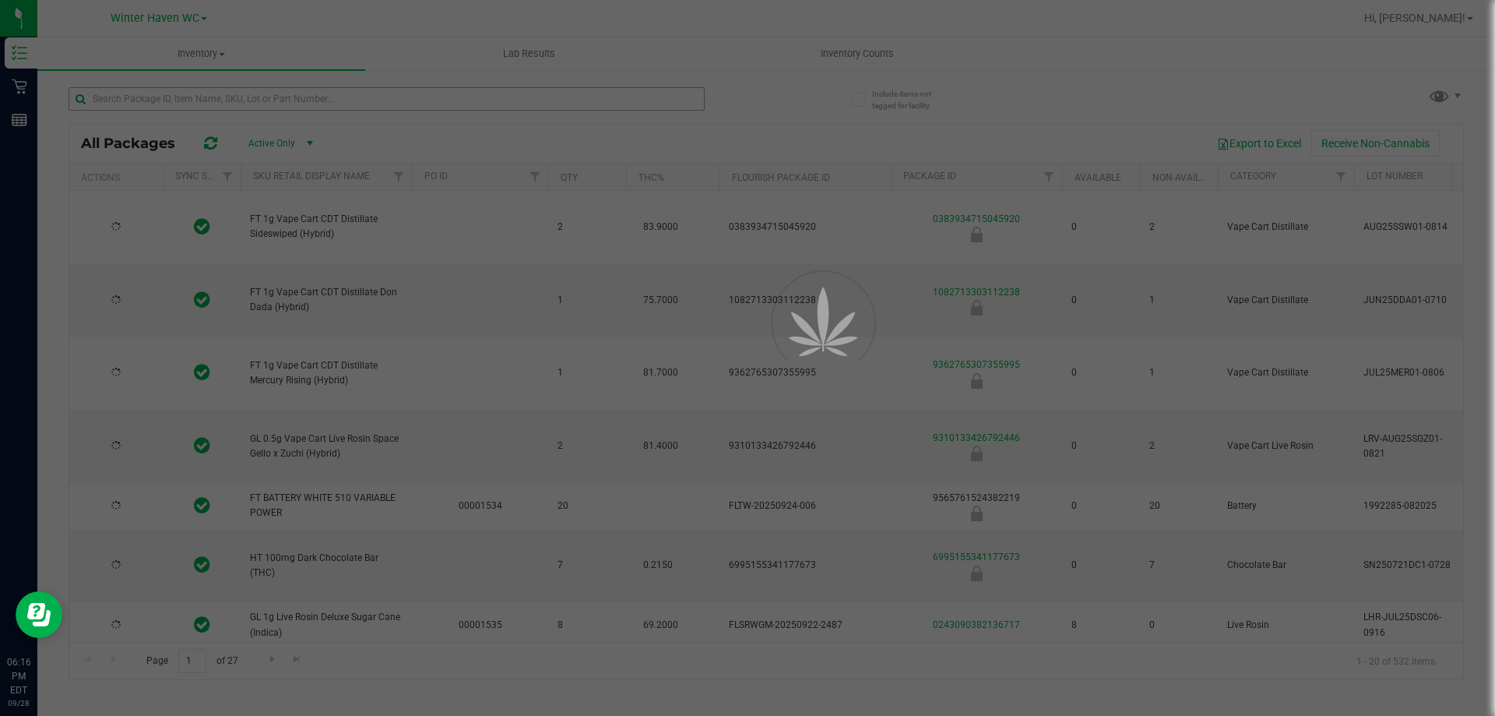
click at [124, 99] on div at bounding box center [747, 358] width 1495 height 716
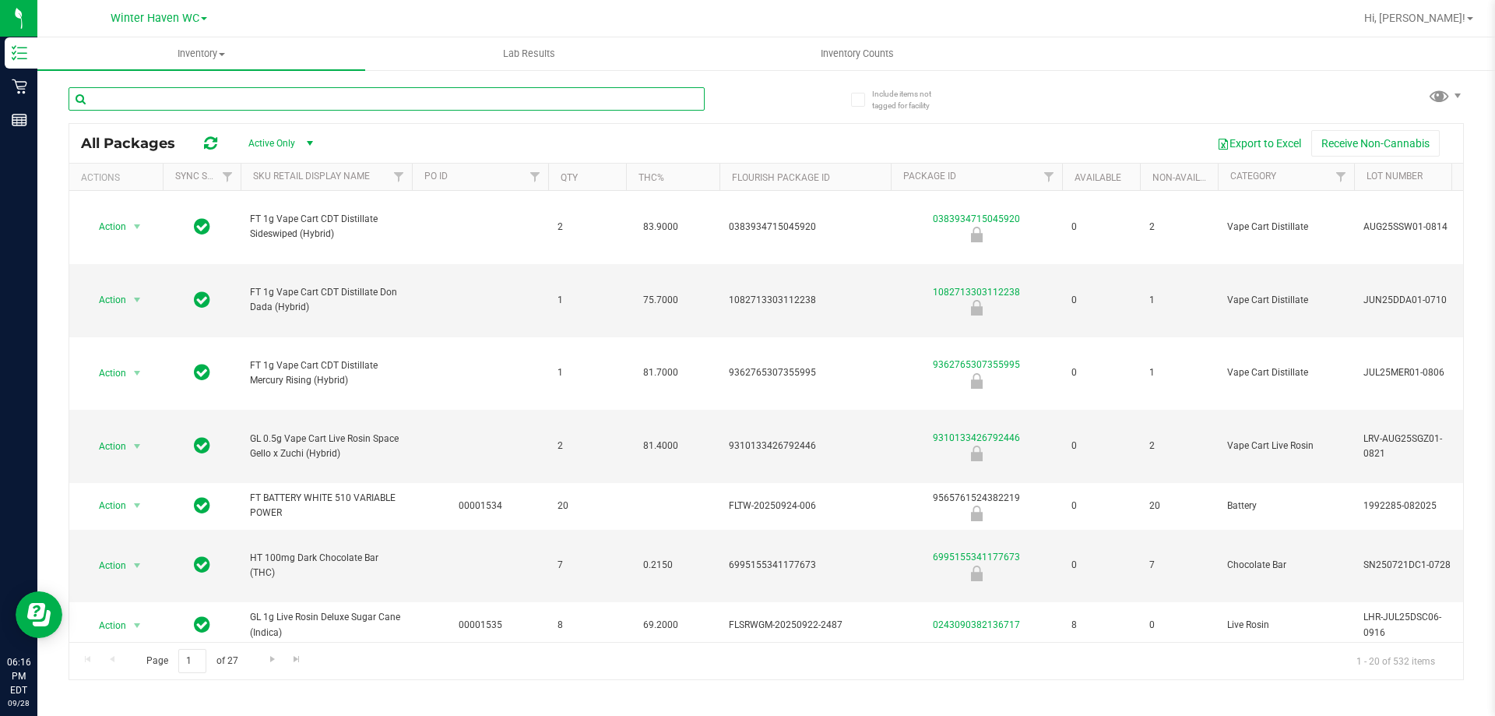
click at [116, 100] on input "text" at bounding box center [387, 98] width 636 height 23
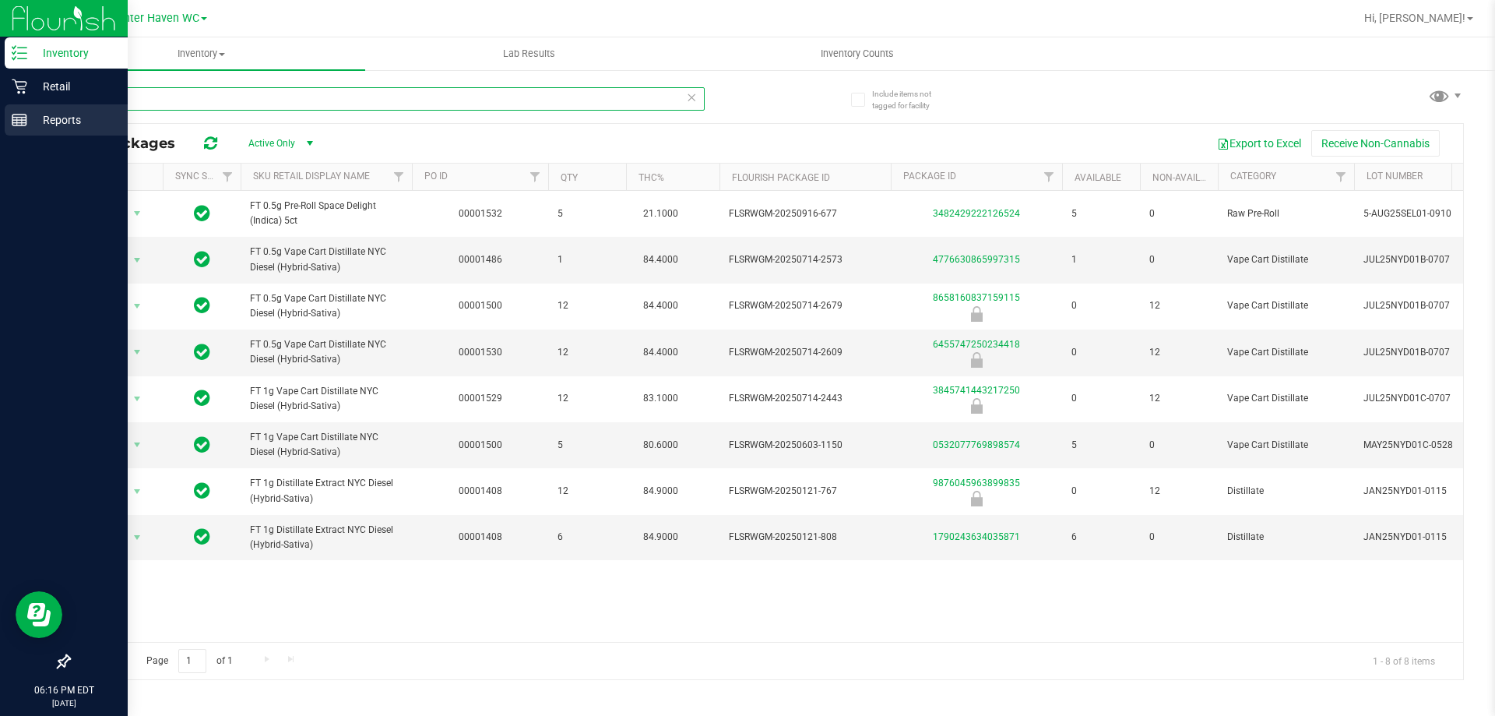
type input "sel"
click at [51, 112] on p "Reports" at bounding box center [73, 120] width 93 height 19
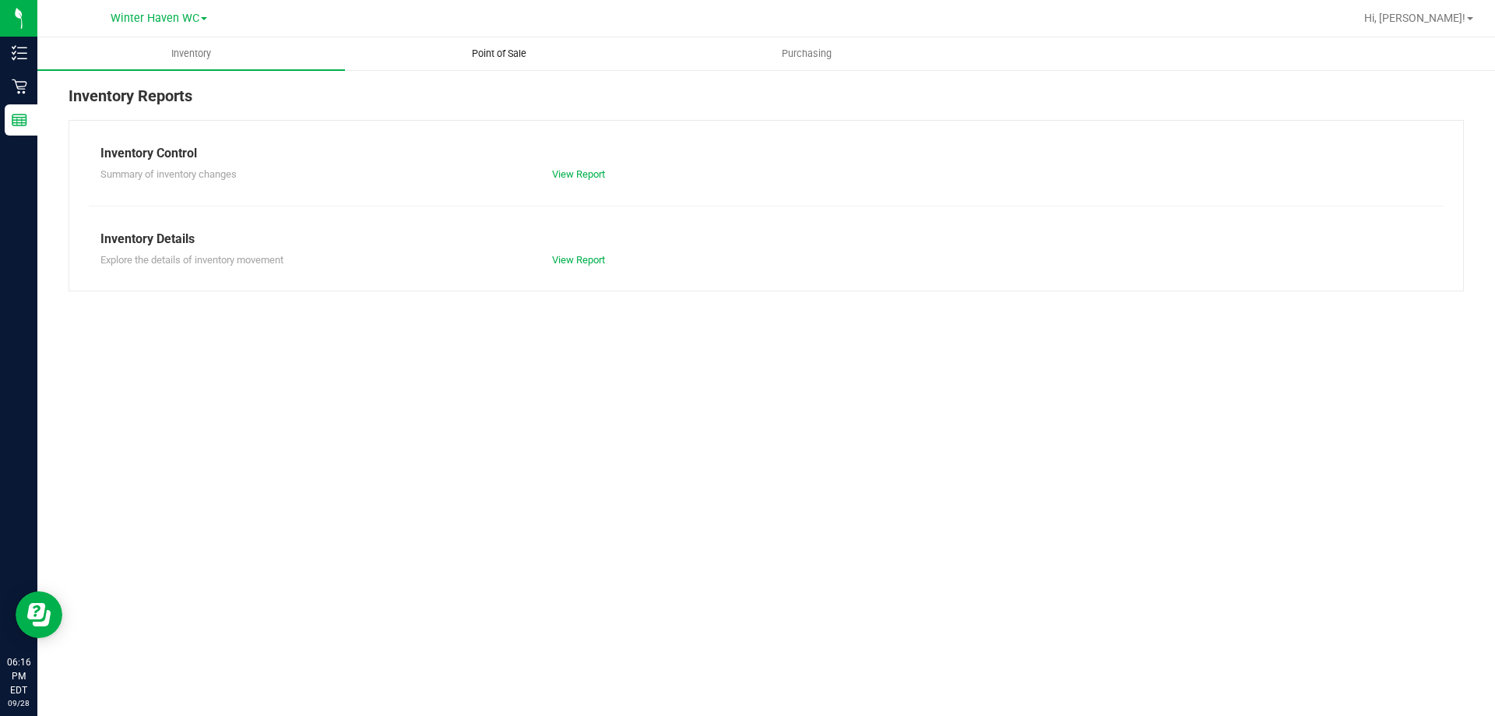
click at [485, 58] on span "Point of Sale" at bounding box center [499, 54] width 97 height 14
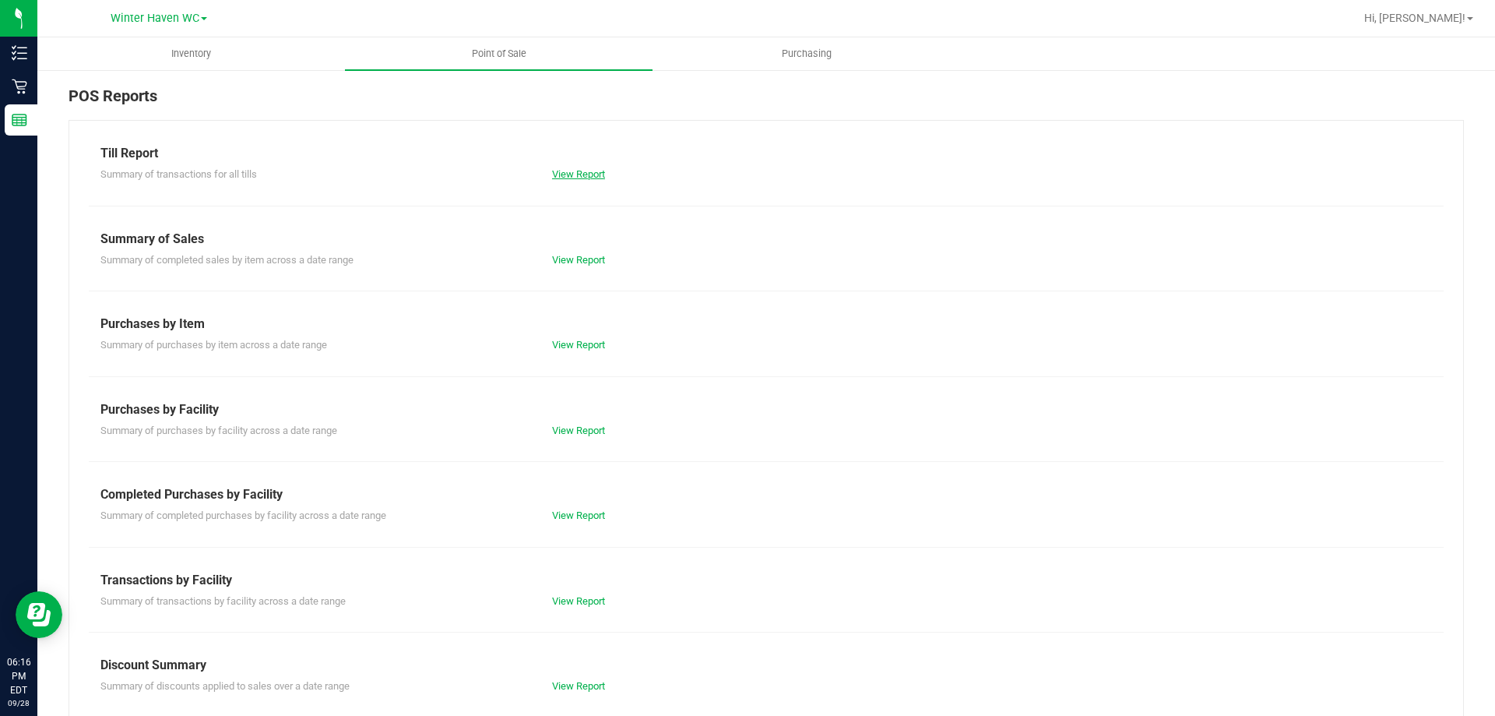
click at [567, 177] on link "View Report" at bounding box center [578, 174] width 53 height 12
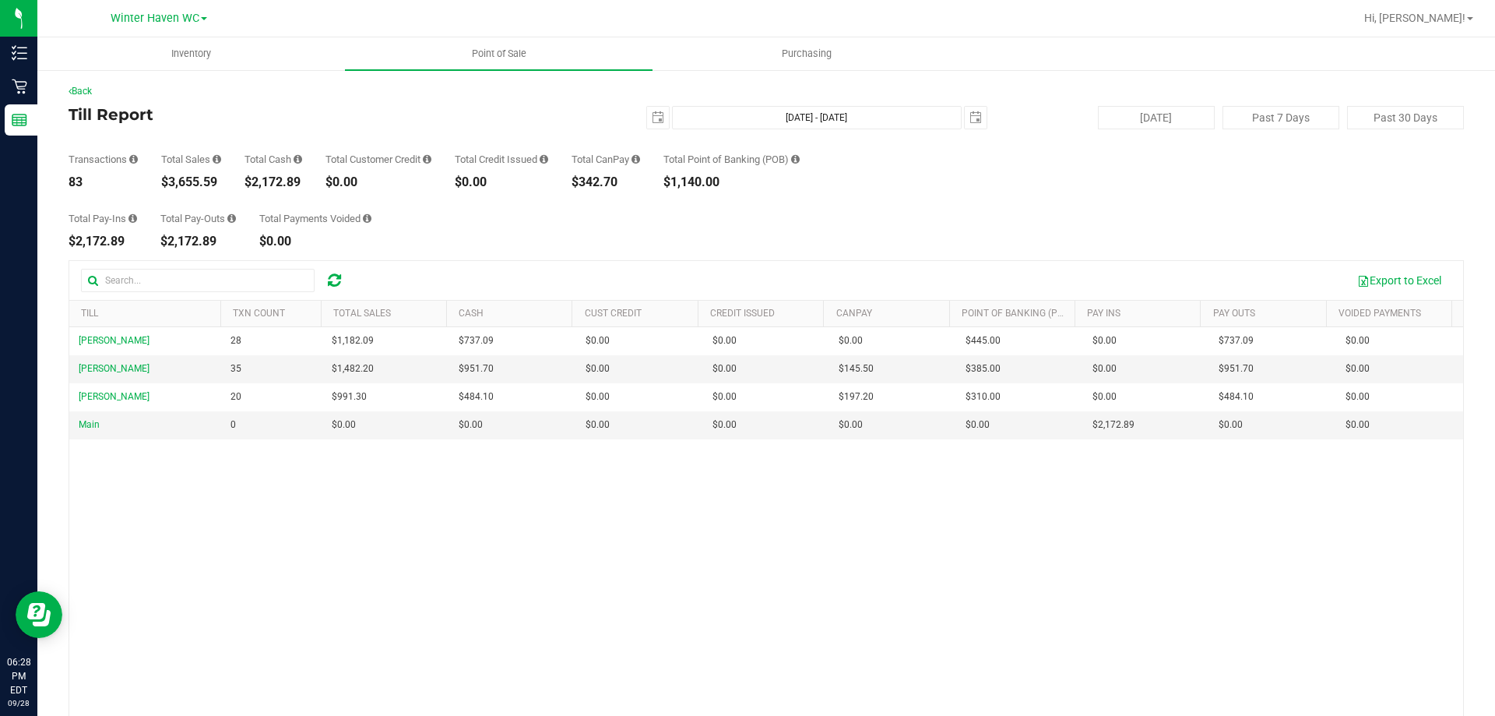
drag, startPoint x: 225, startPoint y: 178, endPoint x: 160, endPoint y: 178, distance: 64.6
click at [160, 180] on div "Transactions 83 Total Sales $3,655.59 Total Cash $2,172.89 Total Customer Credi…" at bounding box center [766, 158] width 1395 height 59
copy div "$3,655.59"
click at [1468, 17] on span at bounding box center [1470, 18] width 6 height 3
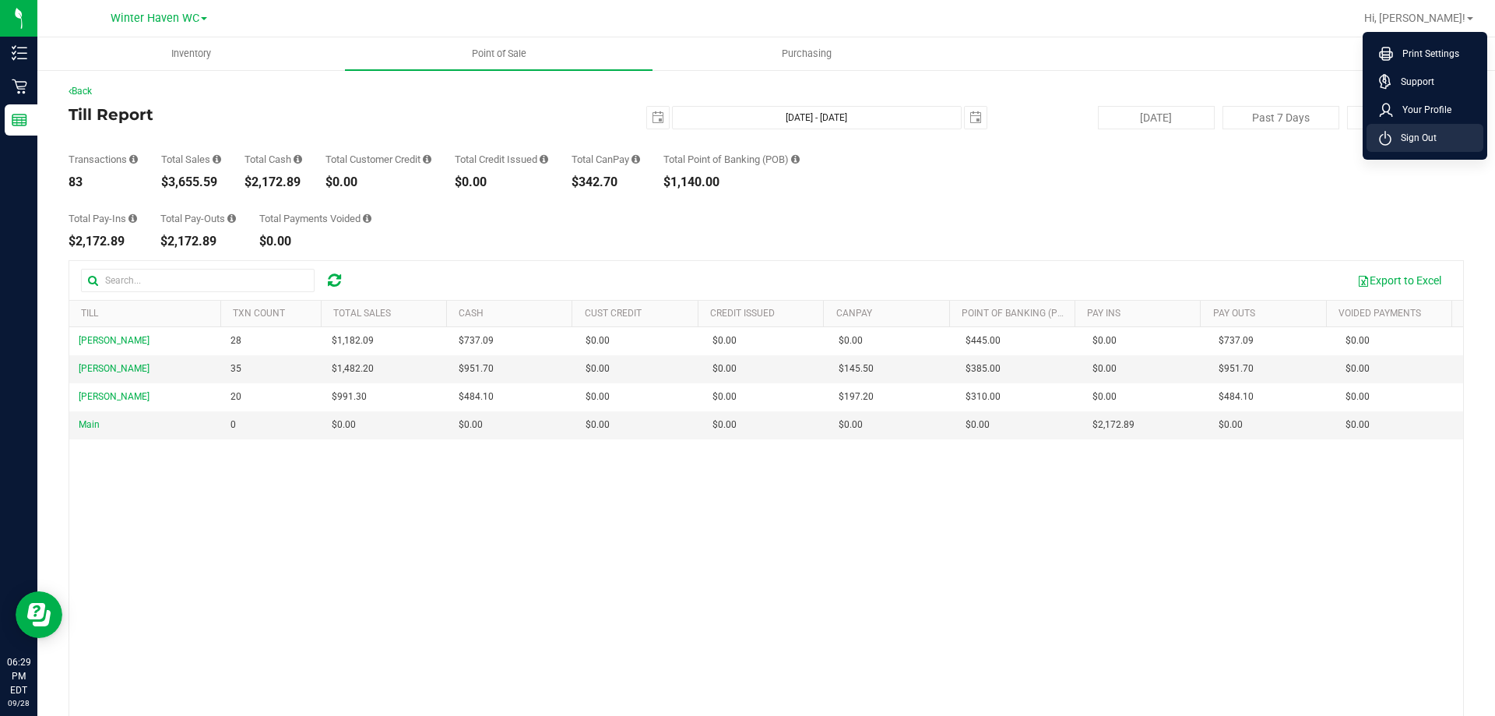
click at [1430, 135] on span "Sign Out" at bounding box center [1414, 138] width 45 height 16
